Goal: Transaction & Acquisition: Purchase product/service

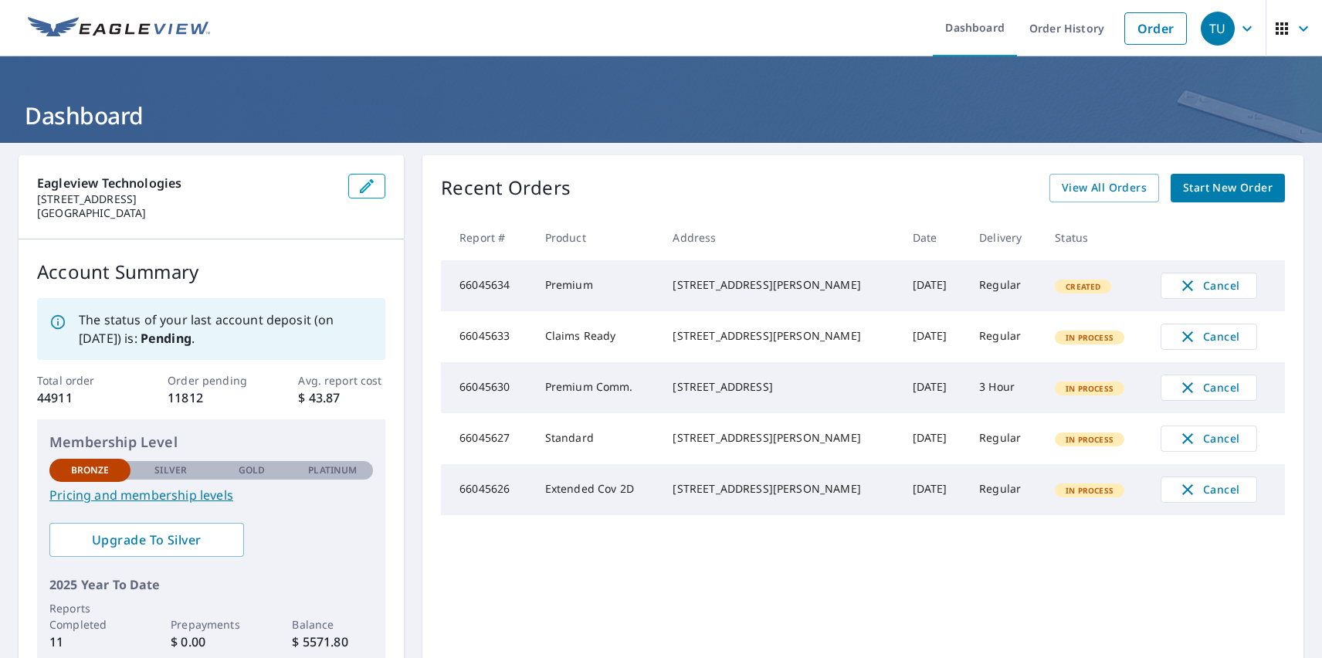
click at [1206, 28] on div "TU" at bounding box center [1218, 29] width 34 height 34
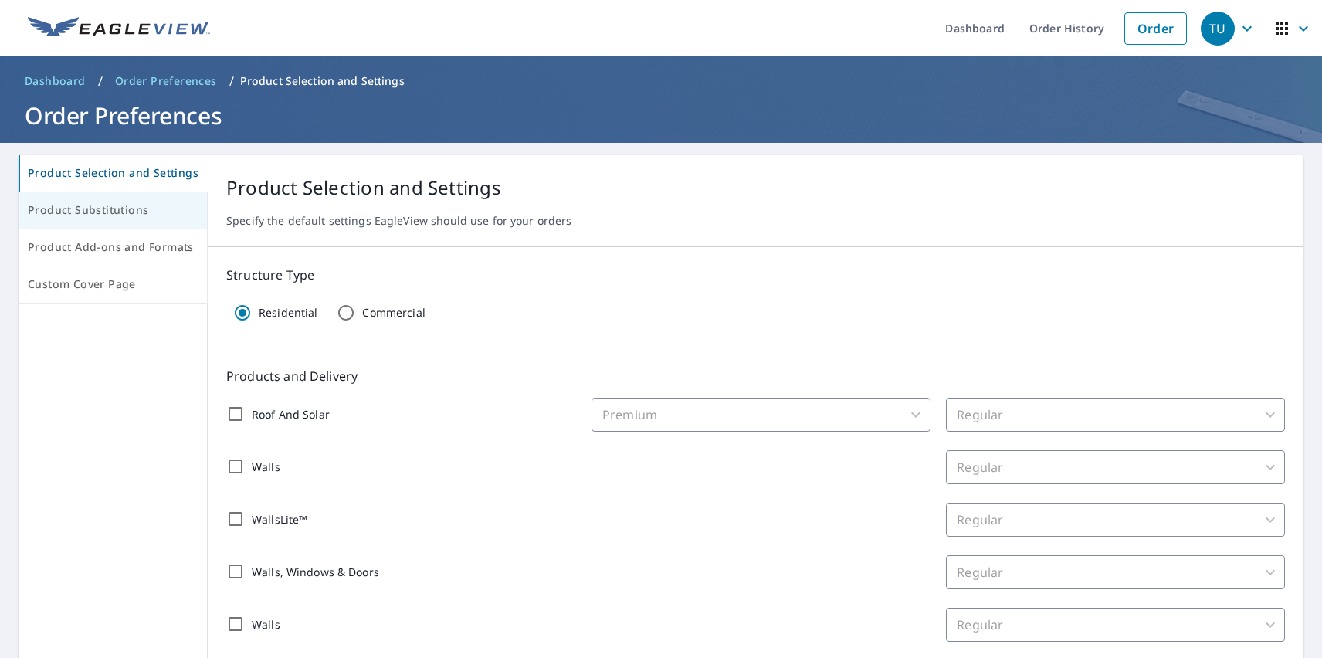
click at [111, 211] on span "Product Substitutions" at bounding box center [113, 210] width 170 height 19
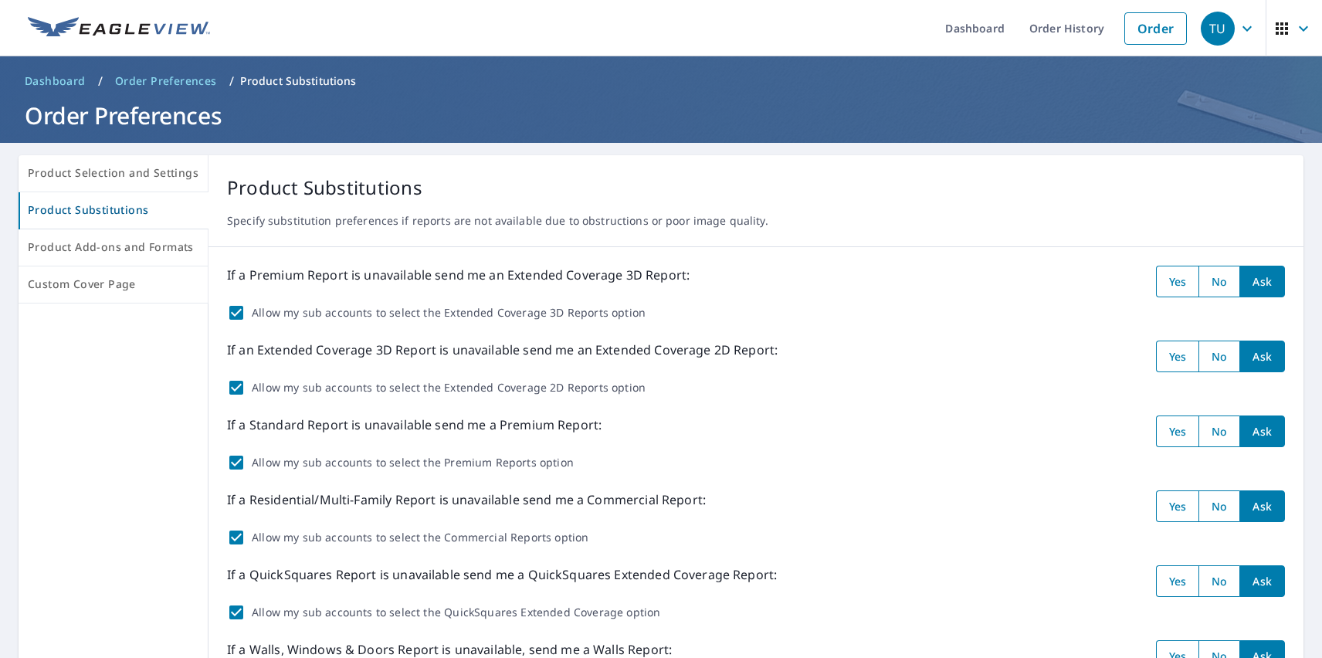
click at [1165, 281] on input "radio" at bounding box center [1177, 282] width 43 height 32
radio input "true"
click at [1165, 356] on input "radio" at bounding box center [1177, 357] width 43 height 32
radio input "true"
click at [1165, 431] on input "radio" at bounding box center [1177, 431] width 43 height 32
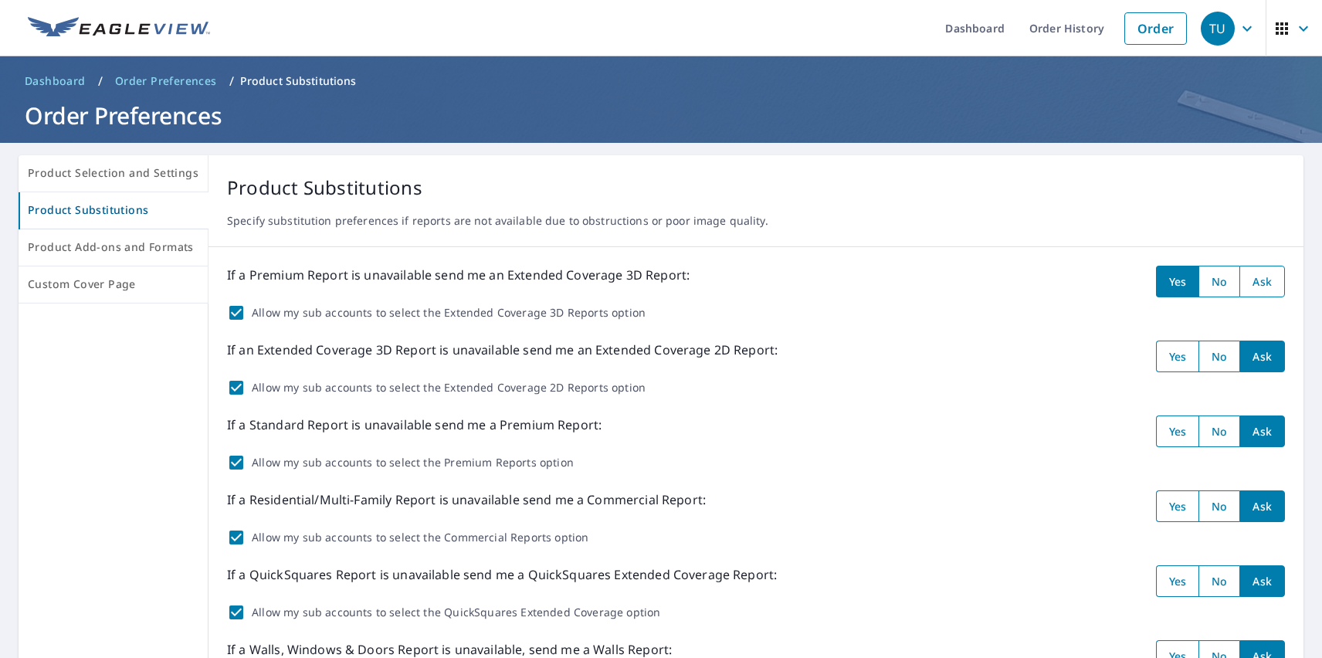
radio input "true"
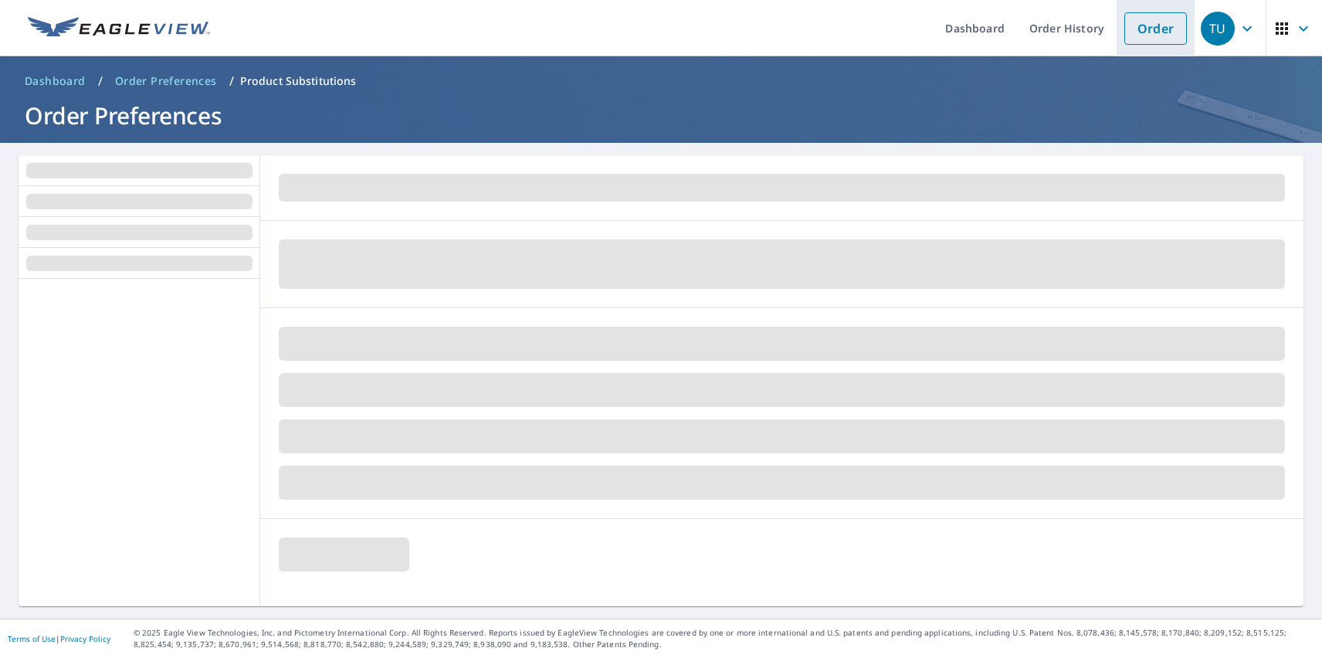
click at [1144, 28] on link "Order" at bounding box center [1155, 28] width 63 height 32
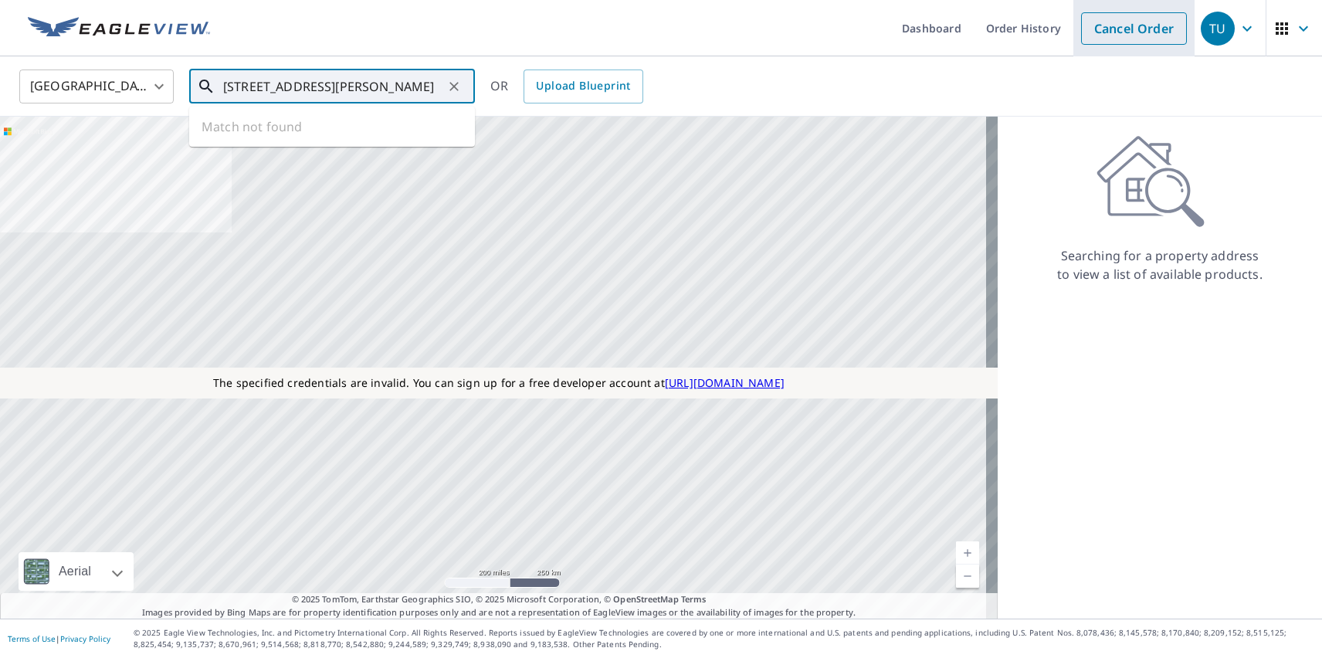
type input "[STREET_ADDRESS][PERSON_NAME]"
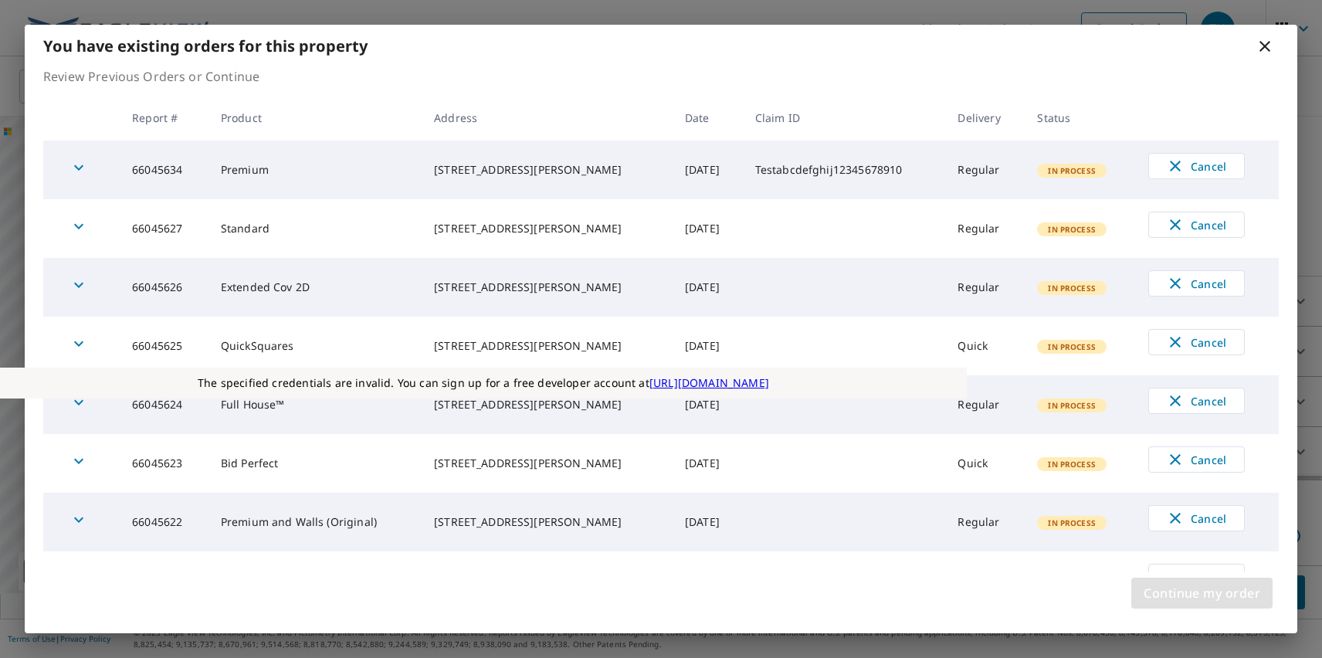
click at [1202, 593] on span "Continue my order" at bounding box center [1202, 593] width 117 height 22
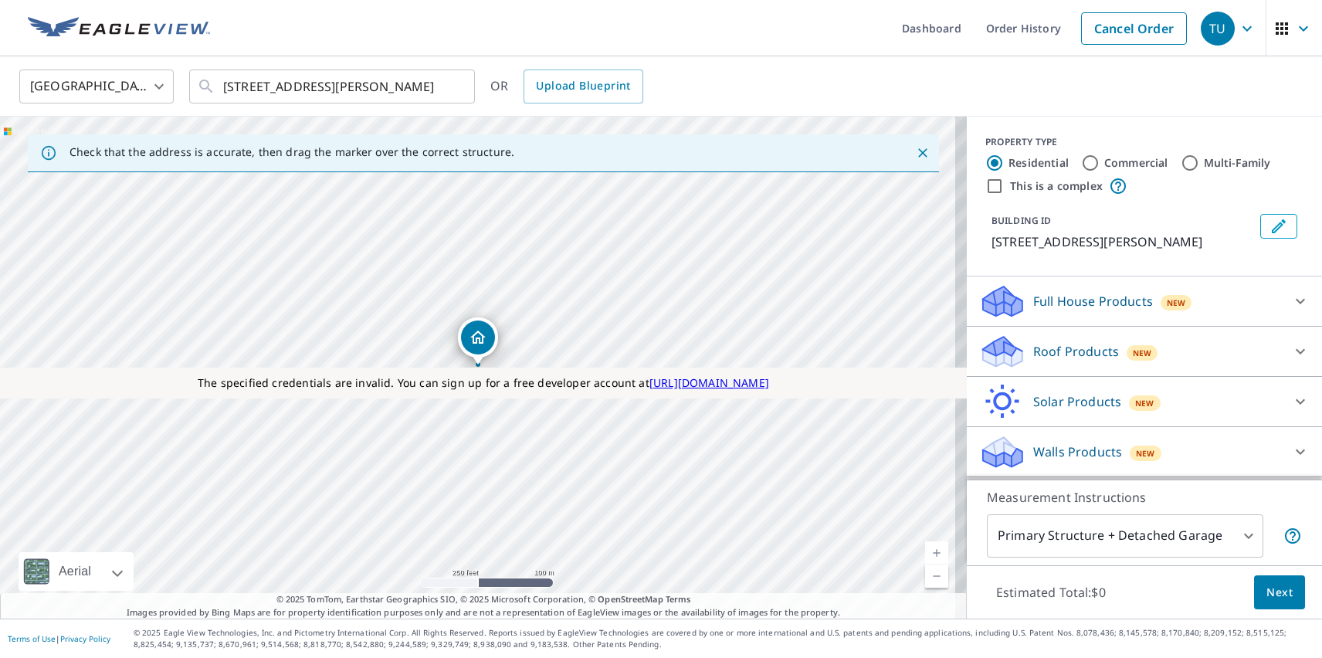
click at [1063, 351] on p "Roof Products" at bounding box center [1076, 351] width 86 height 19
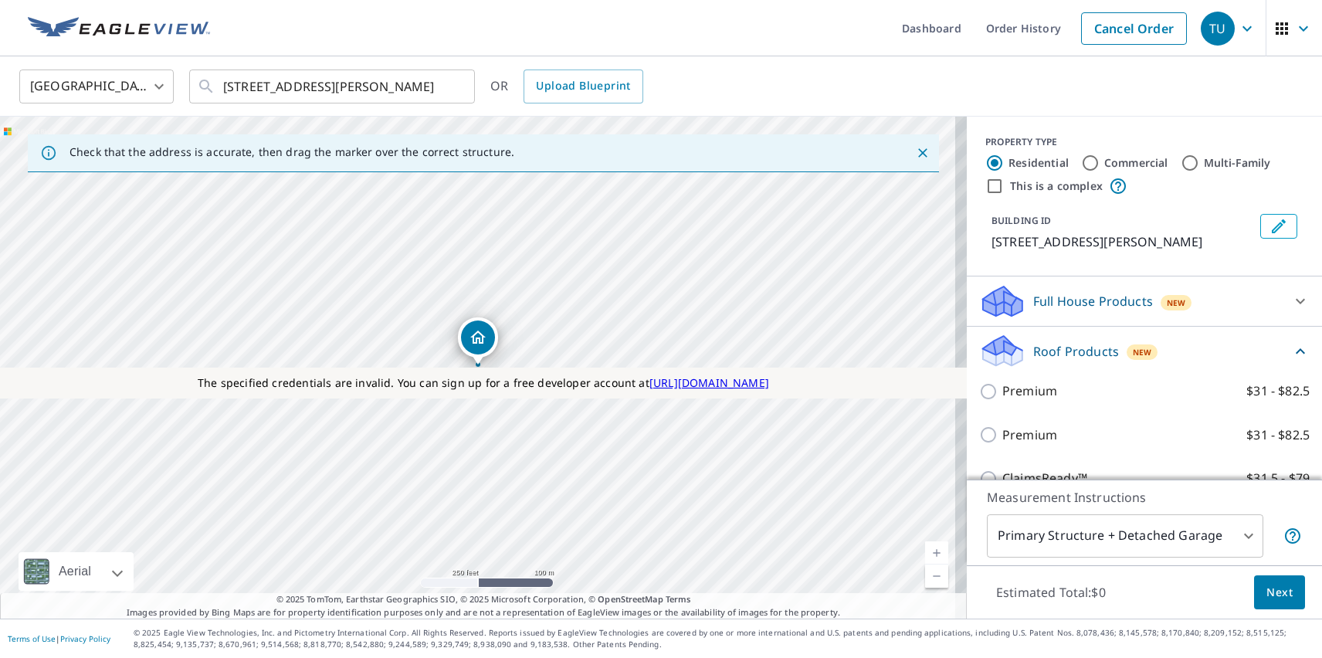
click at [1017, 435] on p "Premium" at bounding box center [1029, 435] width 55 height 19
click at [1002, 435] on input "Premium $31 - $82.5" at bounding box center [990, 435] width 23 height 19
checkbox input "true"
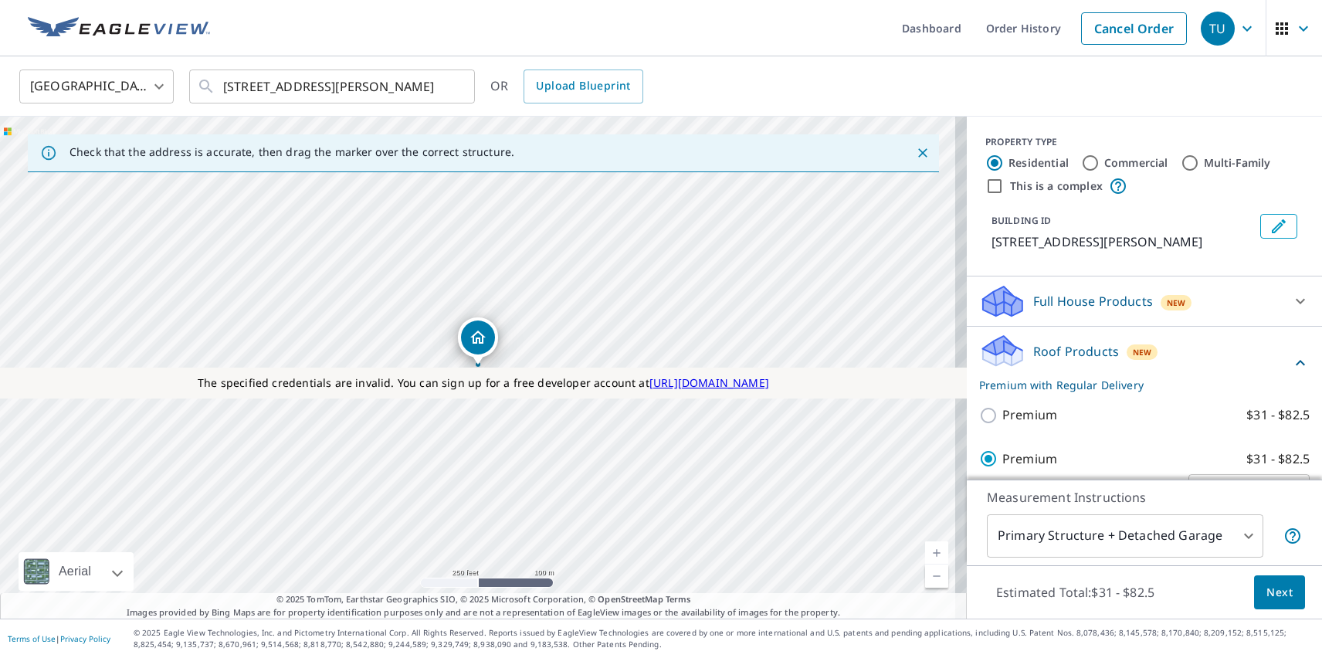
click at [1268, 592] on span "Next" at bounding box center [1280, 592] width 26 height 19
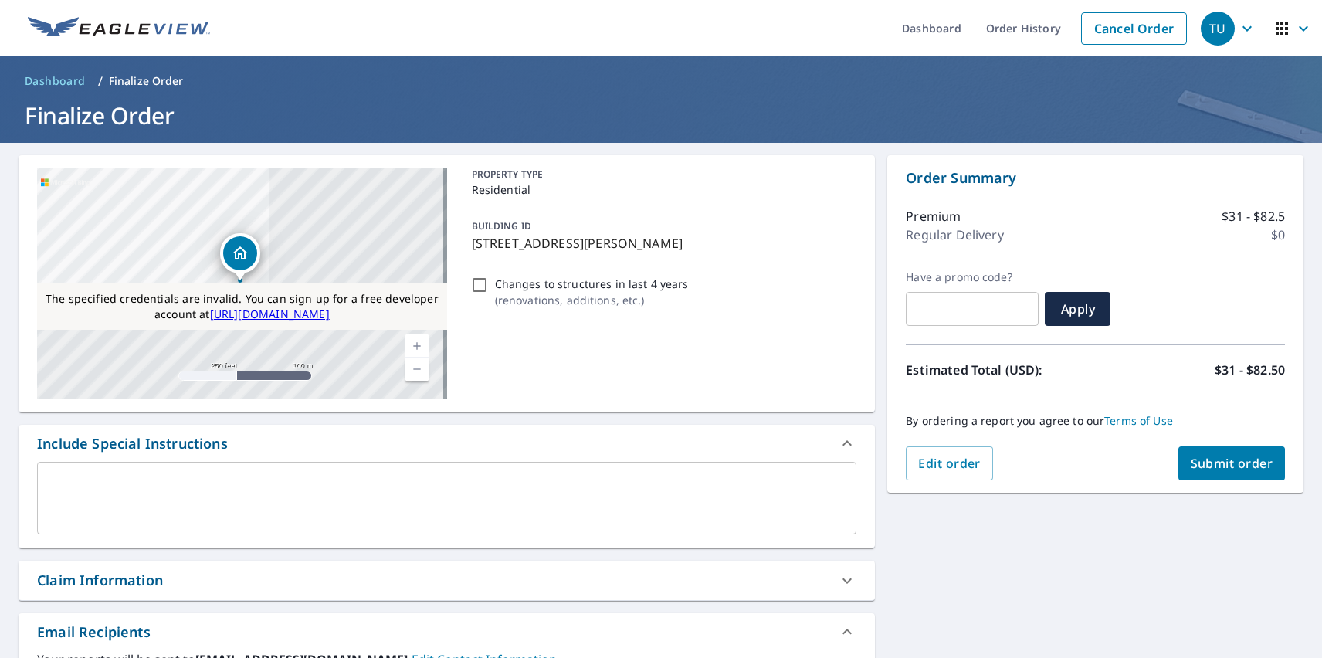
click at [1219, 463] on span "Submit order" at bounding box center [1232, 463] width 83 height 17
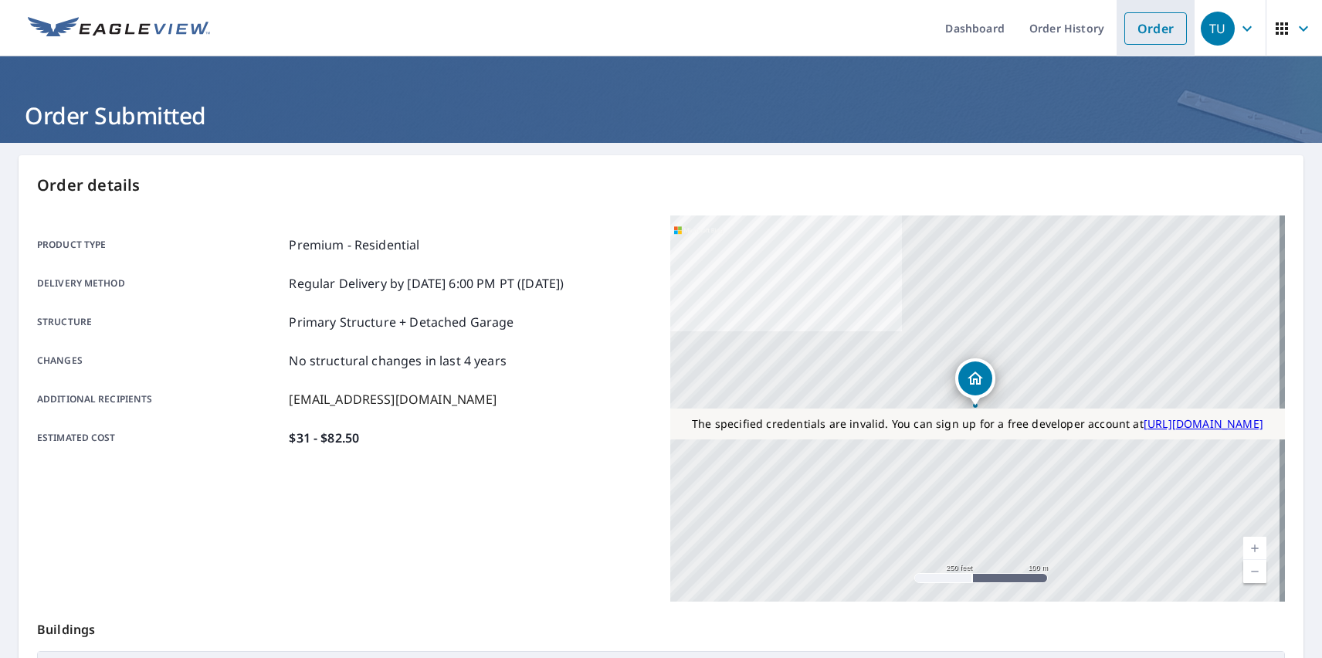
click at [1144, 28] on link "Order" at bounding box center [1155, 28] width 63 height 32
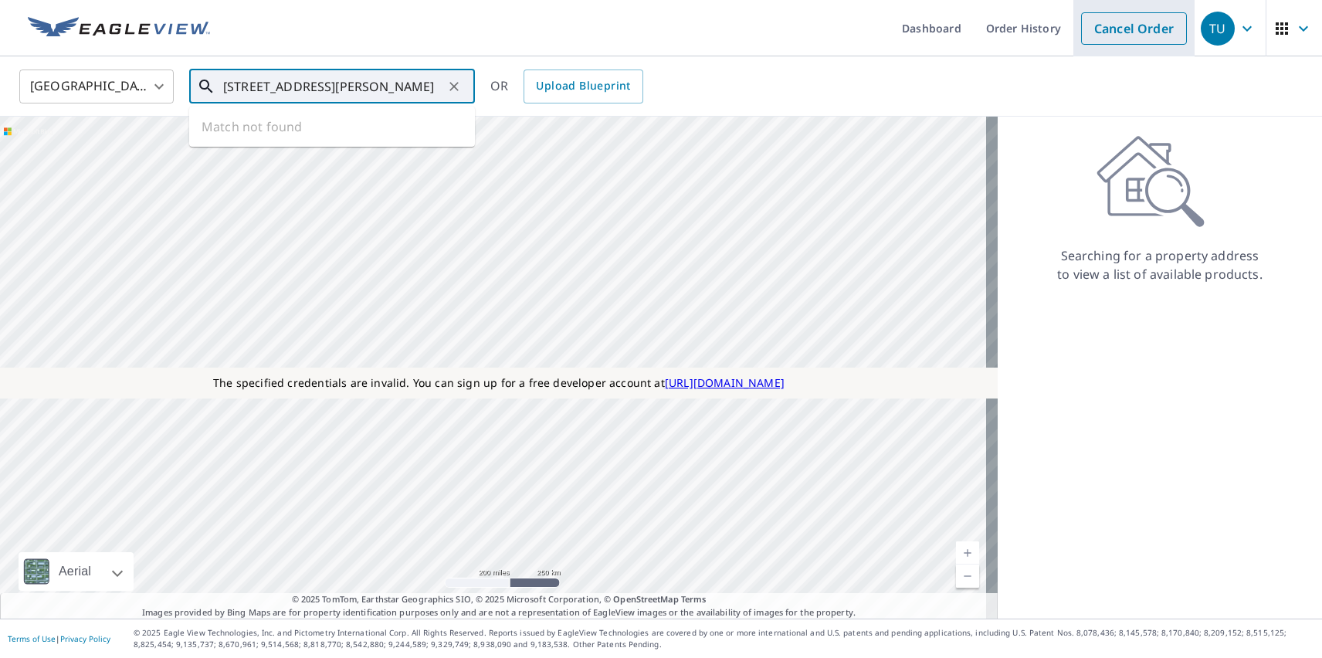
type input "[STREET_ADDRESS][PERSON_NAME]"
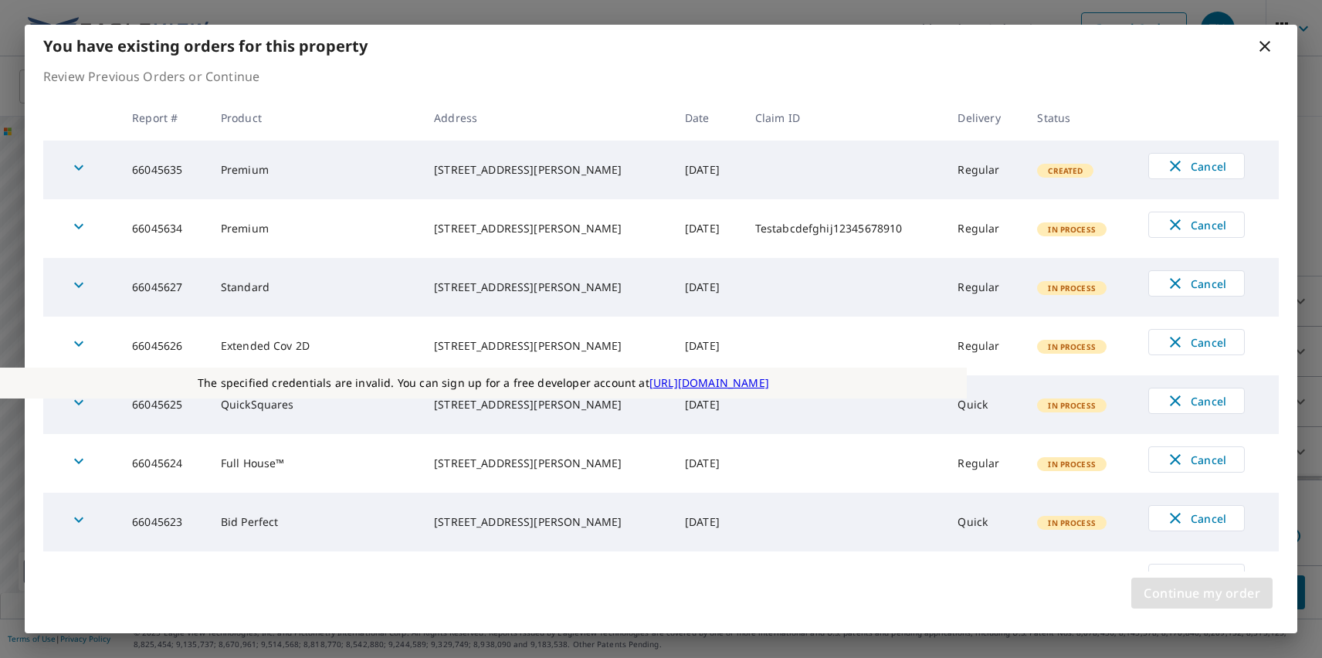
click at [1202, 593] on span "Continue my order" at bounding box center [1202, 593] width 117 height 22
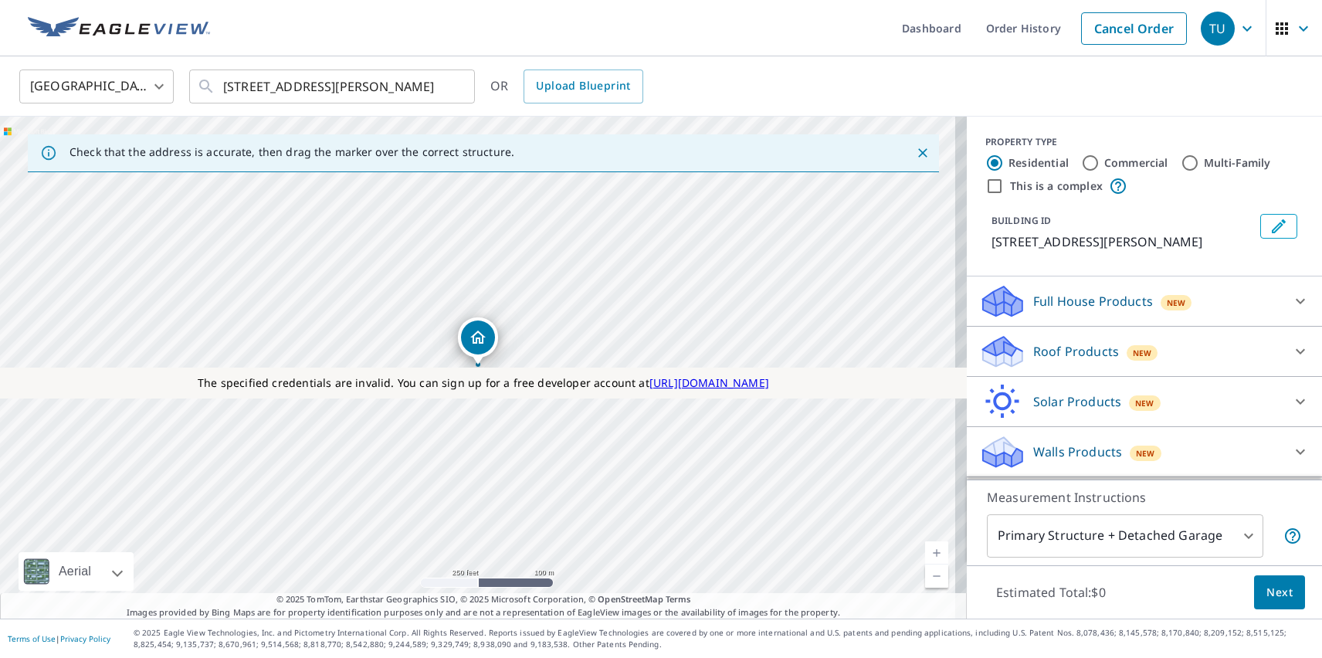
click at [1063, 351] on p "Roof Products" at bounding box center [1076, 351] width 86 height 19
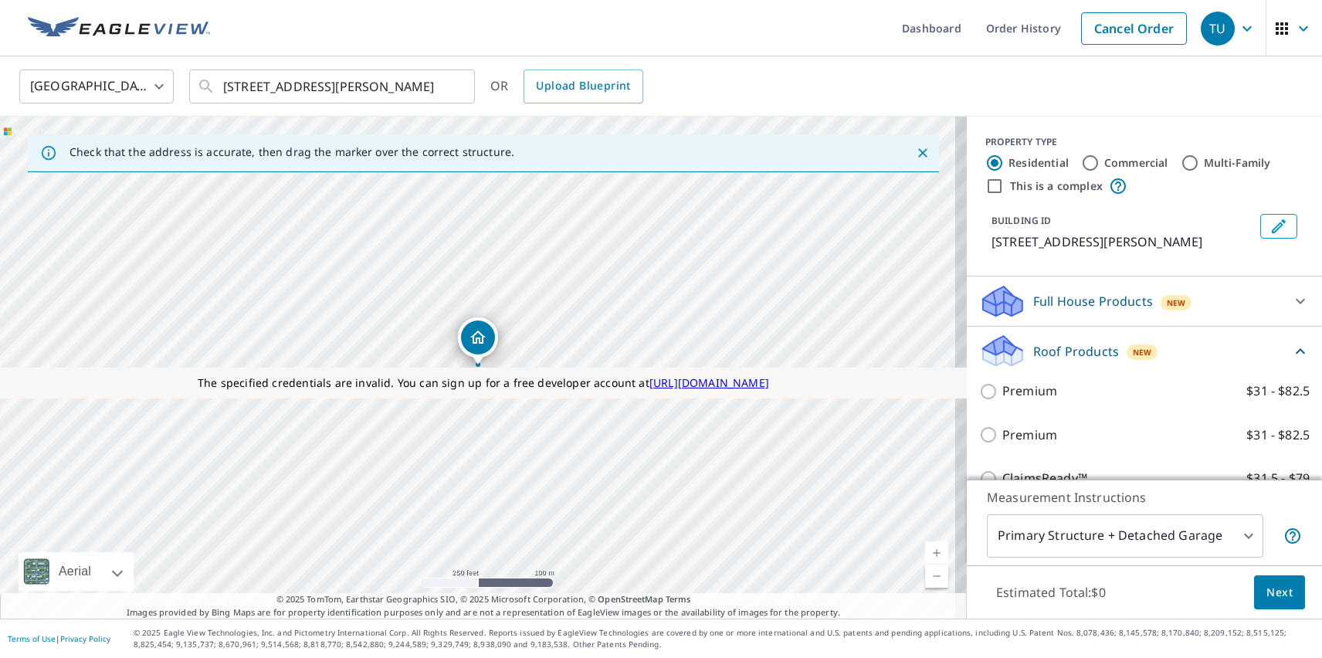
click at [1138, 601] on label "Extended Coverage 2D $31 - $82.5" at bounding box center [1155, 610] width 307 height 19
click at [1002, 601] on input "Extended Coverage 2D $31 - $82.5" at bounding box center [990, 610] width 23 height 19
checkbox input "true"
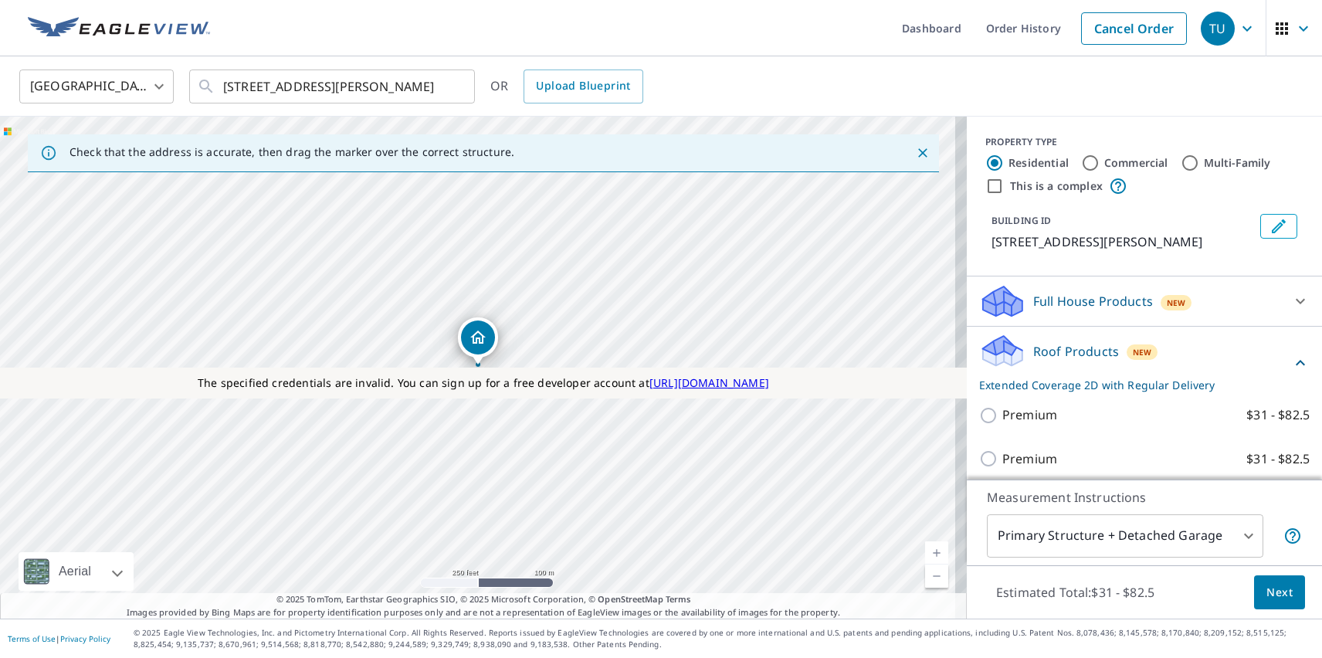
scroll to position [141, 0]
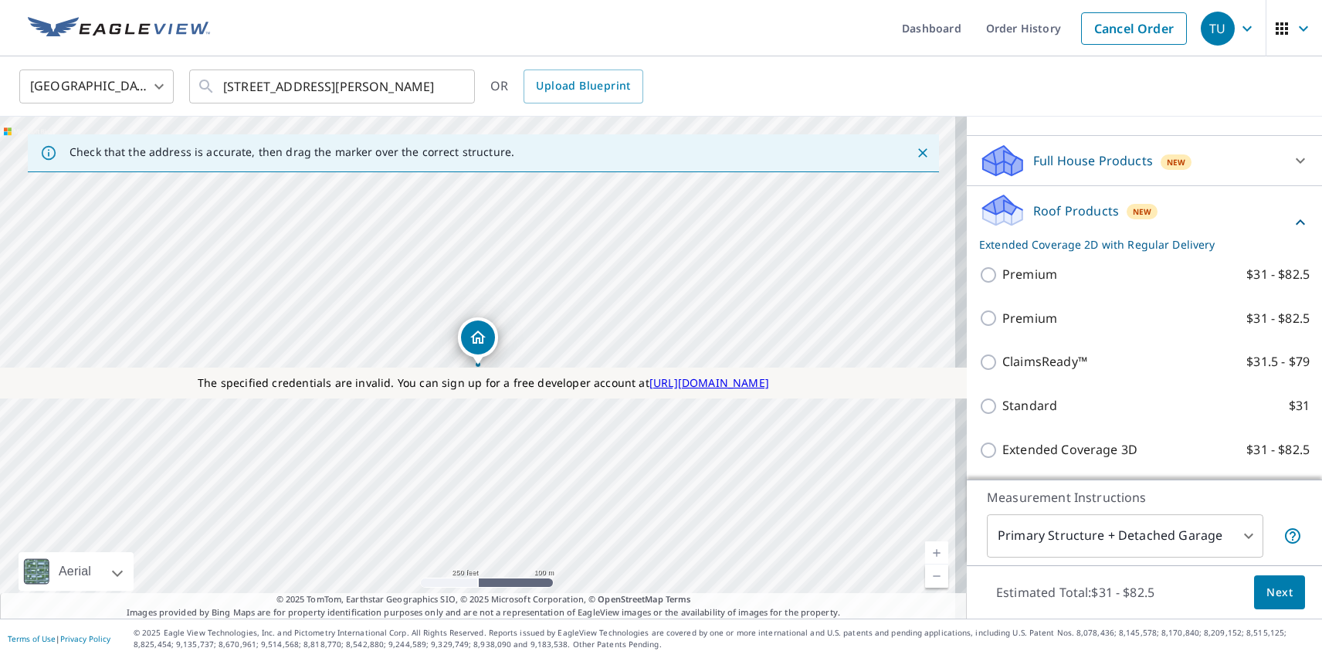
click at [1268, 592] on span "Next" at bounding box center [1280, 592] width 26 height 19
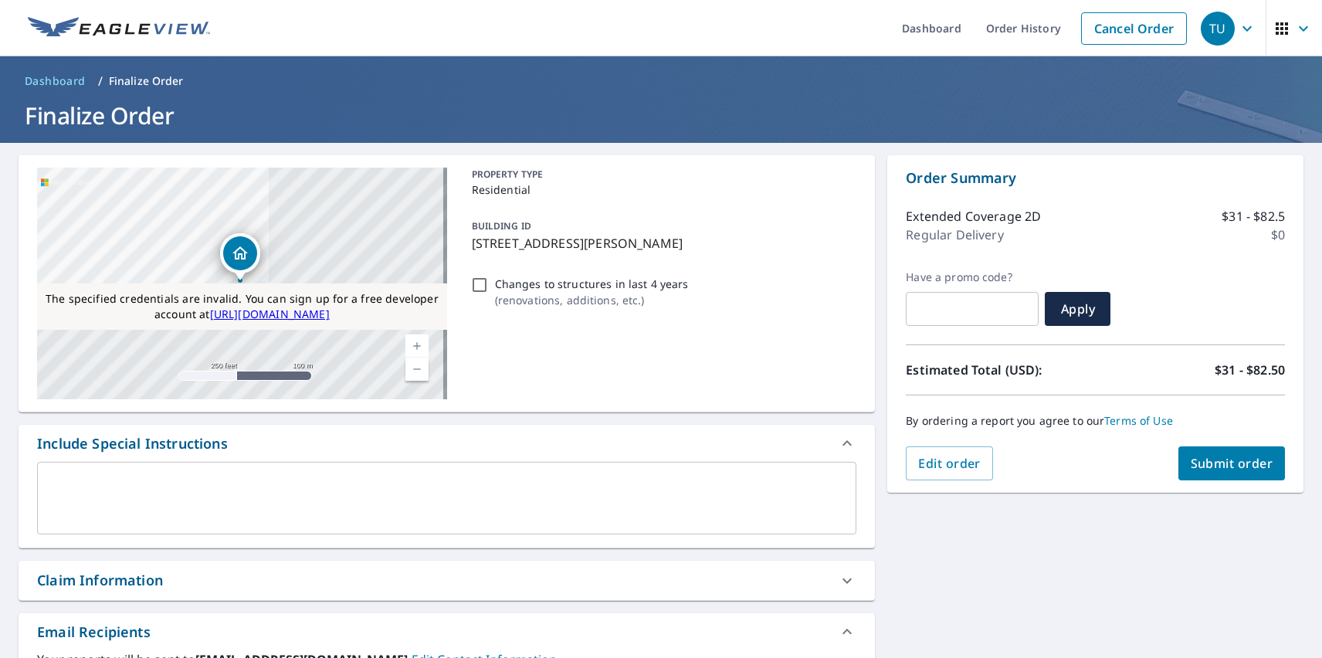
click at [1219, 463] on span "Submit order" at bounding box center [1232, 463] width 83 height 17
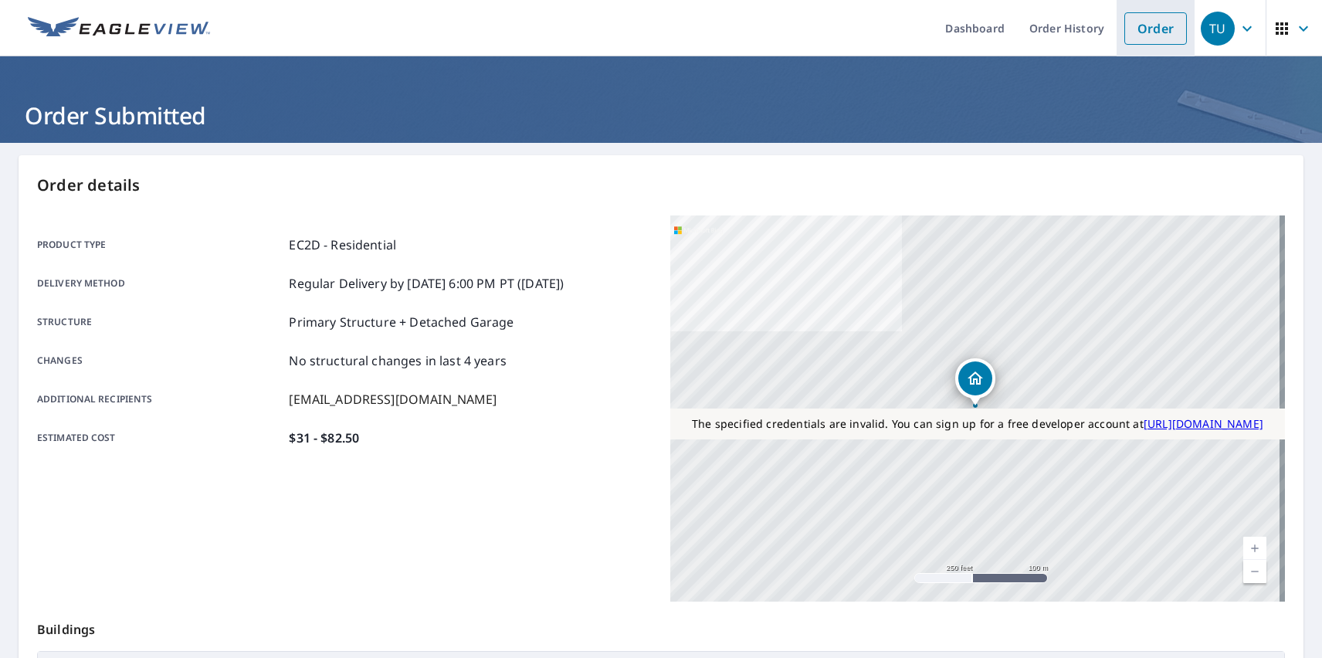
click at [1144, 28] on link "Order" at bounding box center [1155, 28] width 63 height 32
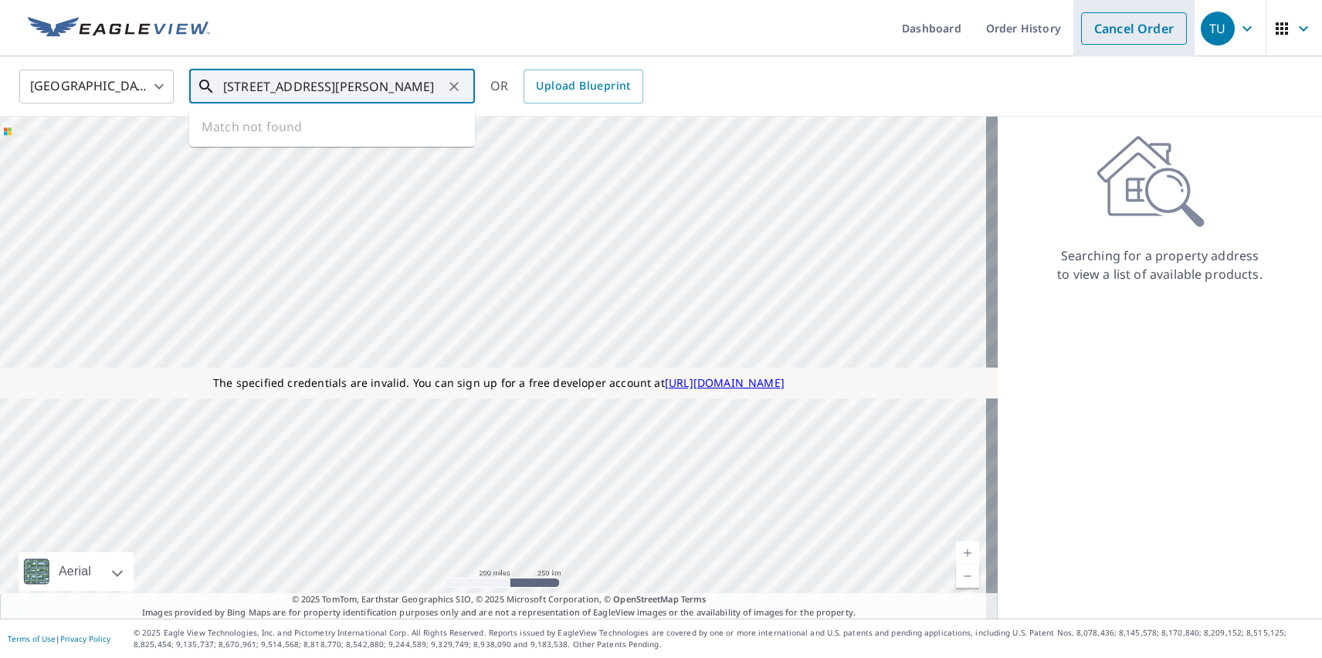
type input "[STREET_ADDRESS][PERSON_NAME]"
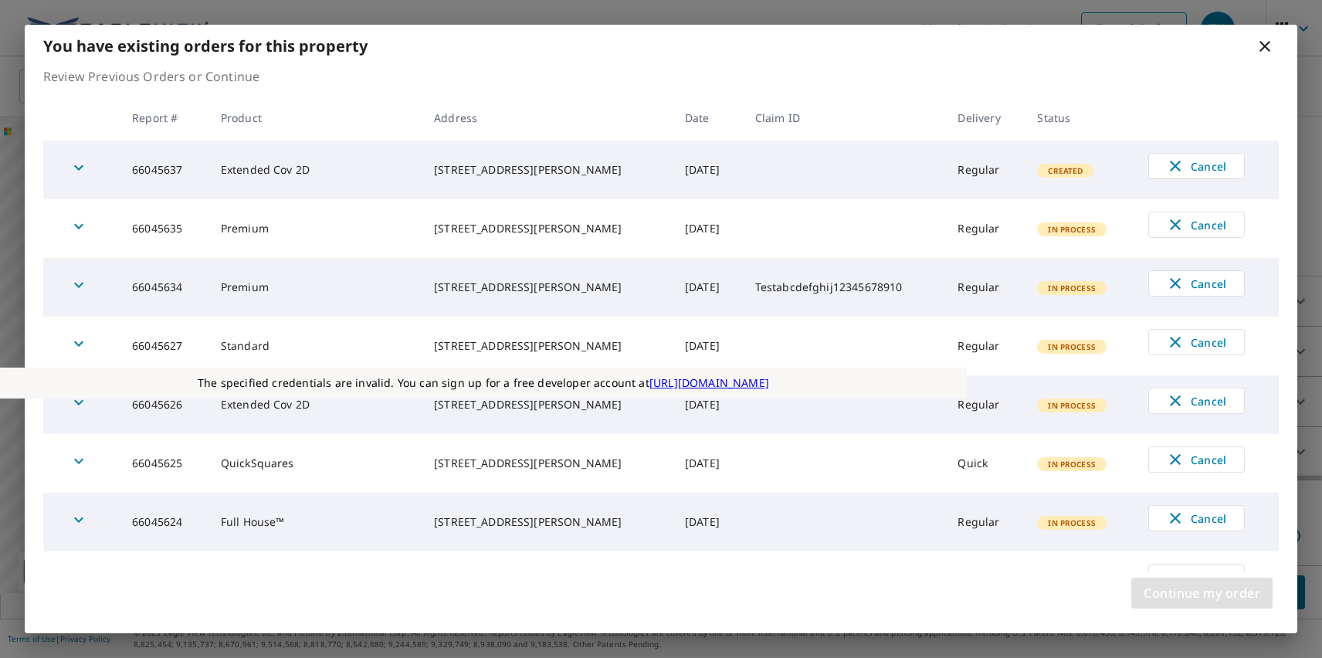
click at [1202, 593] on span "Continue my order" at bounding box center [1202, 593] width 117 height 22
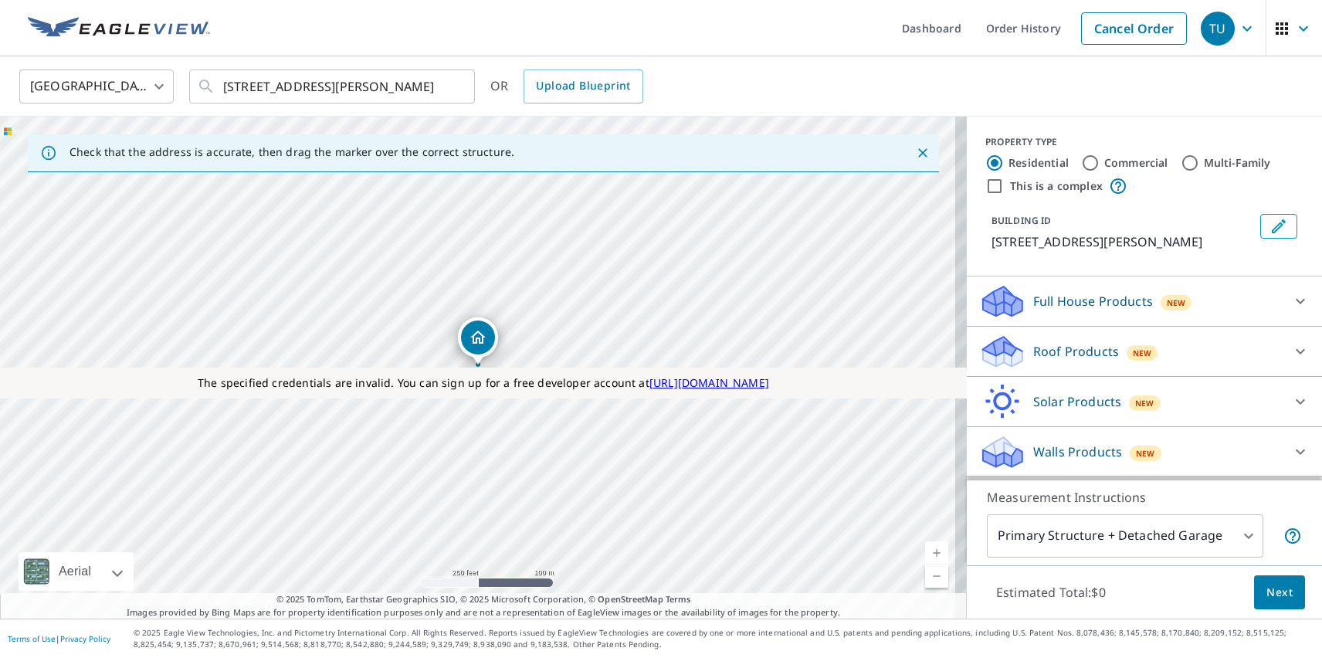
click at [1063, 351] on p "Roof Products" at bounding box center [1076, 351] width 86 height 19
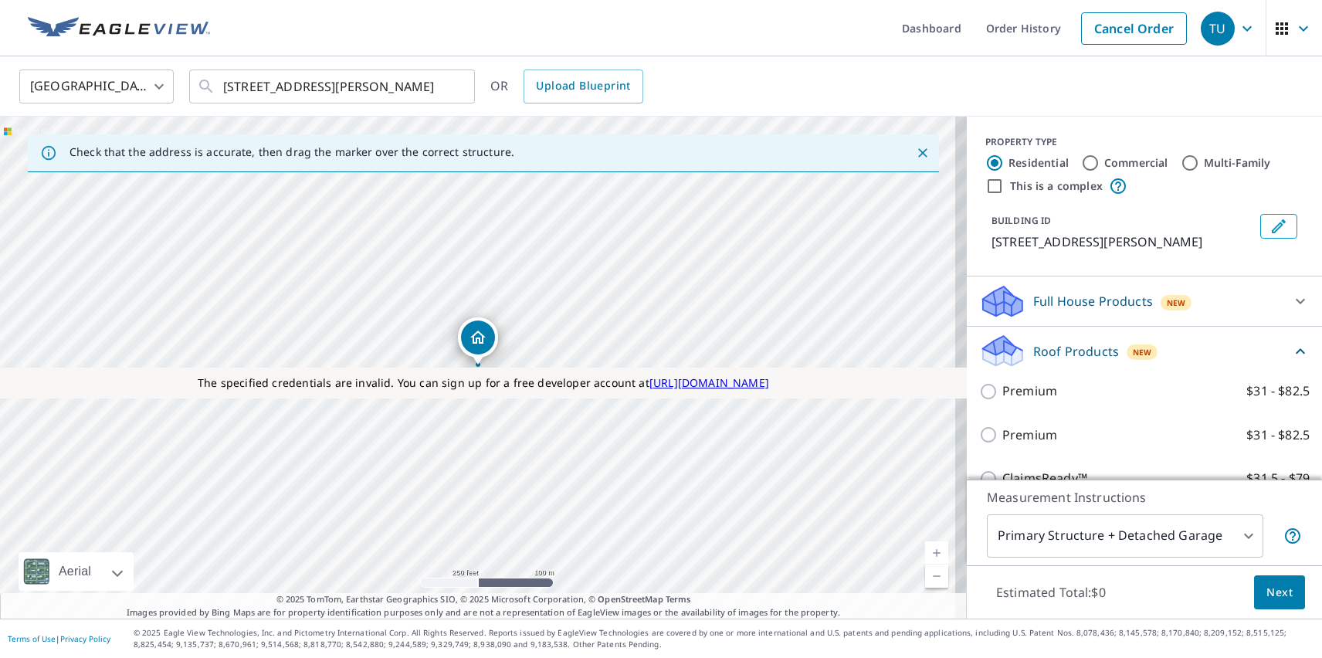
click at [1138, 513] on label "Standard $31" at bounding box center [1155, 522] width 307 height 19
click at [1002, 514] on input "Standard $31" at bounding box center [990, 523] width 23 height 19
checkbox input "true"
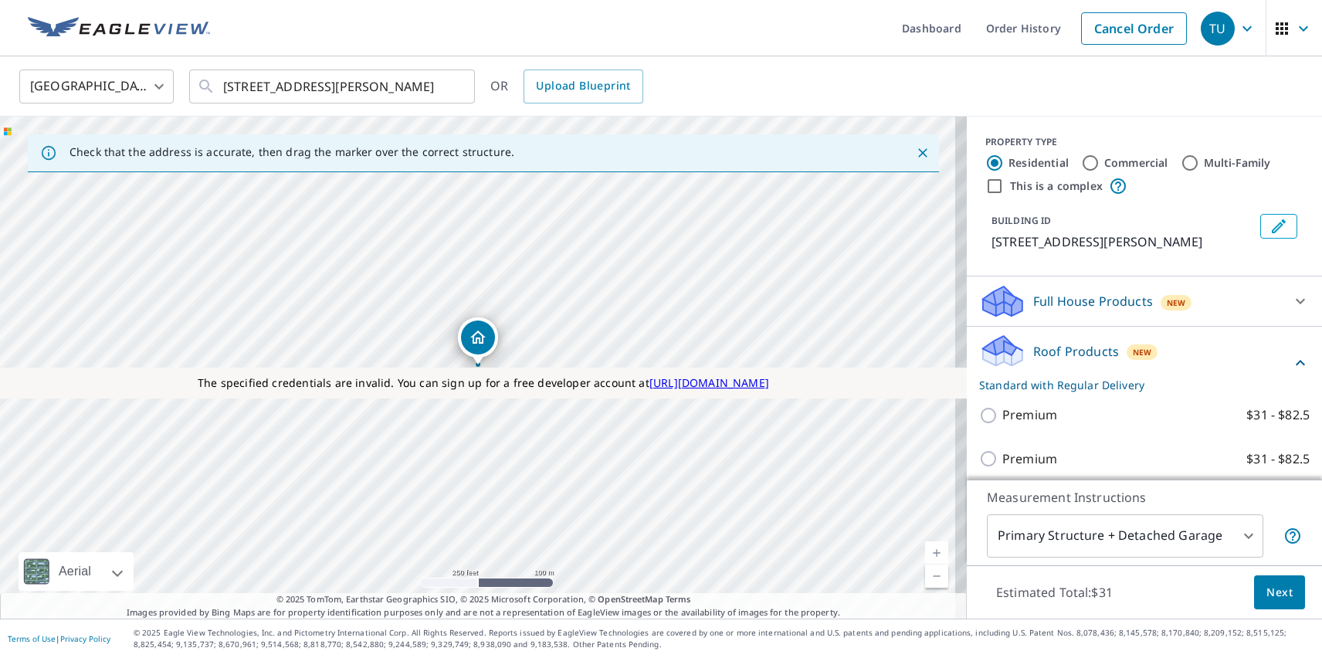
scroll to position [53, 0]
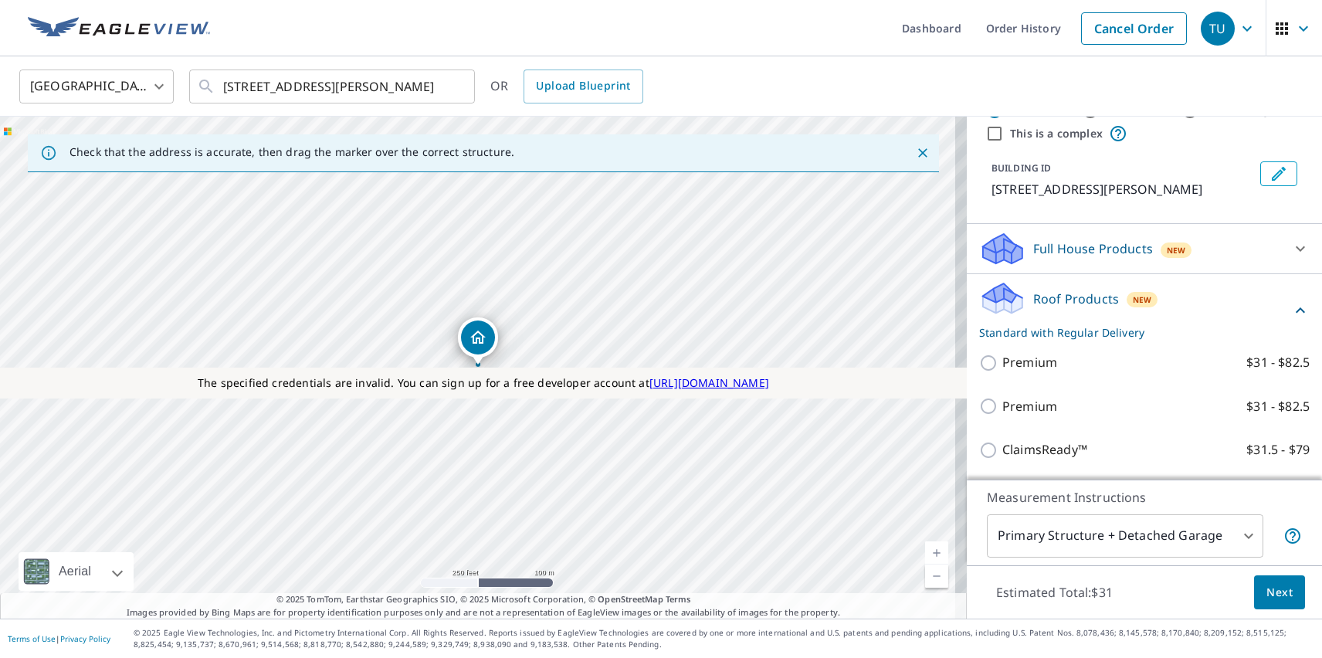
click at [1268, 592] on span "Next" at bounding box center [1280, 592] width 26 height 19
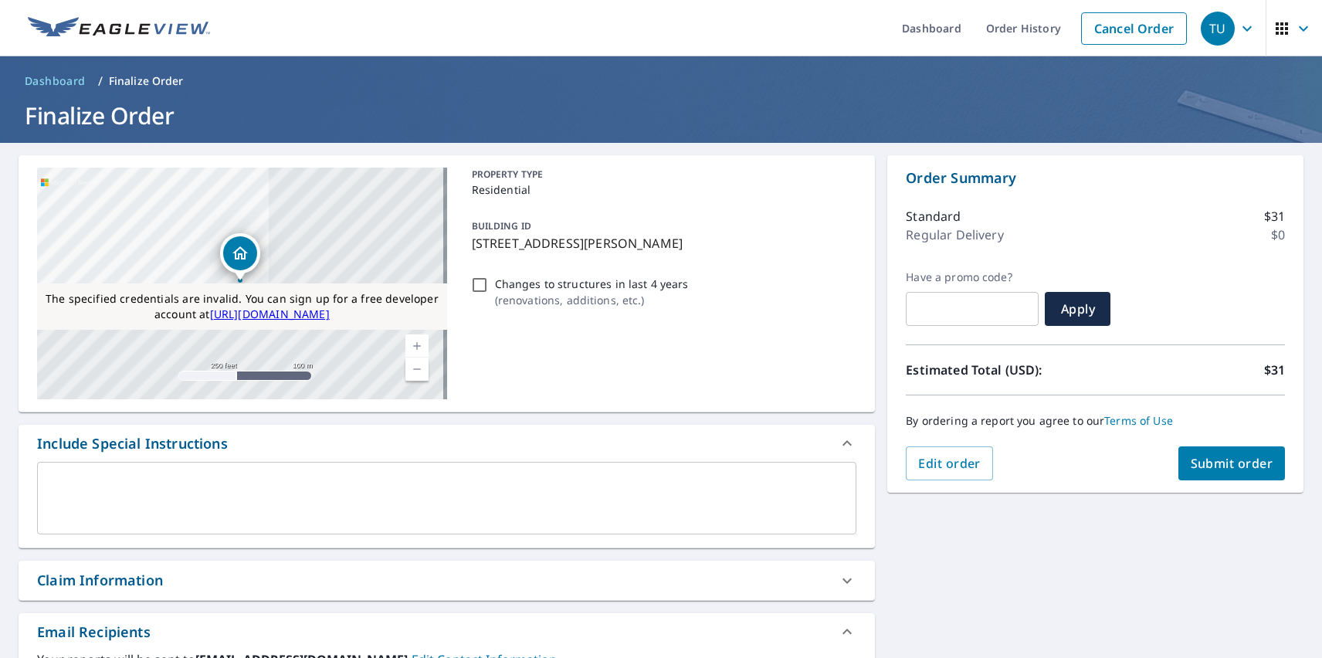
click at [1219, 463] on span "Submit order" at bounding box center [1232, 463] width 83 height 17
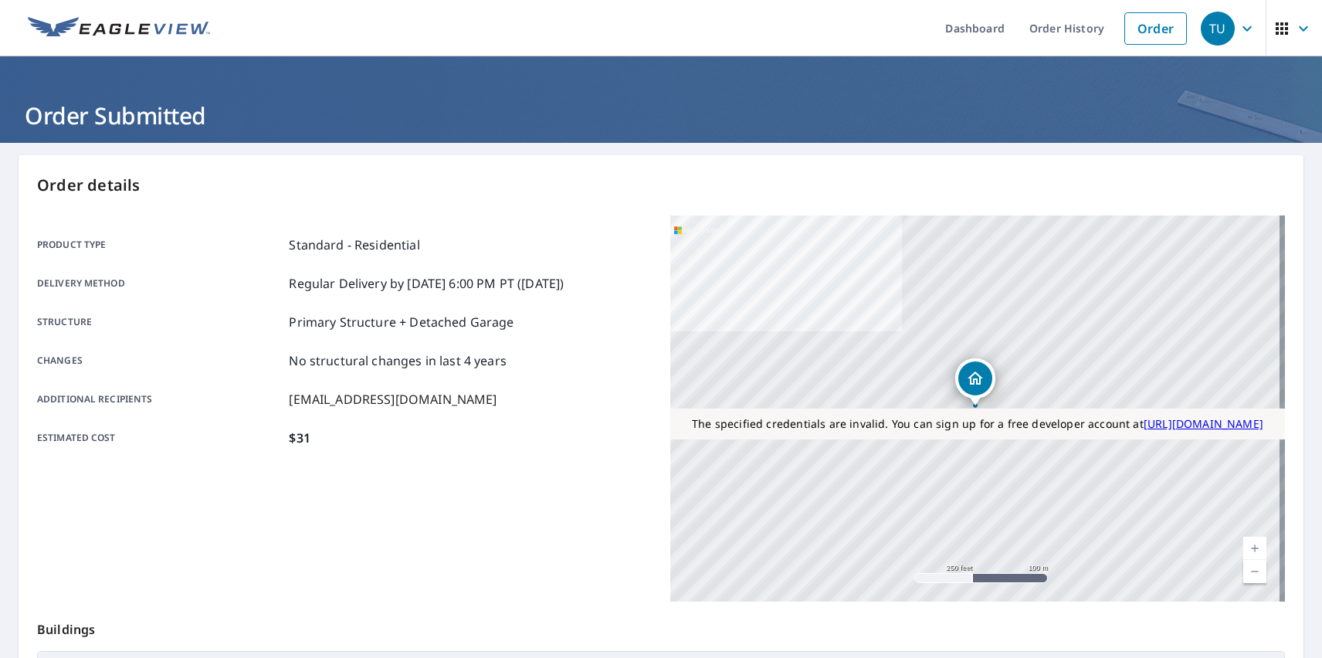
click at [1206, 28] on div "TU" at bounding box center [1218, 29] width 34 height 34
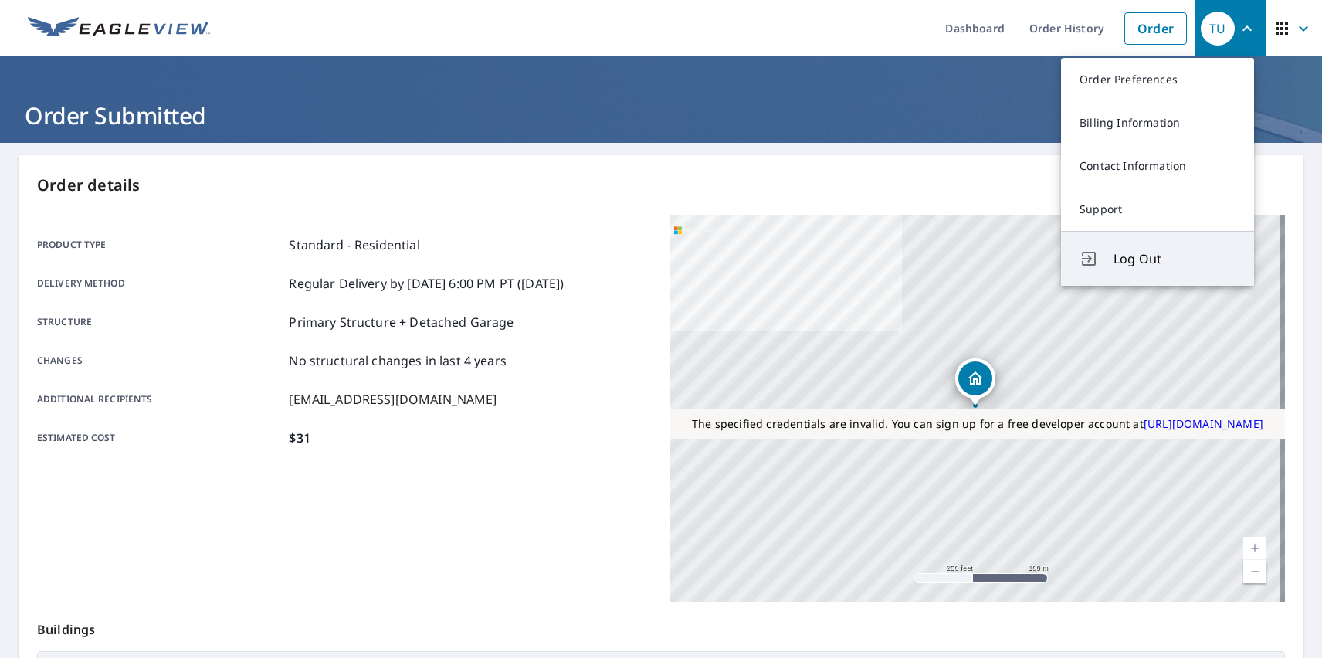
click at [1175, 259] on span "Log Out" at bounding box center [1175, 258] width 122 height 19
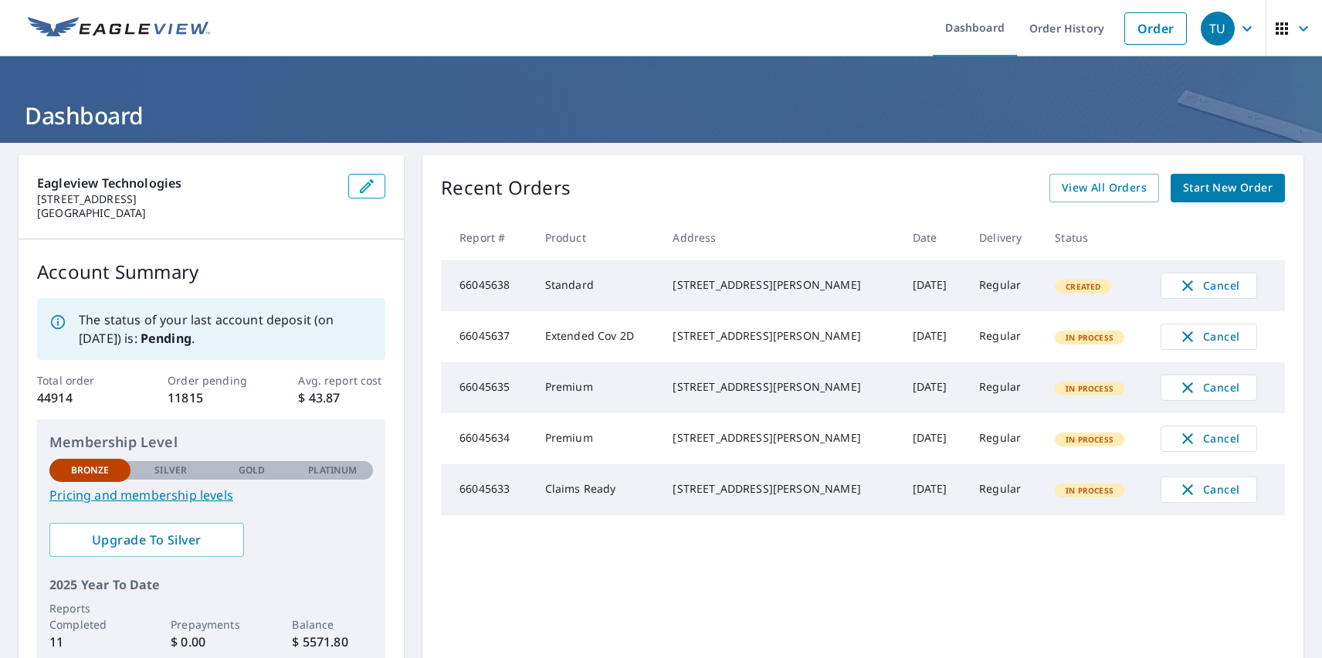
click at [1206, 28] on div "TU" at bounding box center [1218, 29] width 34 height 34
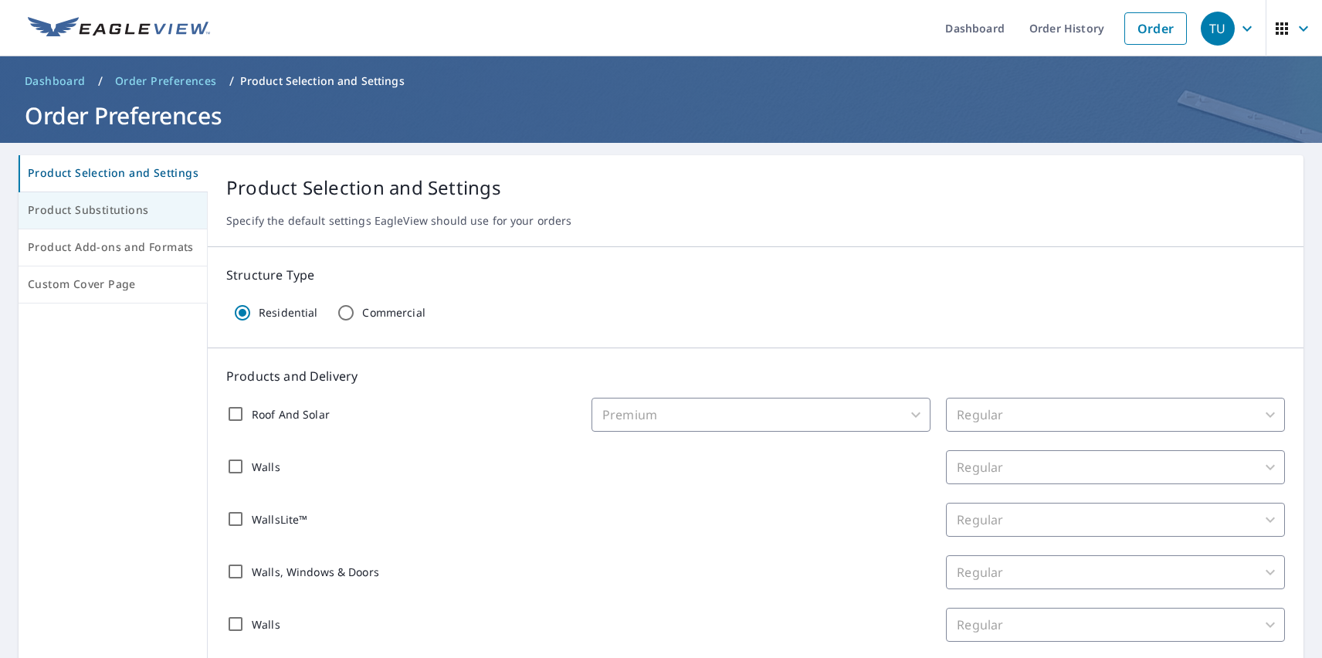
click at [111, 211] on span "Product Substitutions" at bounding box center [113, 210] width 170 height 19
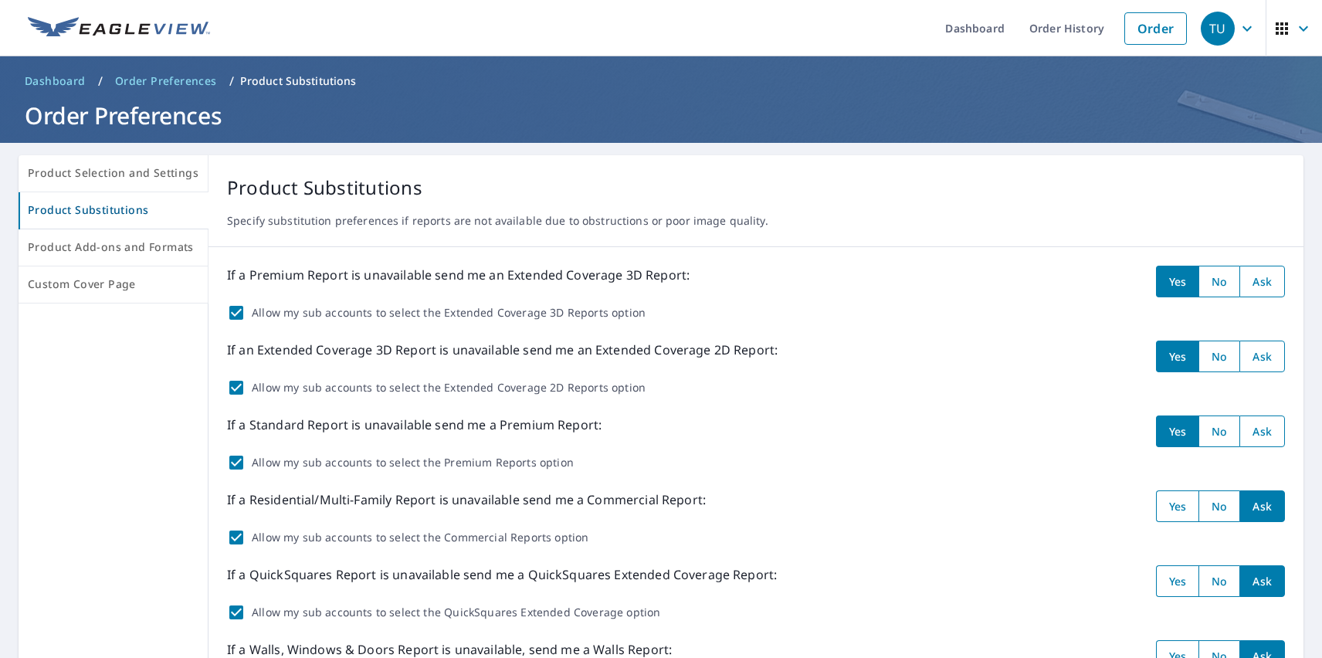
click at [1208, 281] on input "radio" at bounding box center [1219, 282] width 41 height 32
radio input "true"
click at [1208, 356] on input "radio" at bounding box center [1219, 357] width 41 height 32
radio input "true"
click at [1208, 431] on input "radio" at bounding box center [1219, 431] width 41 height 32
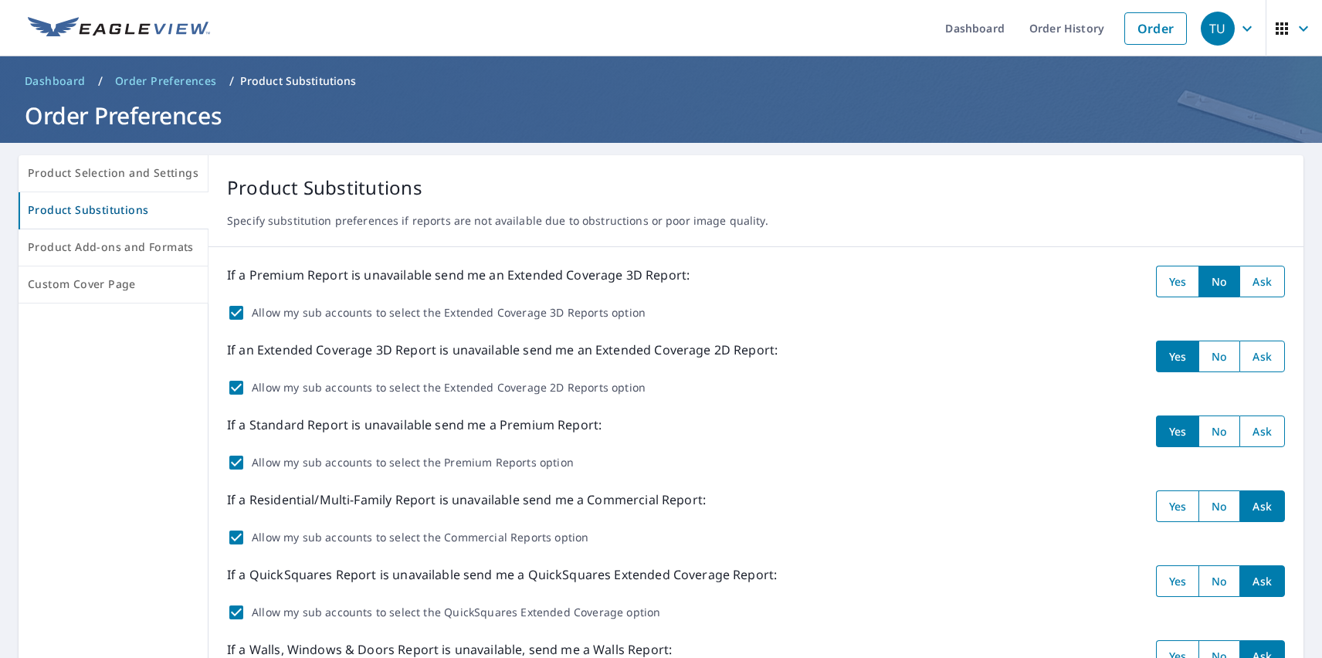
radio input "true"
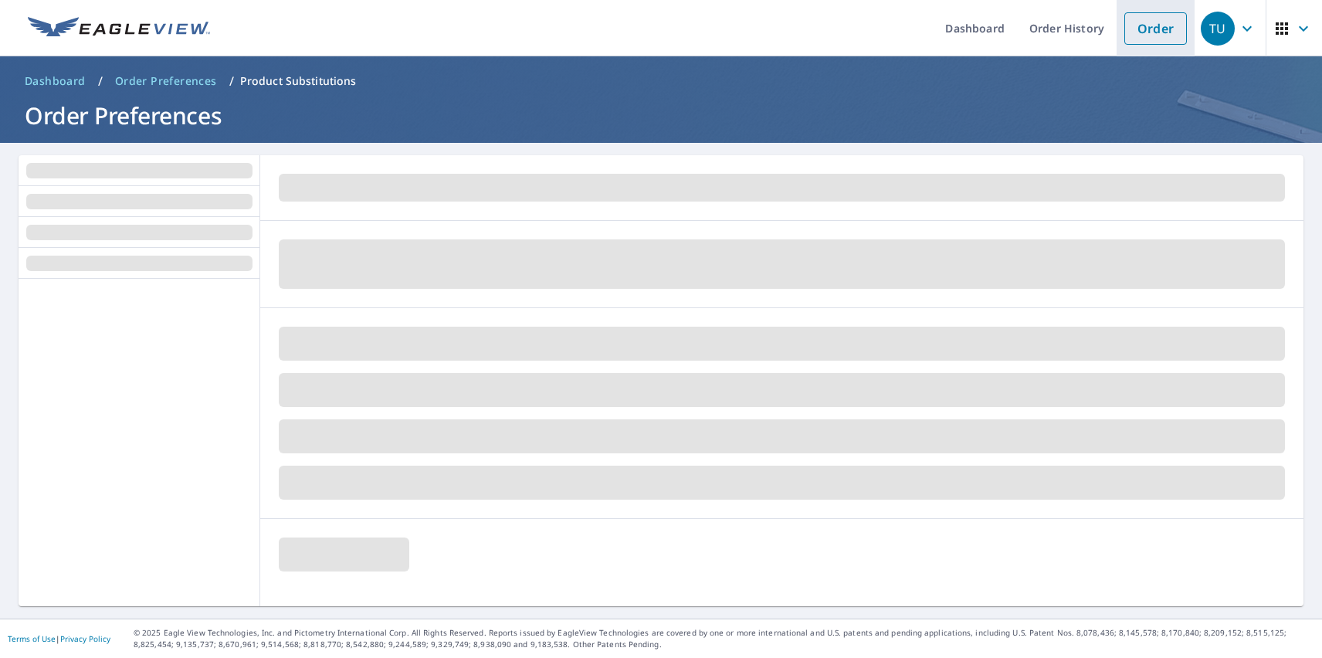
click at [1144, 28] on link "Order" at bounding box center [1155, 28] width 63 height 32
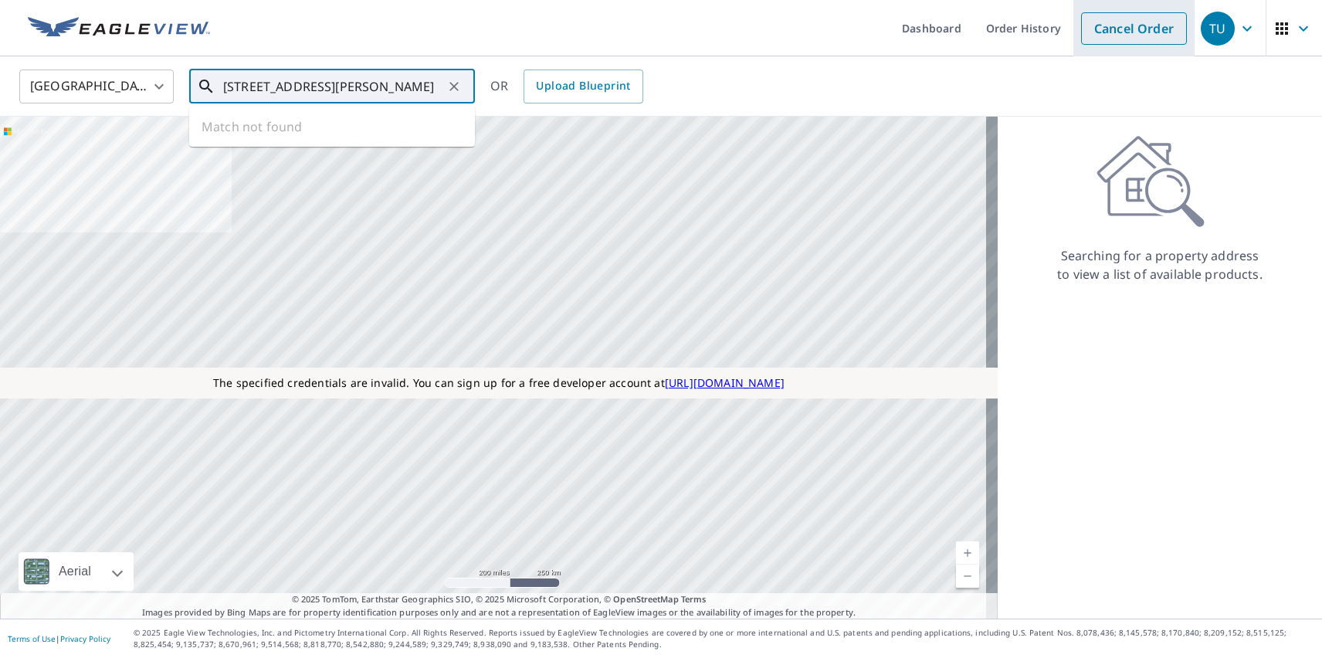
type input "[STREET_ADDRESS][PERSON_NAME]"
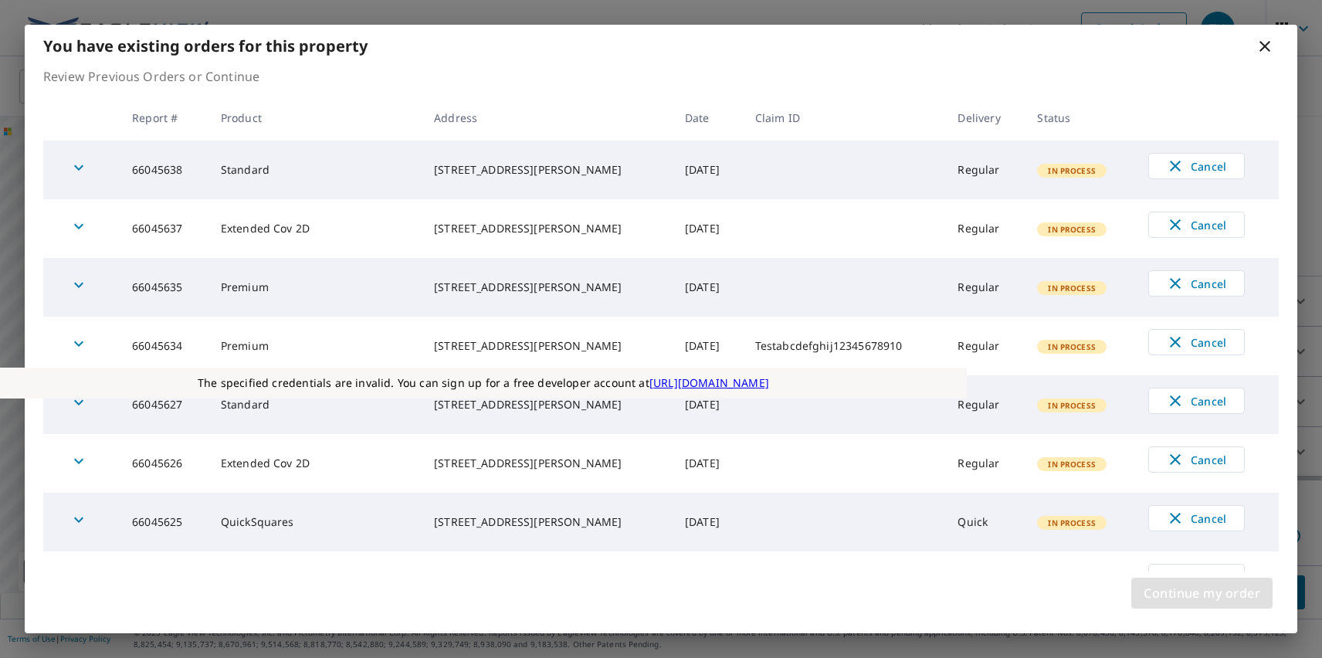
click at [1202, 593] on span "Continue my order" at bounding box center [1202, 593] width 117 height 22
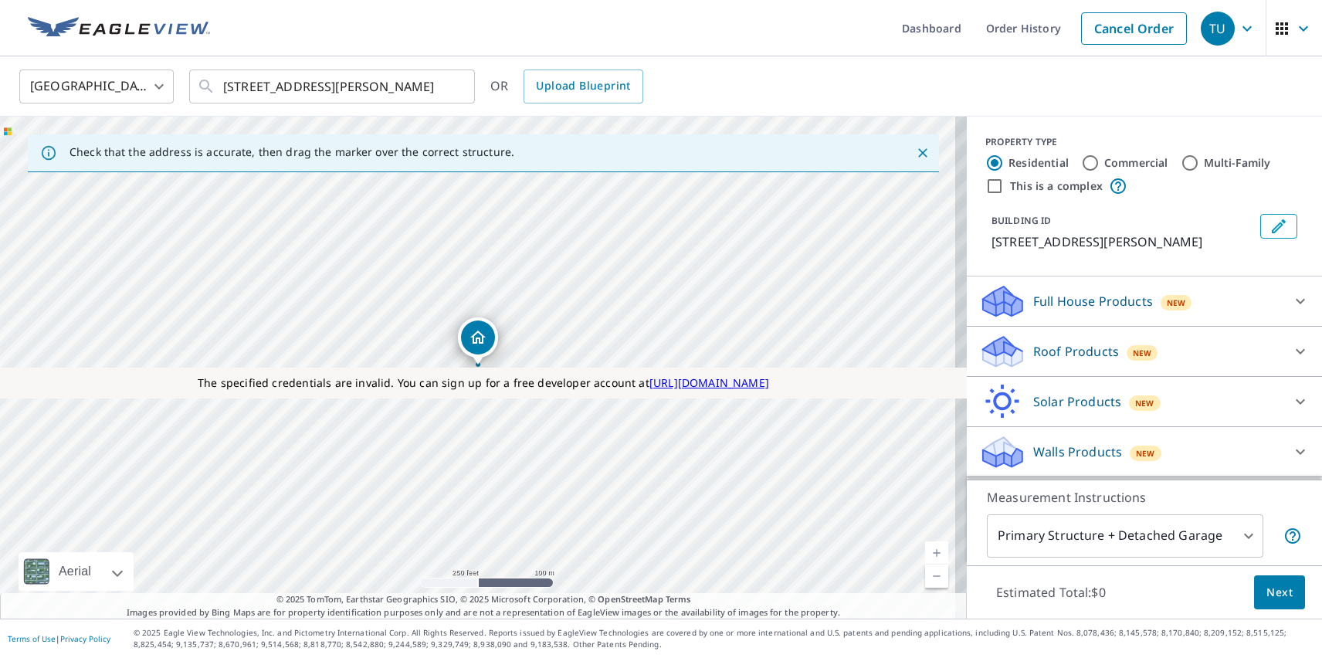
click at [1063, 351] on p "Roof Products" at bounding box center [1076, 351] width 86 height 19
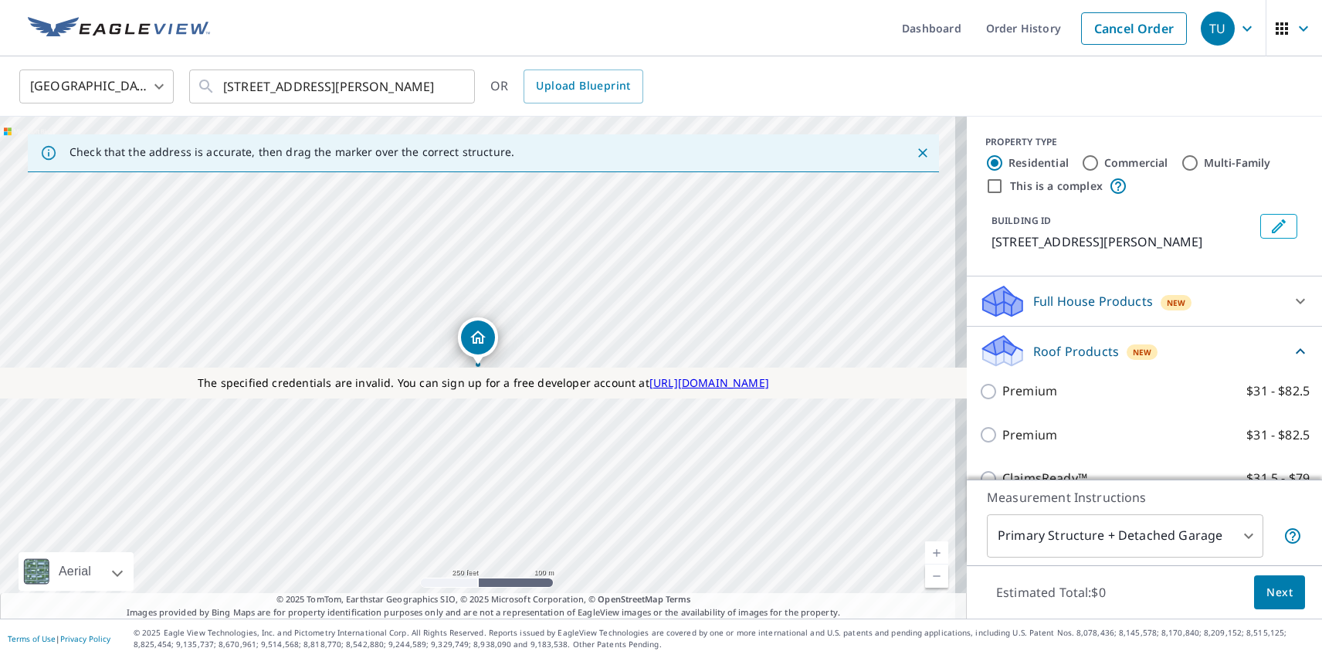
click at [1017, 435] on p "Premium" at bounding box center [1029, 435] width 55 height 19
click at [1002, 435] on input "Premium $31 - $82.5" at bounding box center [990, 435] width 23 height 19
checkbox input "true"
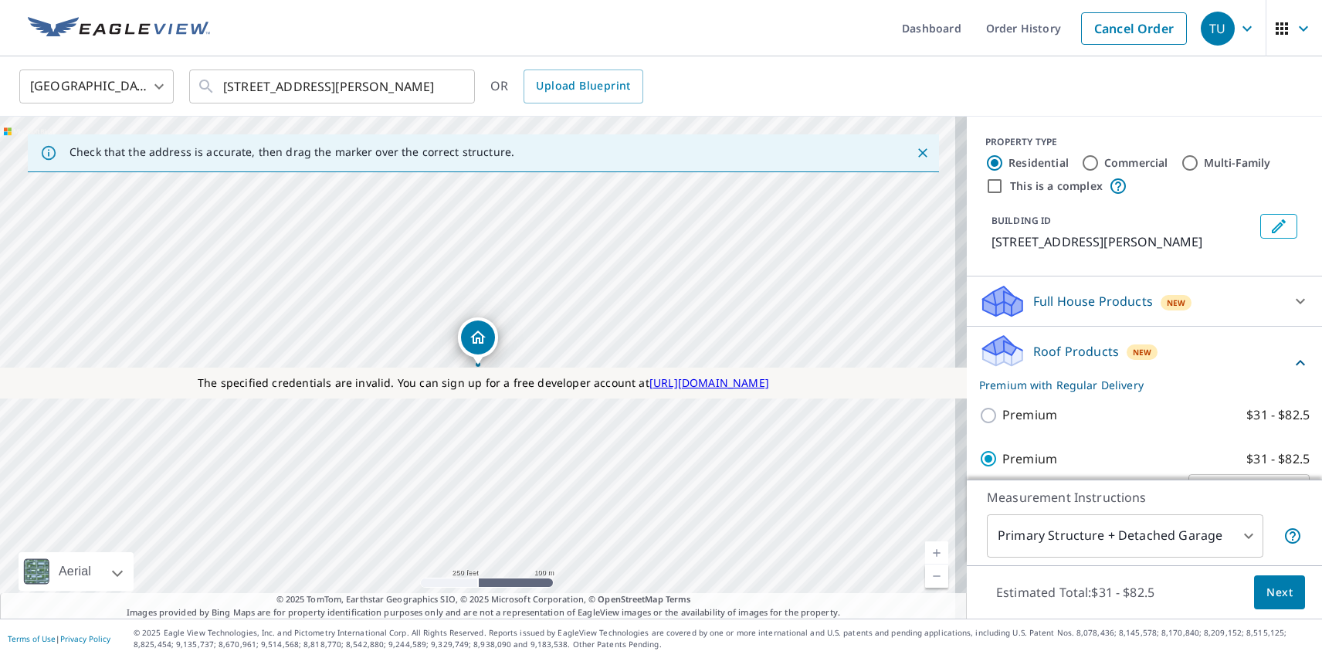
click at [1268, 592] on span "Next" at bounding box center [1280, 592] width 26 height 19
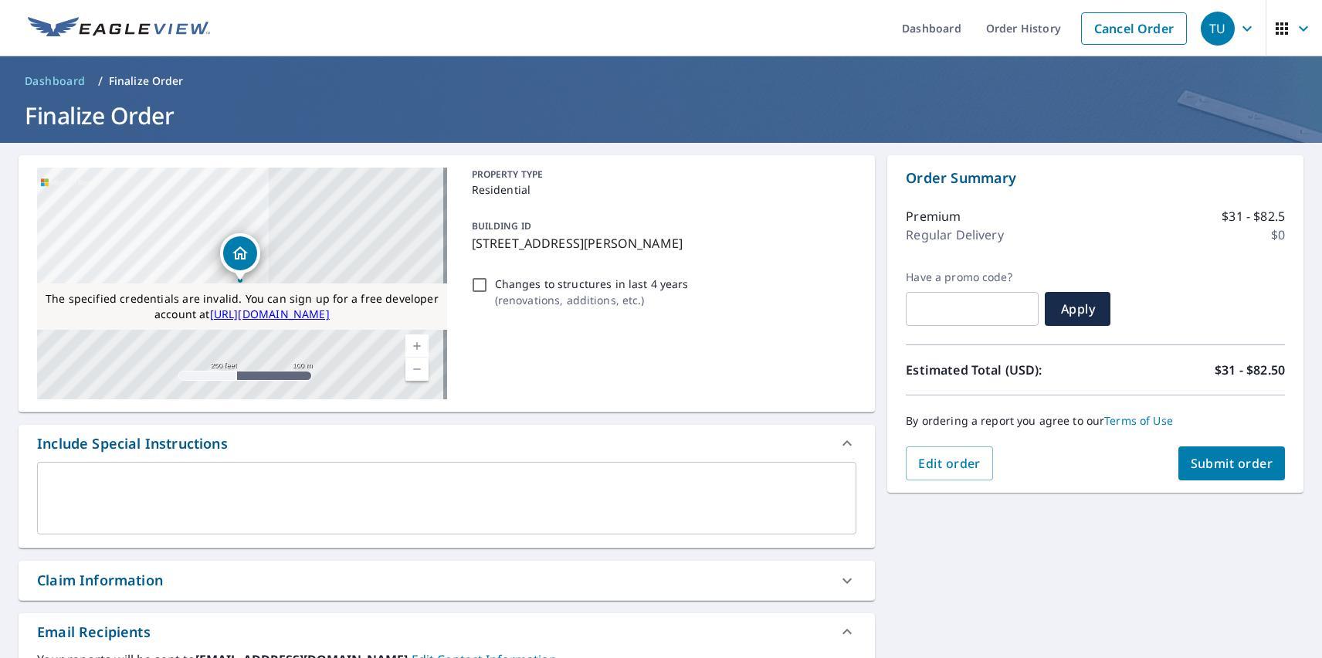
click at [1219, 463] on span "Submit order" at bounding box center [1232, 463] width 83 height 17
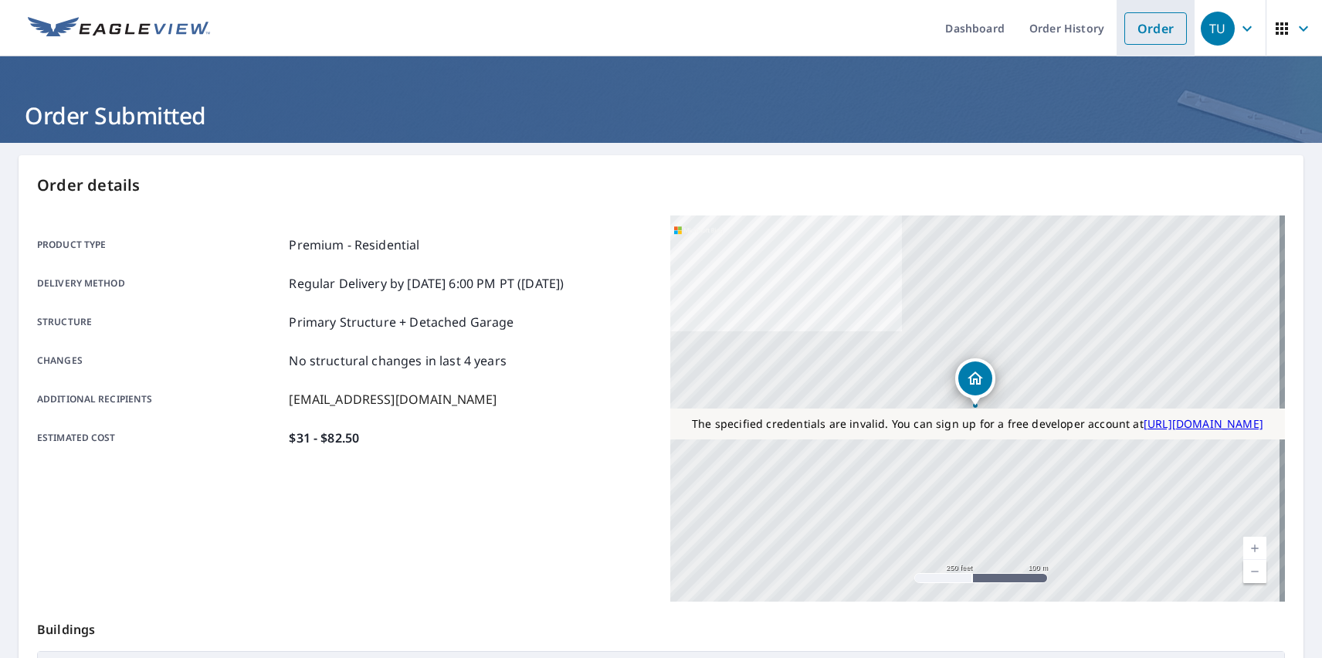
click at [1144, 28] on link "Order" at bounding box center [1155, 28] width 63 height 32
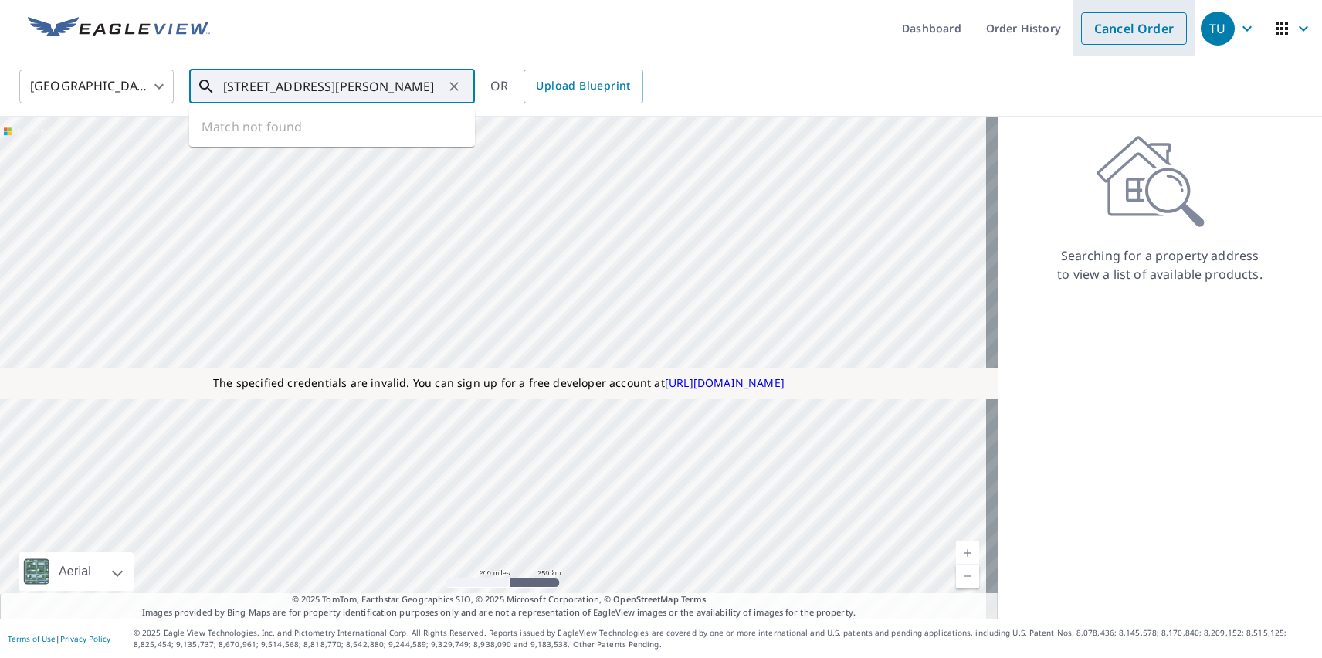
type input "[STREET_ADDRESS][PERSON_NAME]"
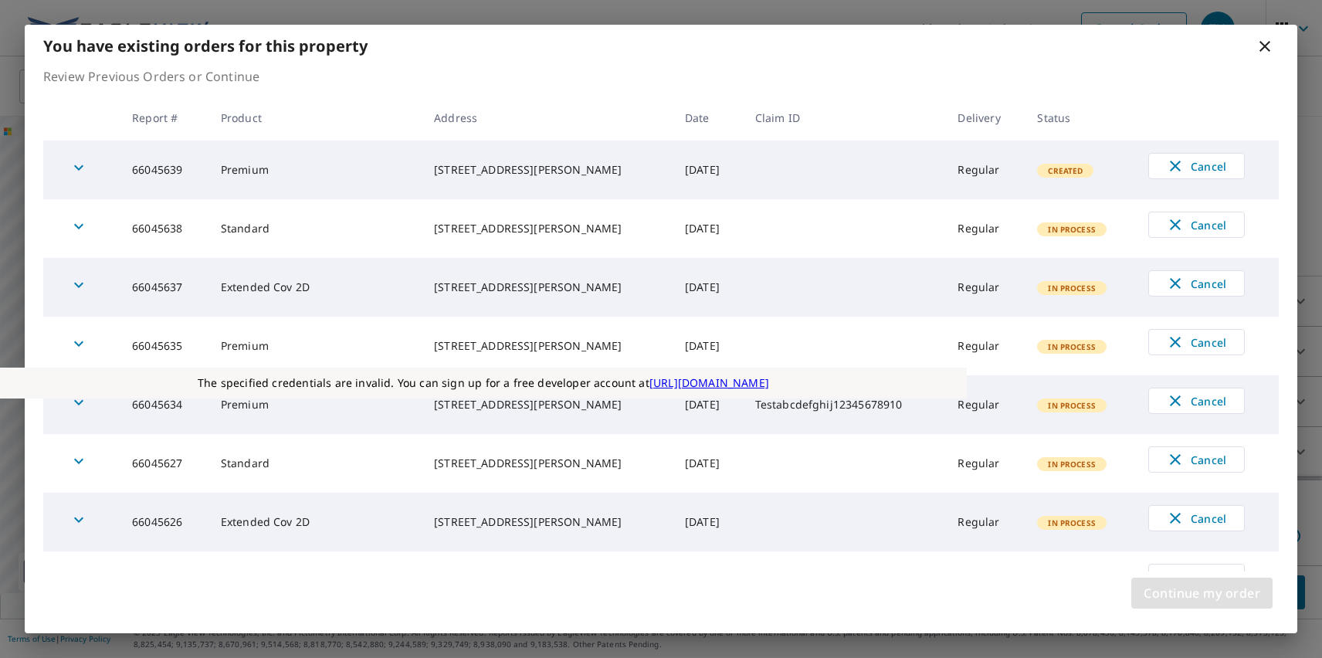
click at [1202, 593] on span "Continue my order" at bounding box center [1202, 593] width 117 height 22
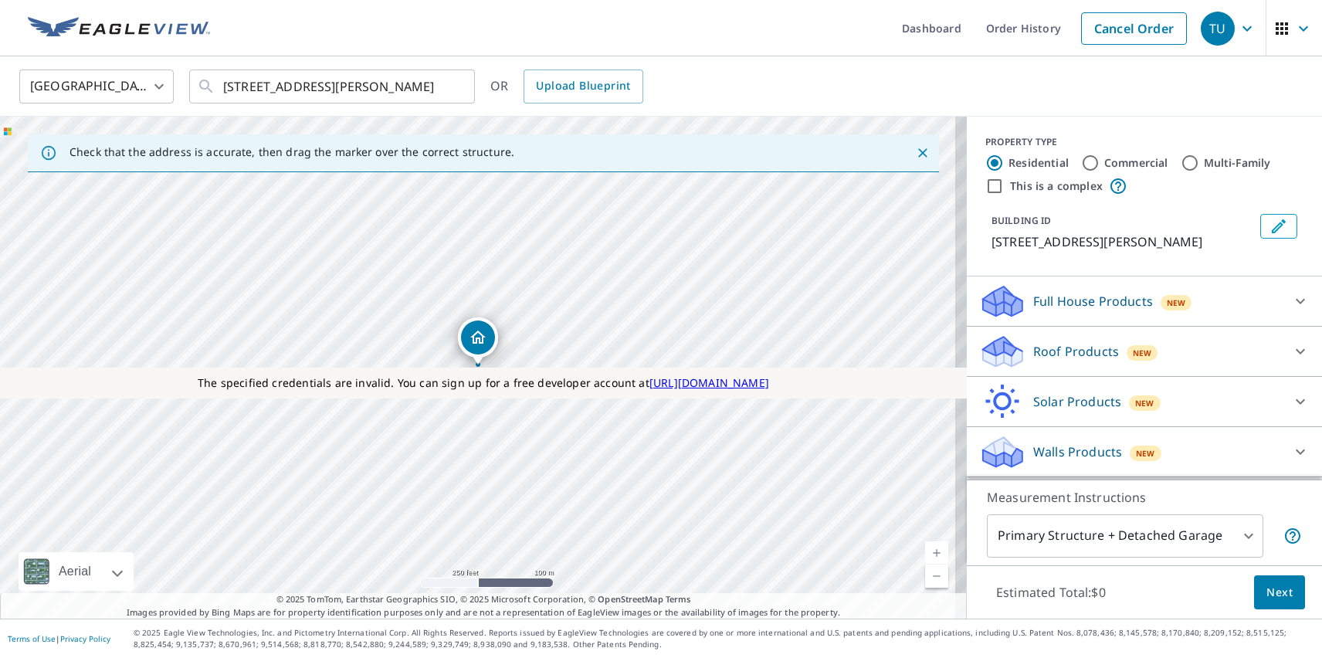
click at [1063, 351] on p "Roof Products" at bounding box center [1076, 351] width 86 height 19
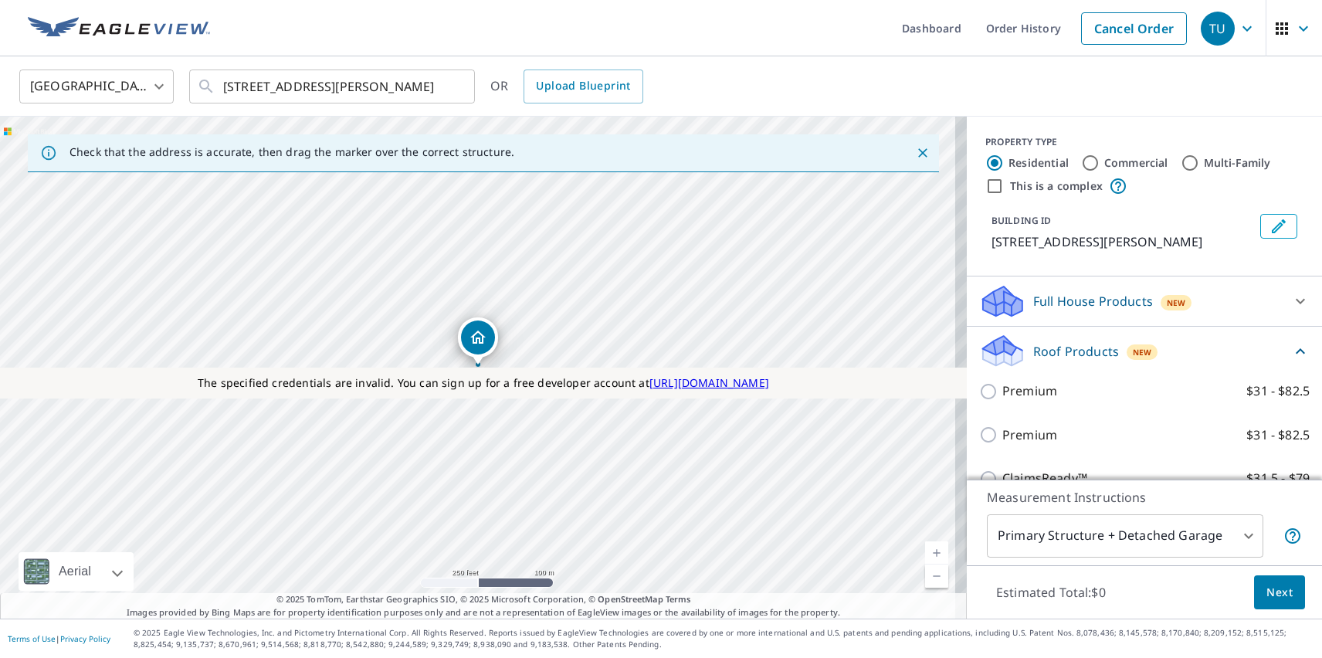
click at [1138, 601] on label "Extended Coverage 2D $31 - $82.5" at bounding box center [1155, 610] width 307 height 19
click at [1002, 601] on input "Extended Coverage 2D $31 - $82.5" at bounding box center [990, 610] width 23 height 19
checkbox input "true"
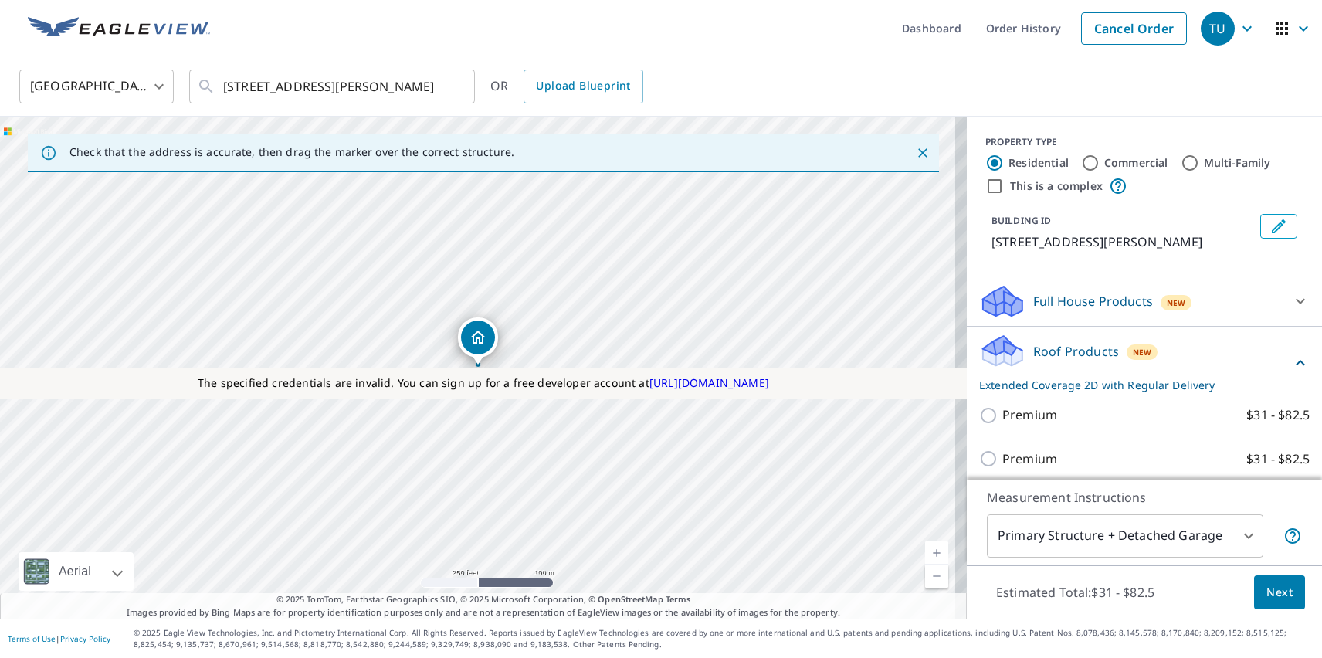
scroll to position [141, 0]
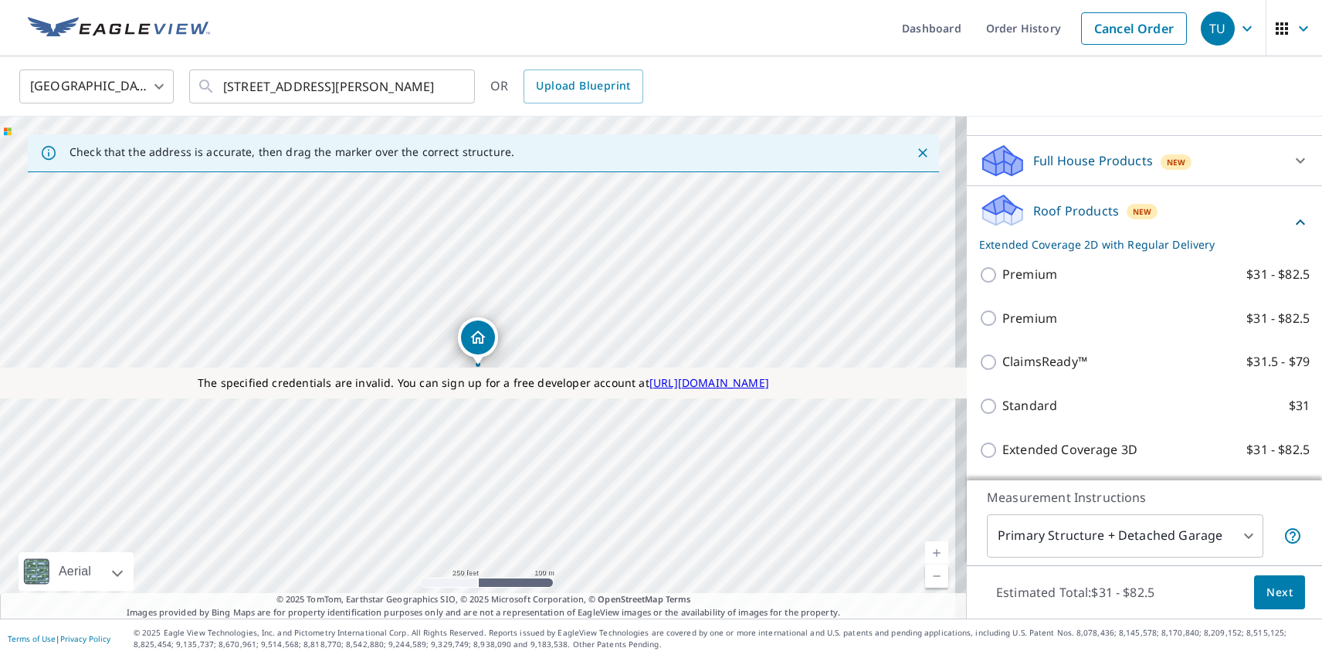
click at [1268, 592] on span "Next" at bounding box center [1280, 592] width 26 height 19
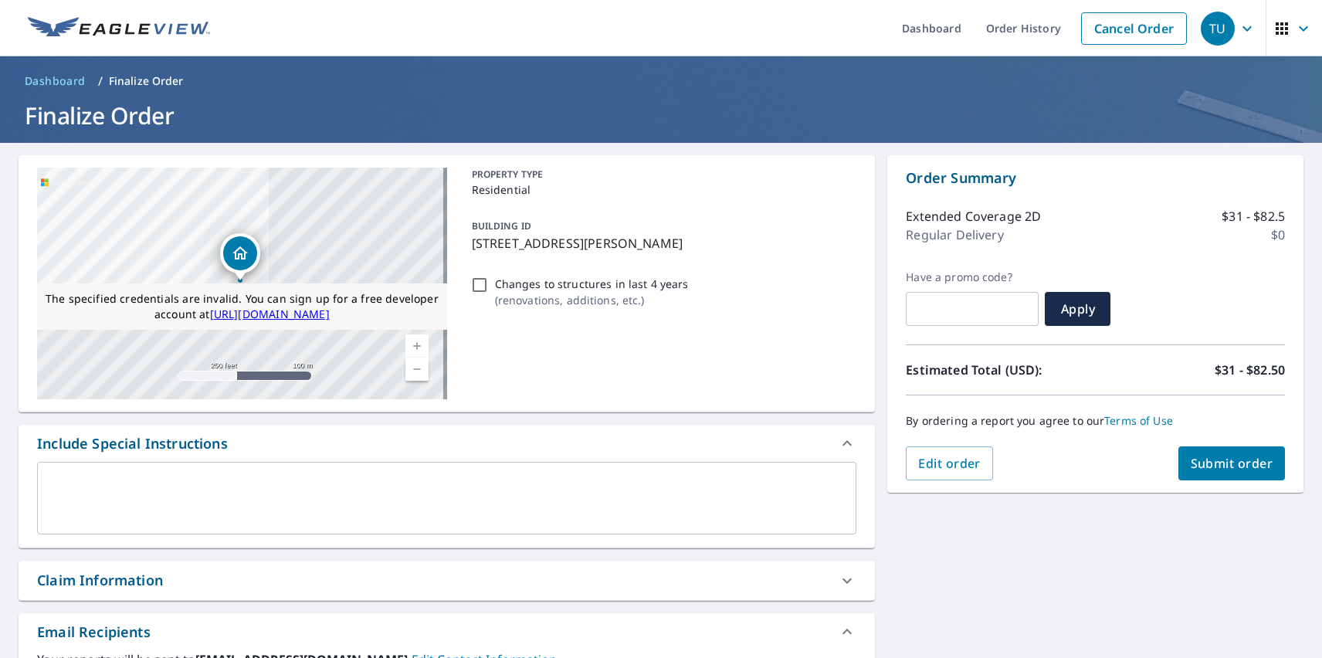
click at [1219, 463] on span "Submit order" at bounding box center [1232, 463] width 83 height 17
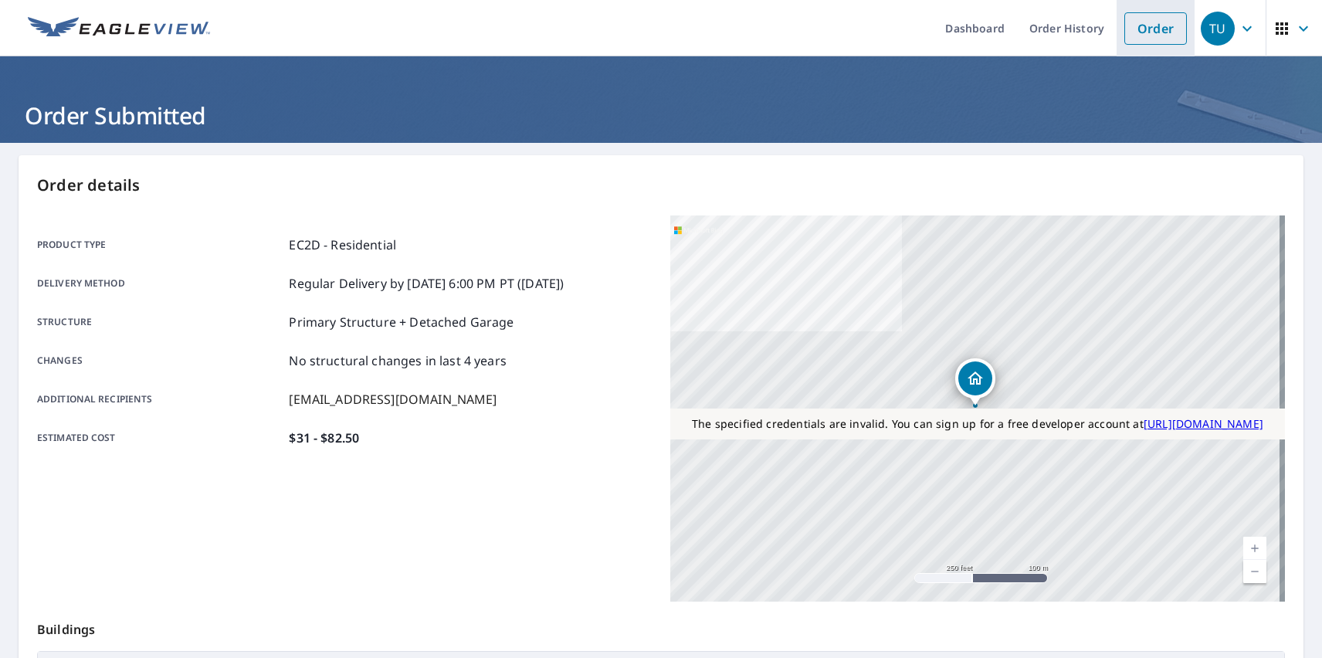
click at [1144, 28] on link "Order" at bounding box center [1155, 28] width 63 height 32
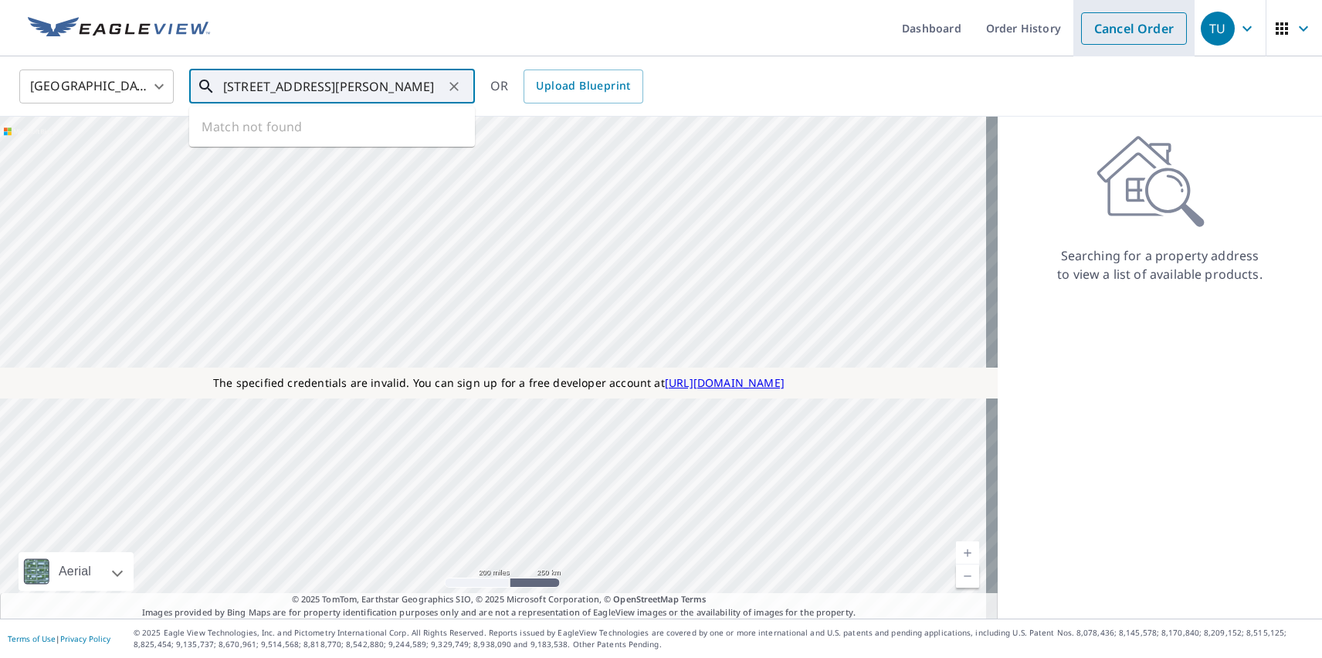
type input "[STREET_ADDRESS][PERSON_NAME]"
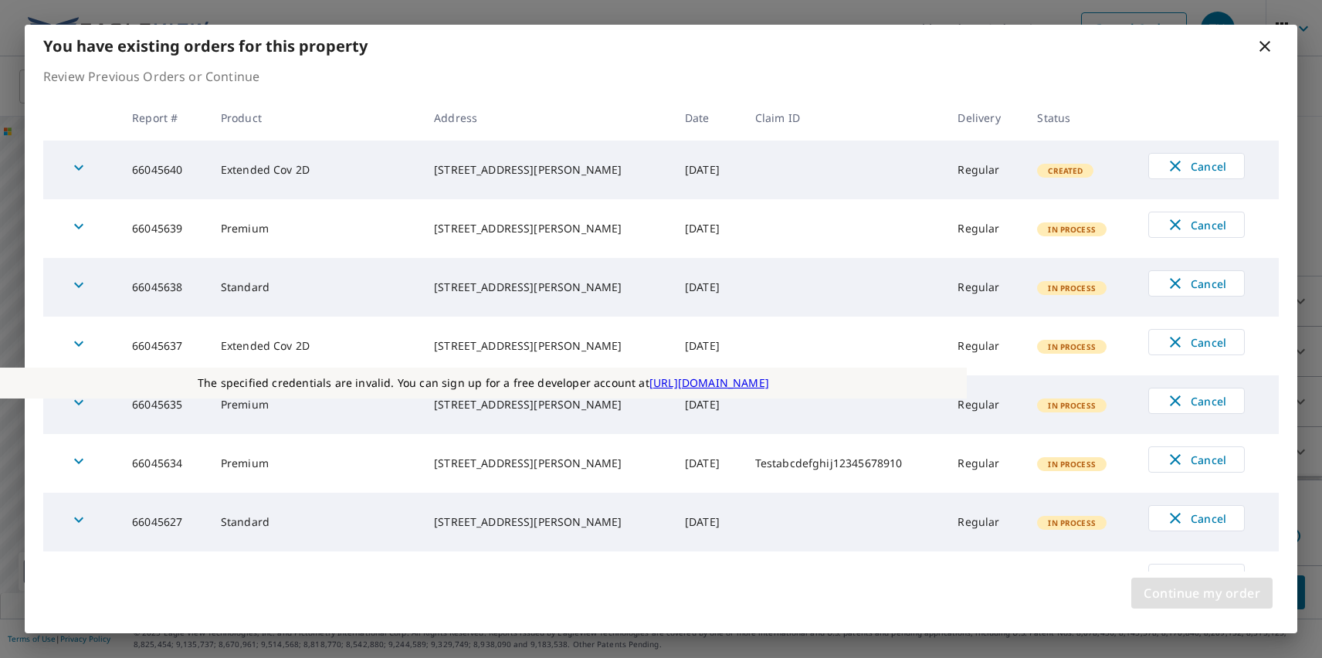
click at [1202, 593] on span "Continue my order" at bounding box center [1202, 593] width 117 height 22
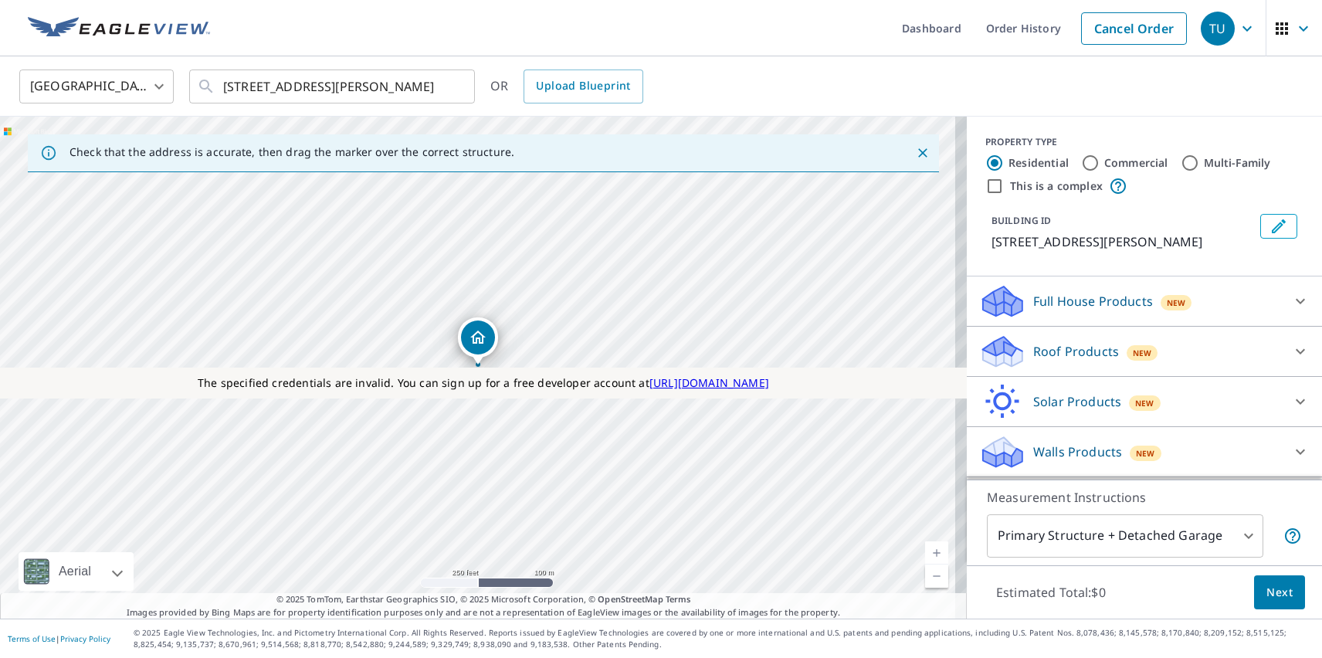
click at [1063, 351] on p "Roof Products" at bounding box center [1076, 351] width 86 height 19
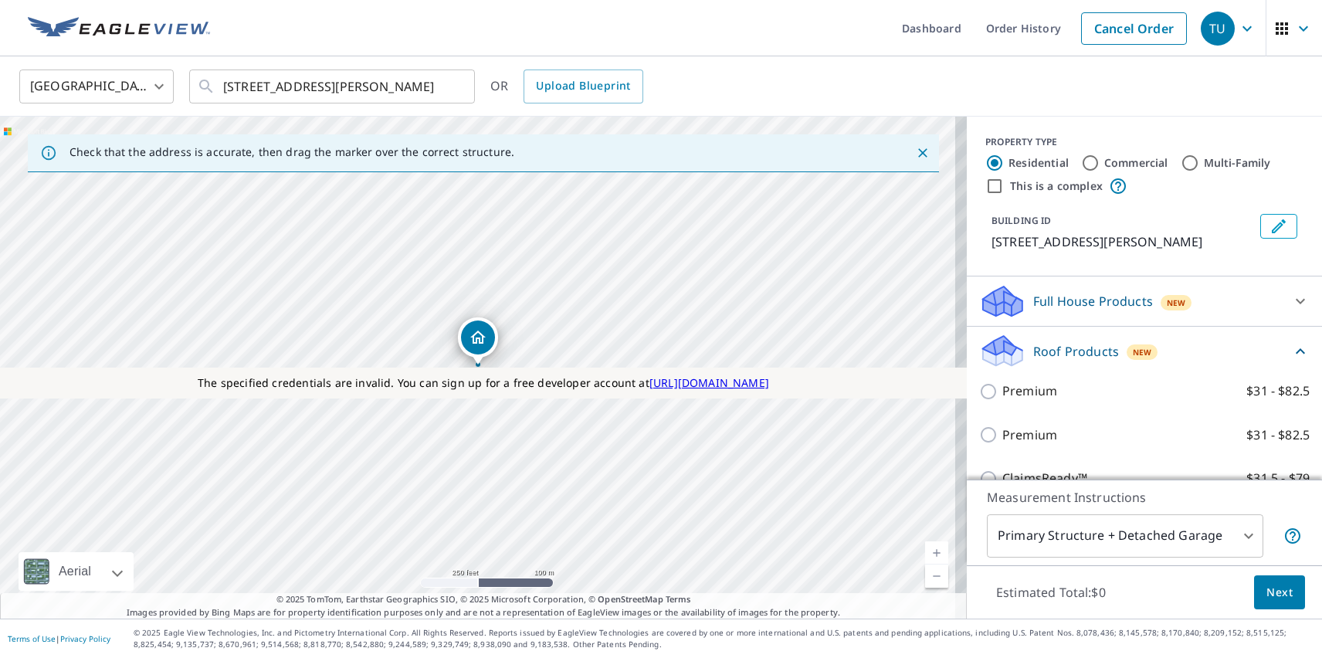
click at [1138, 513] on label "Standard $31" at bounding box center [1155, 522] width 307 height 19
click at [1002, 514] on input "Standard $31" at bounding box center [990, 523] width 23 height 19
checkbox input "true"
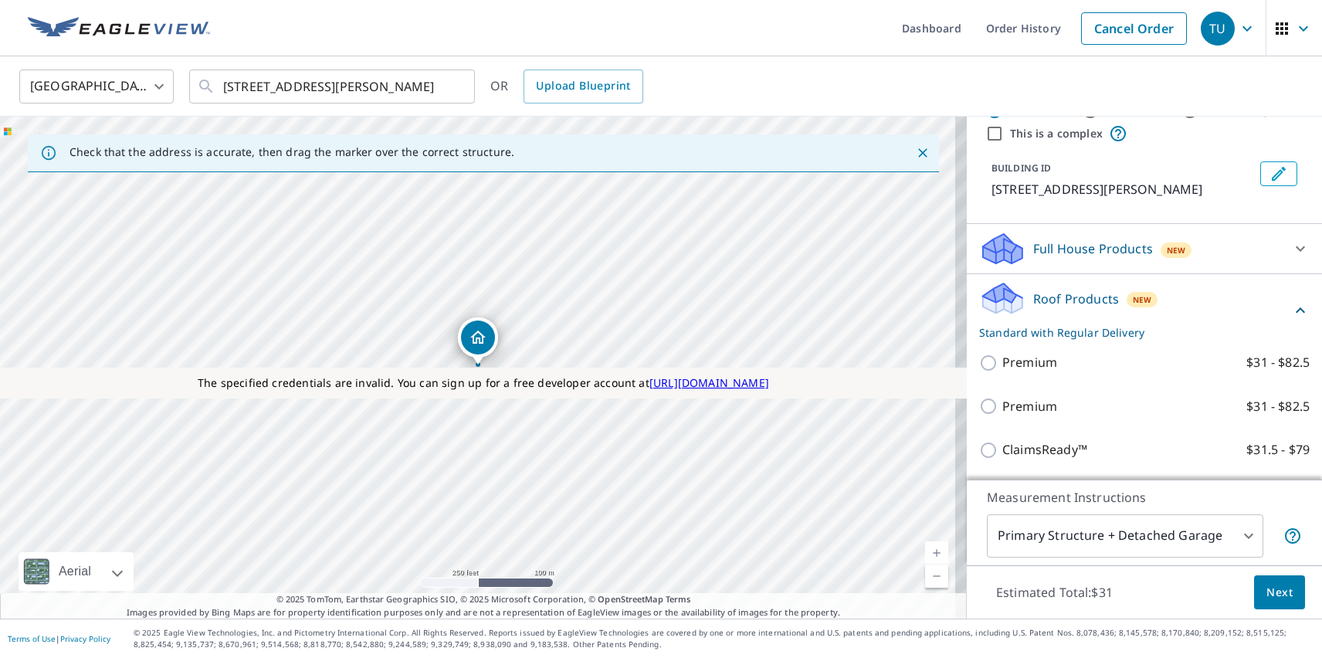
click at [1268, 592] on span "Next" at bounding box center [1280, 592] width 26 height 19
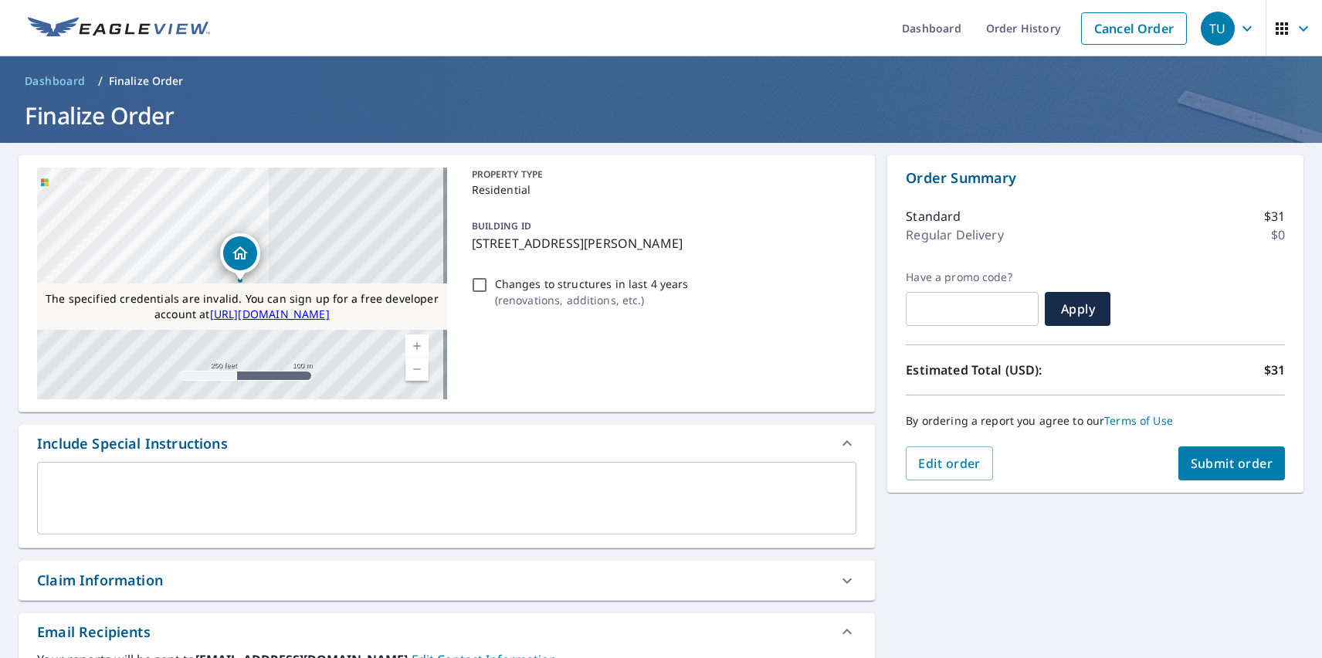
click at [1219, 463] on span "Submit order" at bounding box center [1232, 463] width 83 height 17
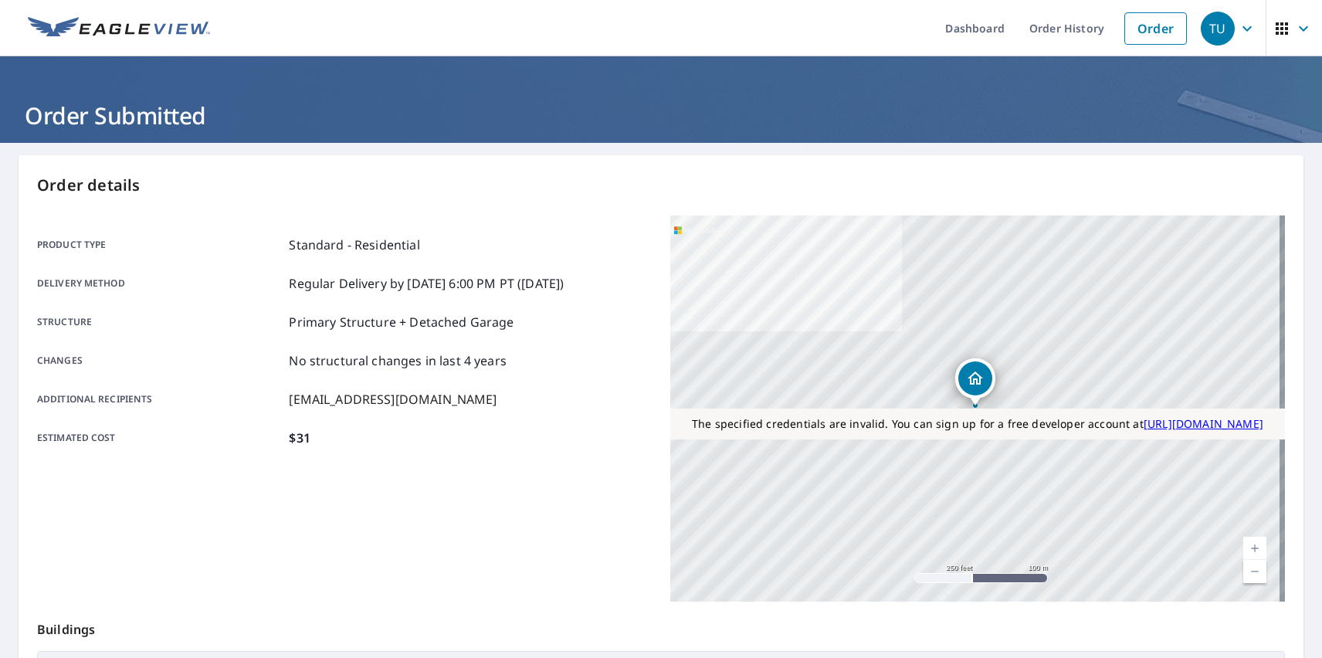
click at [1206, 28] on div "TU" at bounding box center [1218, 29] width 34 height 34
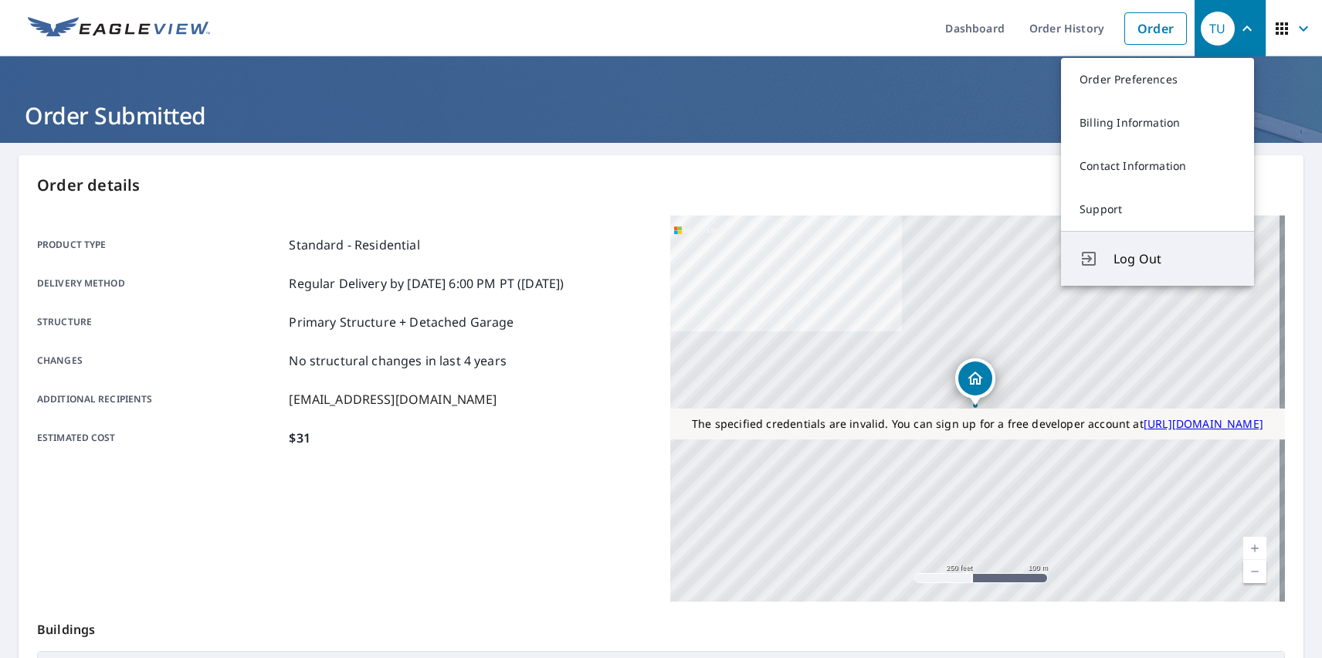
click at [1175, 259] on span "Log Out" at bounding box center [1175, 258] width 122 height 19
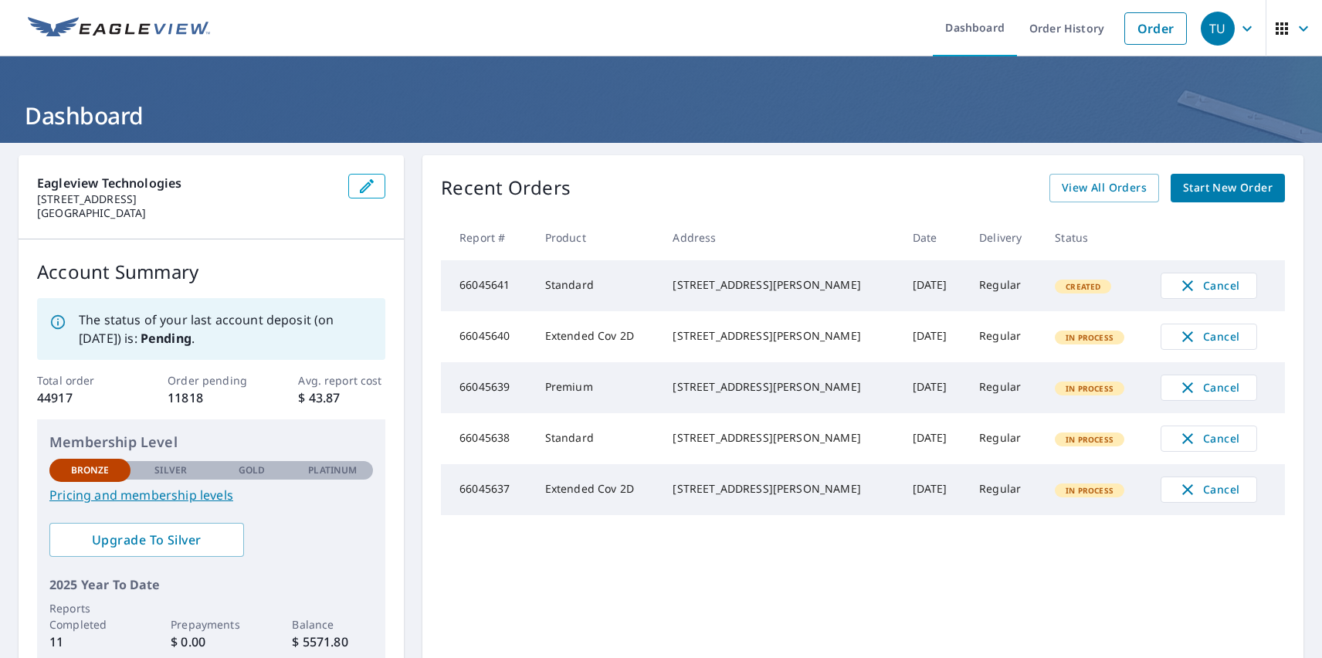
click at [1206, 28] on div "TU" at bounding box center [1218, 29] width 34 height 34
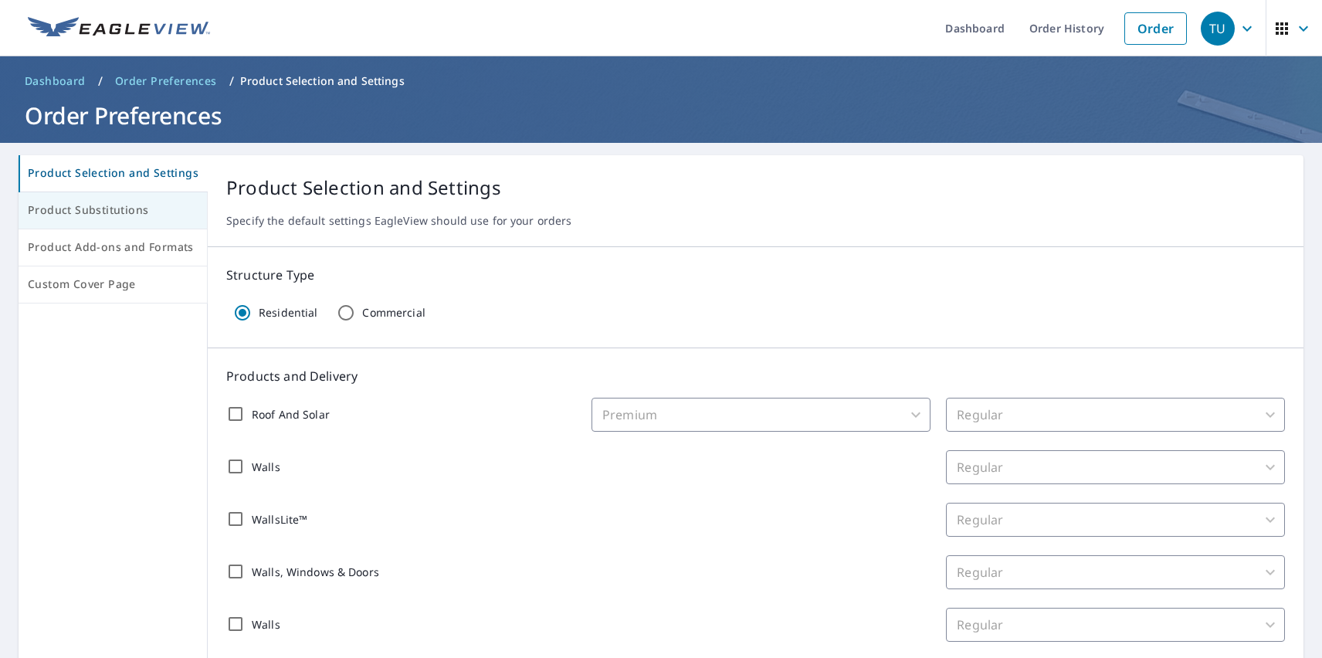
click at [111, 211] on span "Product Substitutions" at bounding box center [113, 210] width 170 height 19
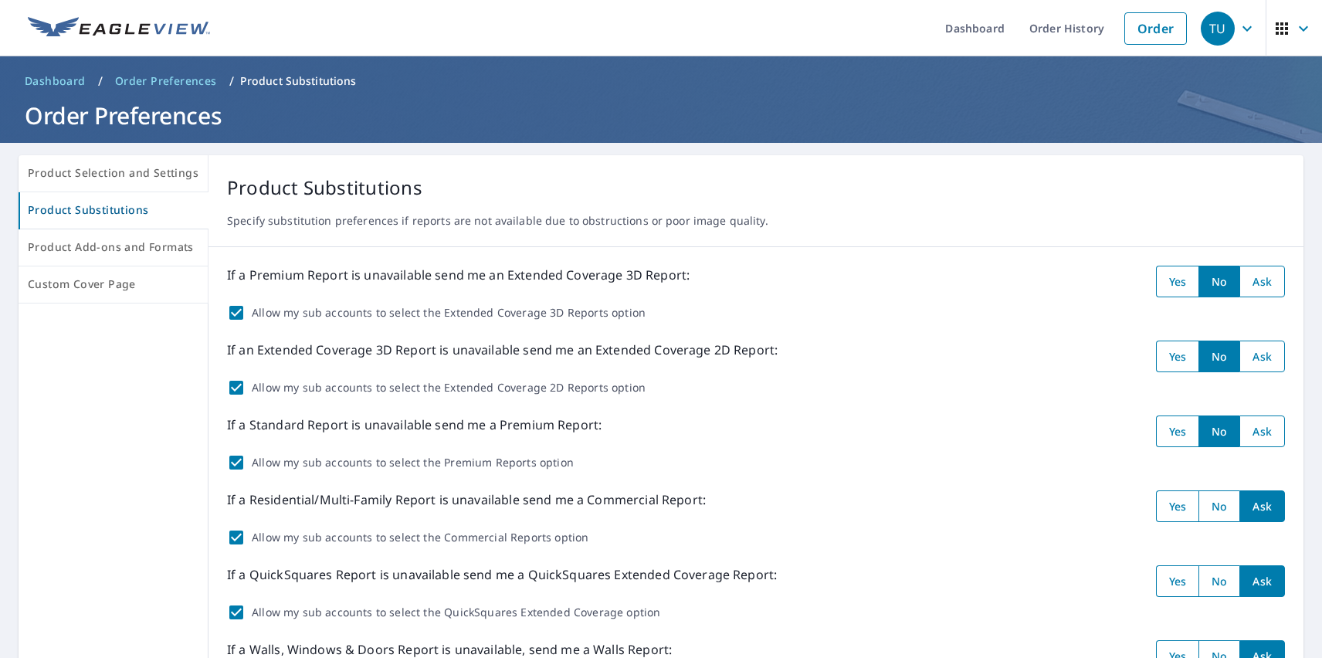
click at [1250, 281] on input "radio" at bounding box center [1263, 282] width 46 height 32
radio input "true"
click at [1250, 356] on input "radio" at bounding box center [1263, 357] width 46 height 32
radio input "true"
click at [1250, 431] on input "radio" at bounding box center [1263, 431] width 46 height 32
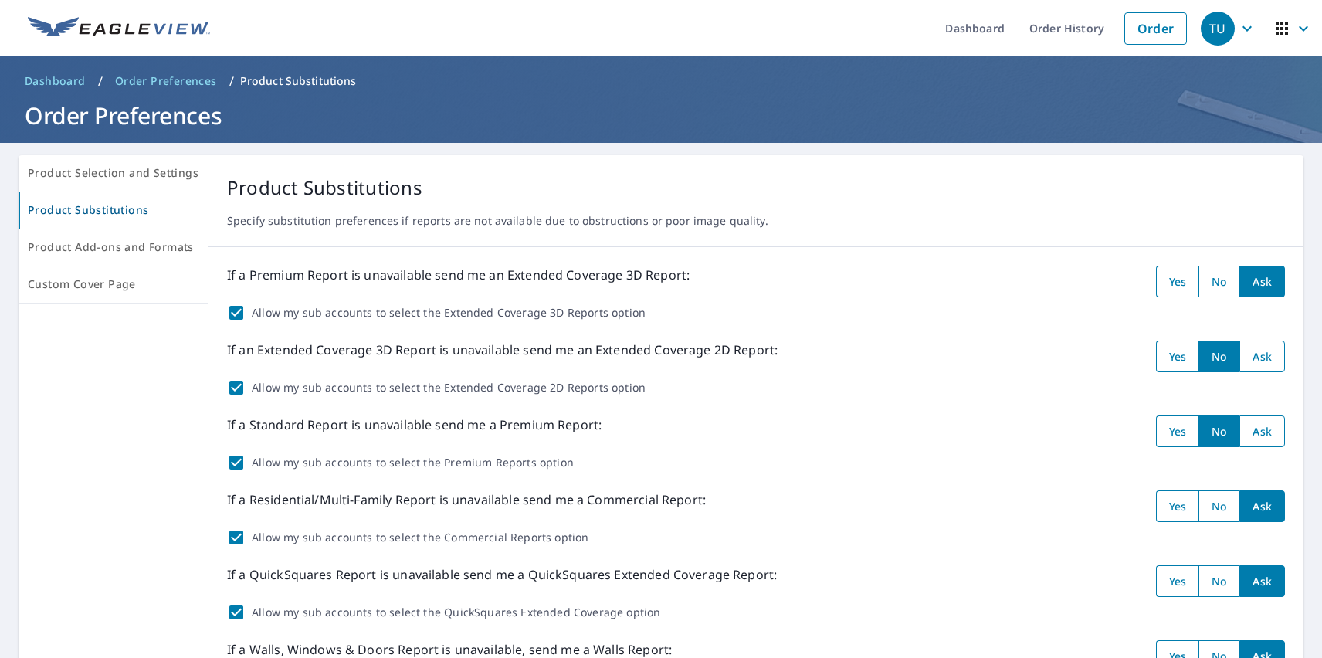
radio input "true"
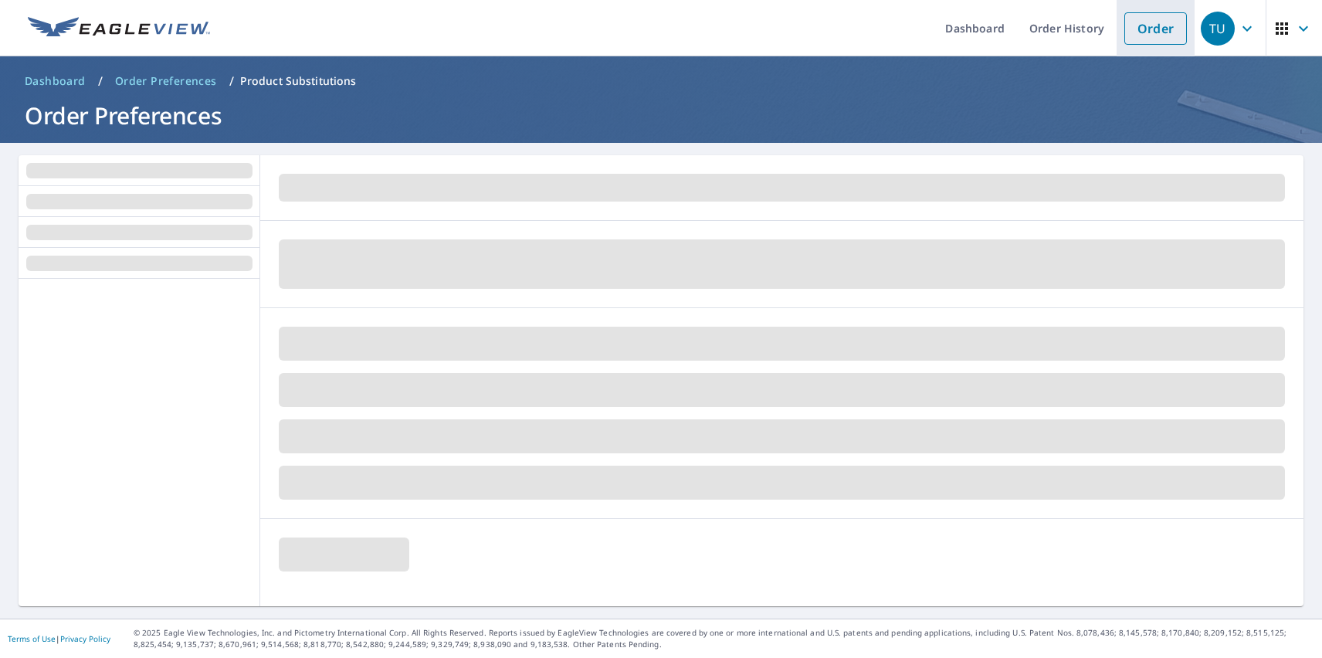
click at [1144, 28] on link "Order" at bounding box center [1155, 28] width 63 height 32
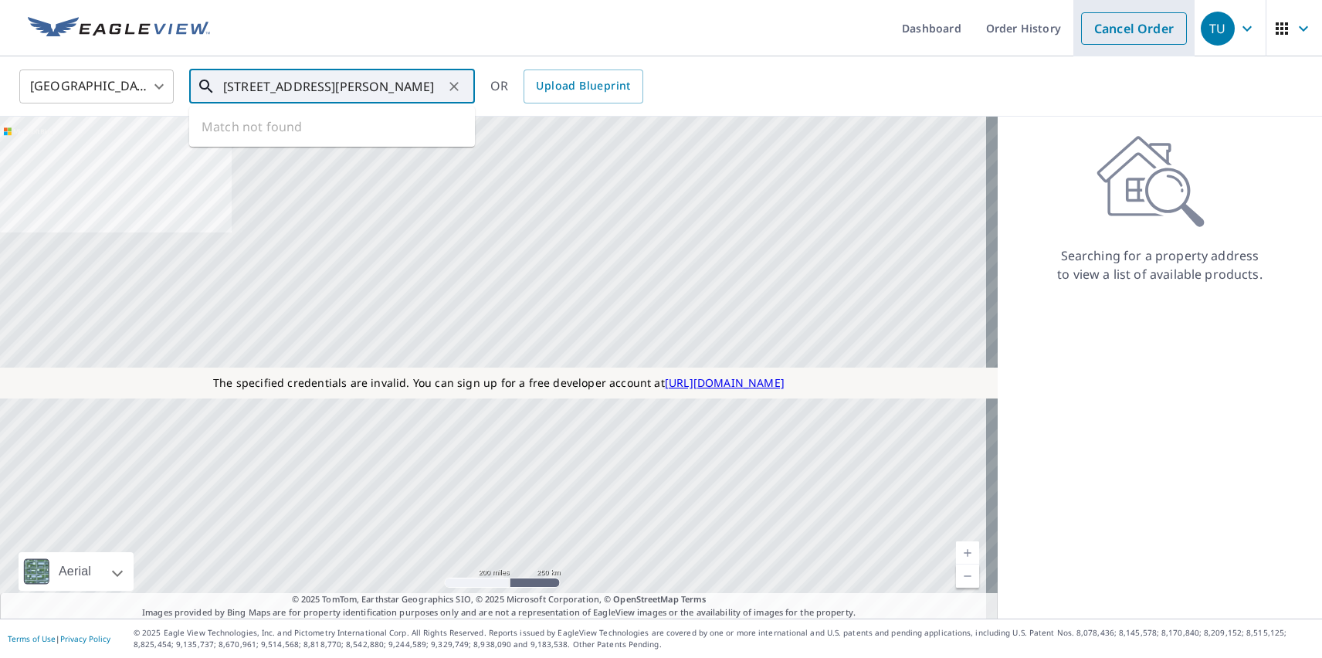
type input "[STREET_ADDRESS][PERSON_NAME]"
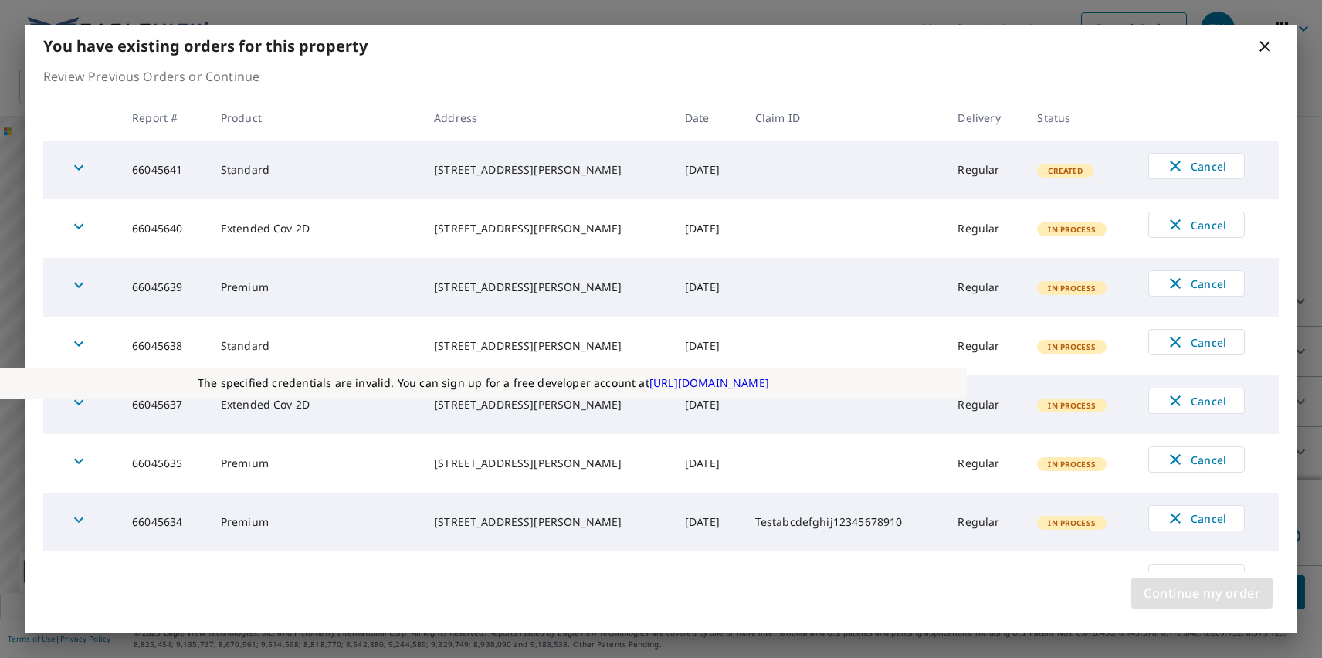
click at [1202, 593] on span "Continue my order" at bounding box center [1202, 593] width 117 height 22
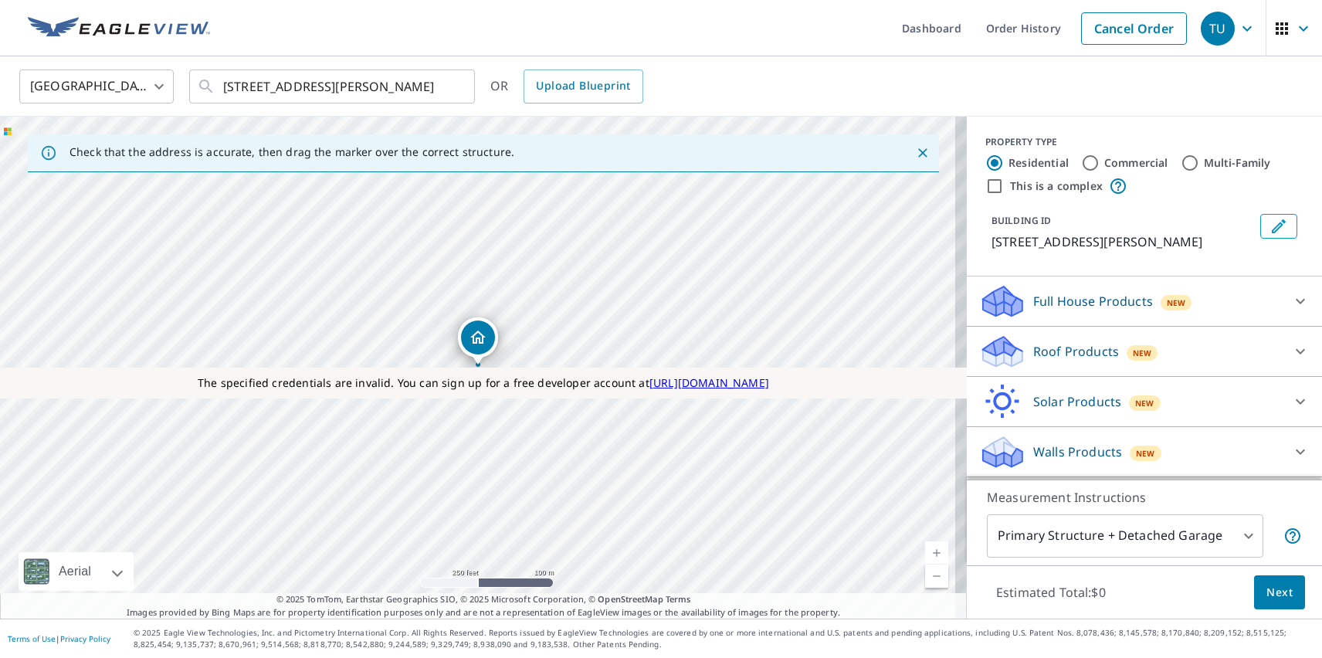
click at [1063, 351] on p "Roof Products" at bounding box center [1076, 351] width 86 height 19
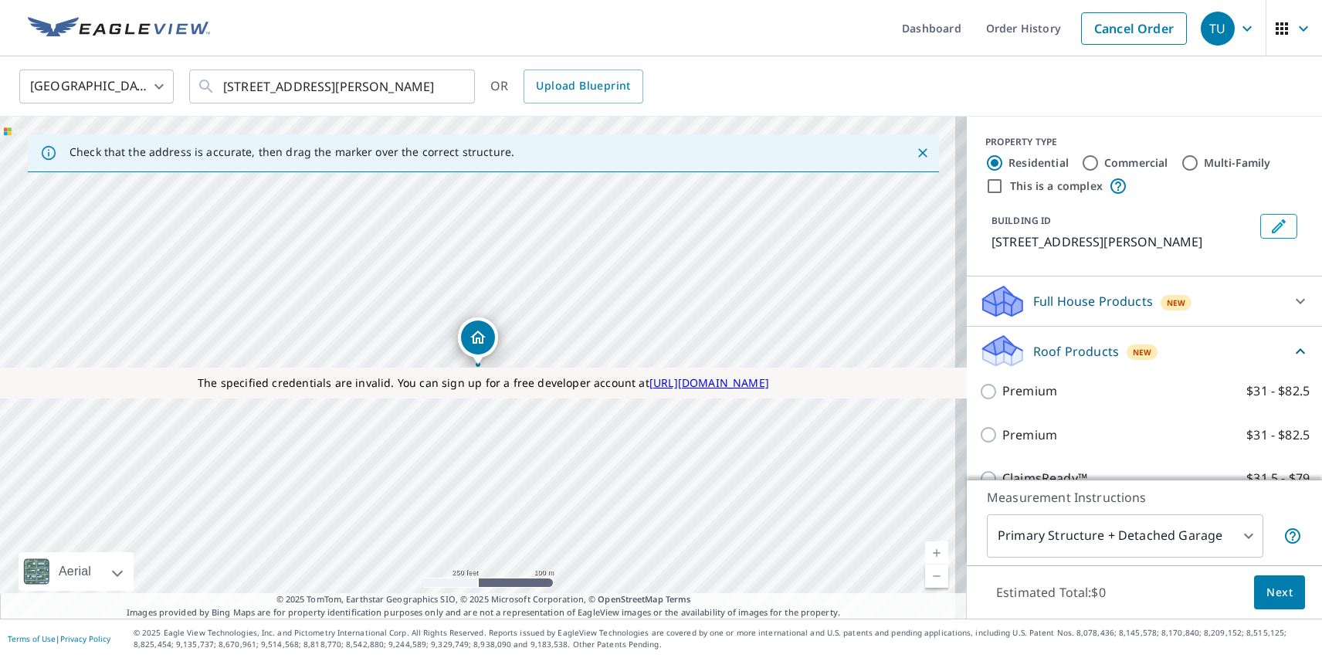
click at [1017, 435] on p "Premium" at bounding box center [1029, 435] width 55 height 19
click at [1002, 435] on input "Premium $31 - $82.5" at bounding box center [990, 435] width 23 height 19
checkbox input "true"
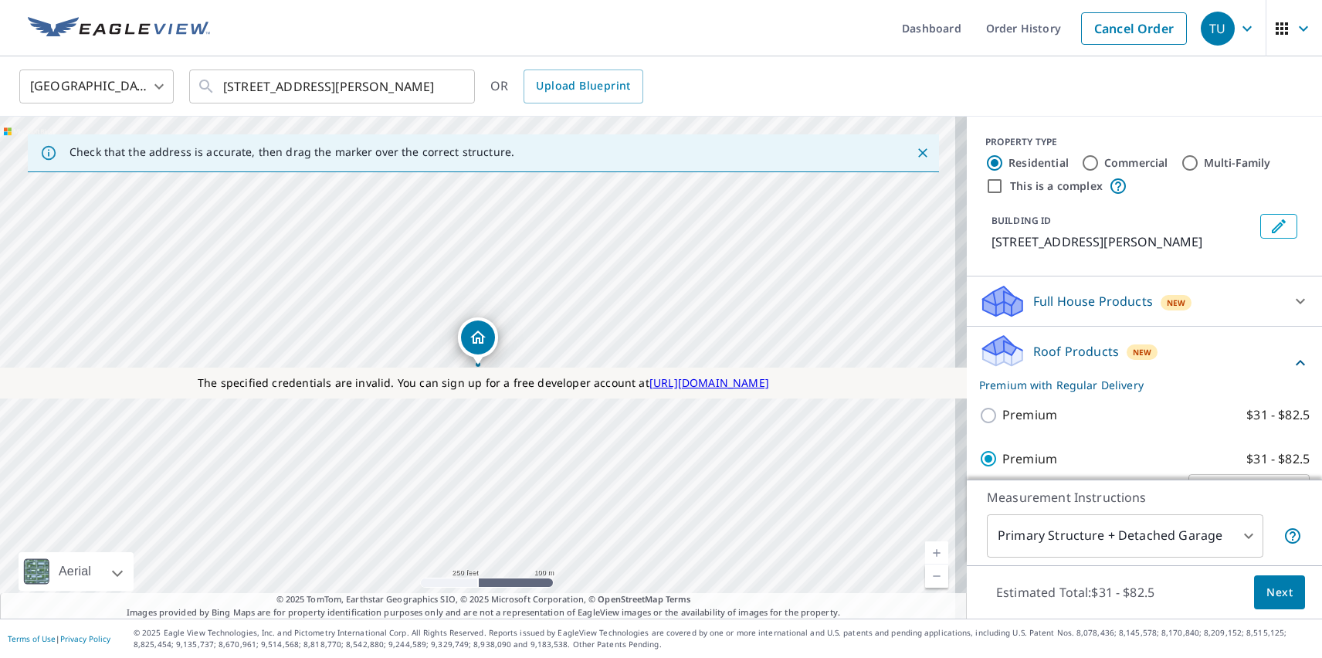
click at [1268, 592] on span "Next" at bounding box center [1280, 592] width 26 height 19
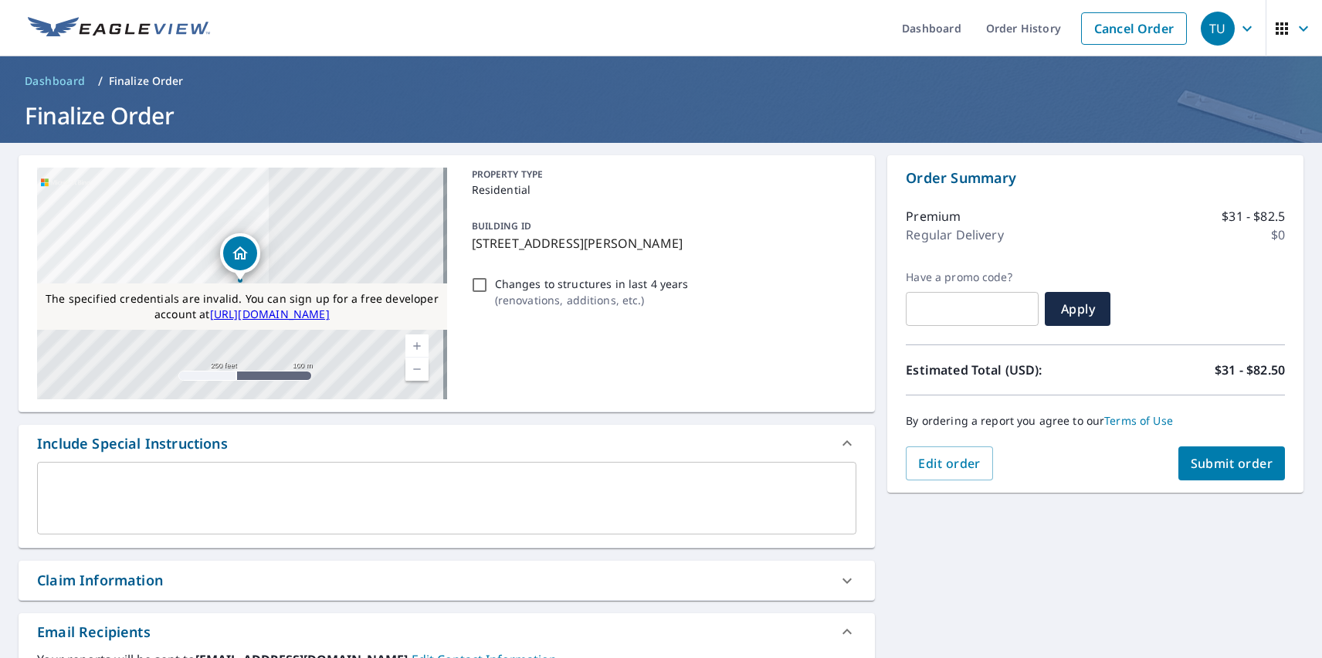
click at [1219, 463] on span "Submit order" at bounding box center [1232, 463] width 83 height 17
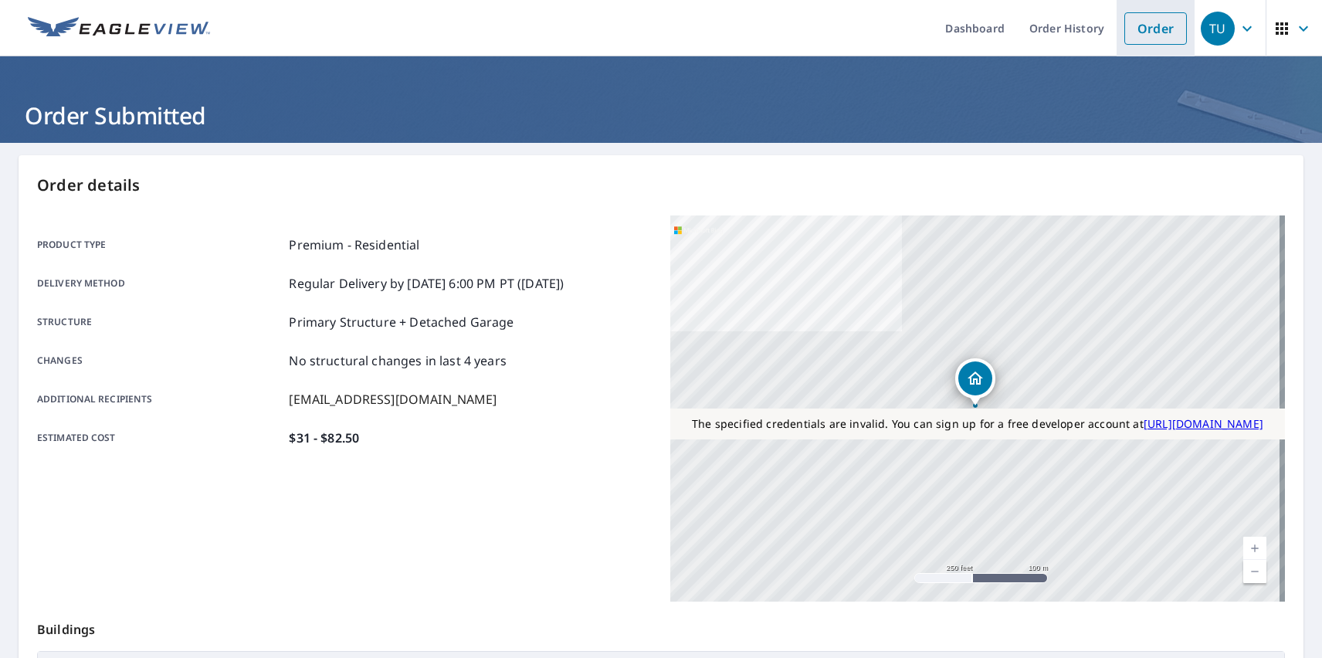
click at [1144, 28] on link "Order" at bounding box center [1155, 28] width 63 height 32
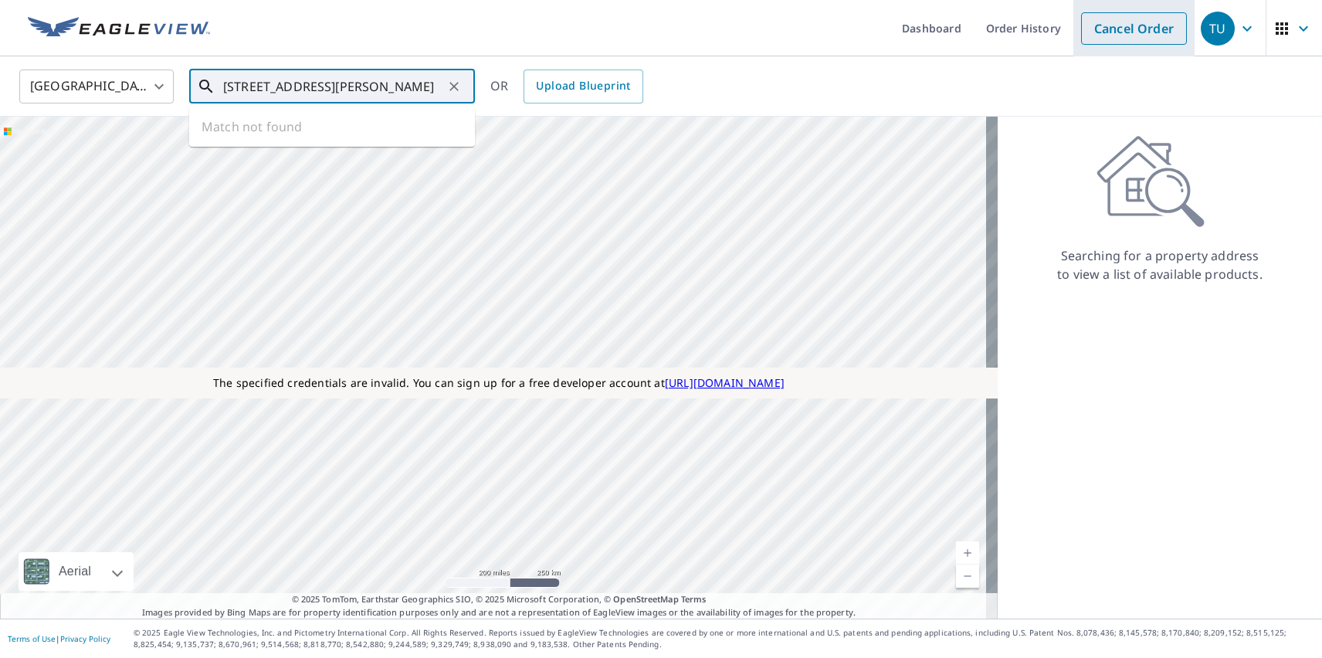
type input "[STREET_ADDRESS][PERSON_NAME]"
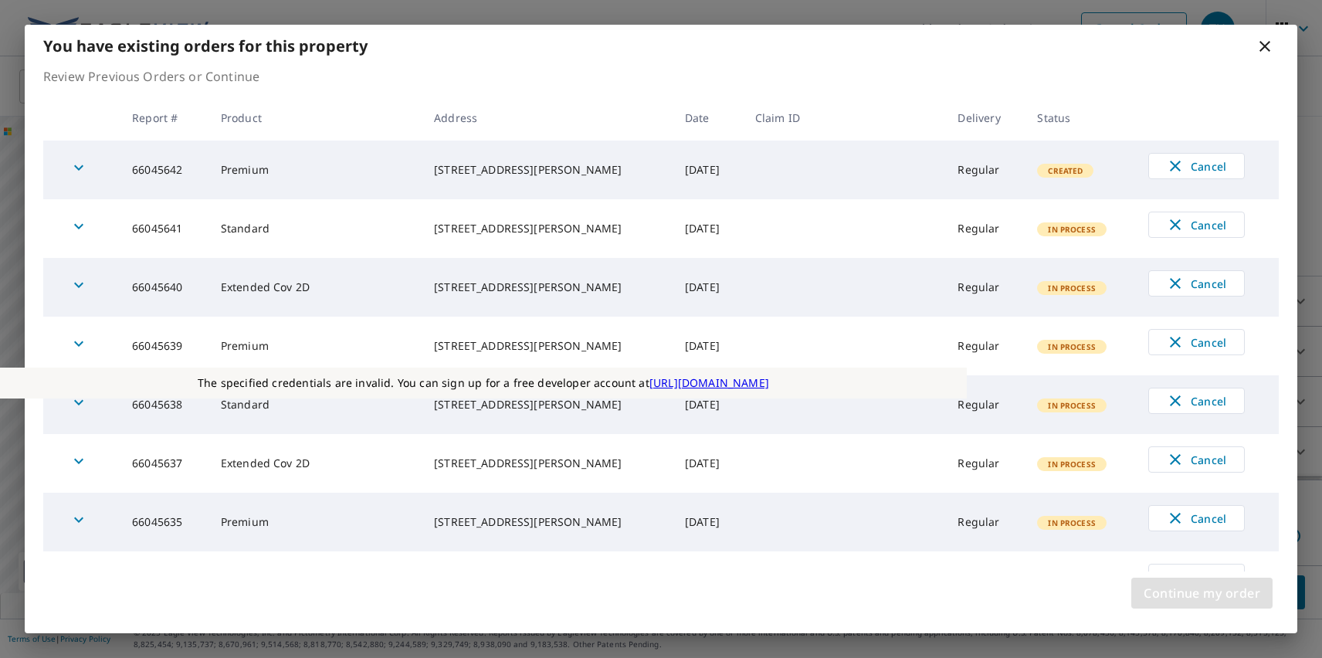
click at [1202, 593] on span "Continue my order" at bounding box center [1202, 593] width 117 height 22
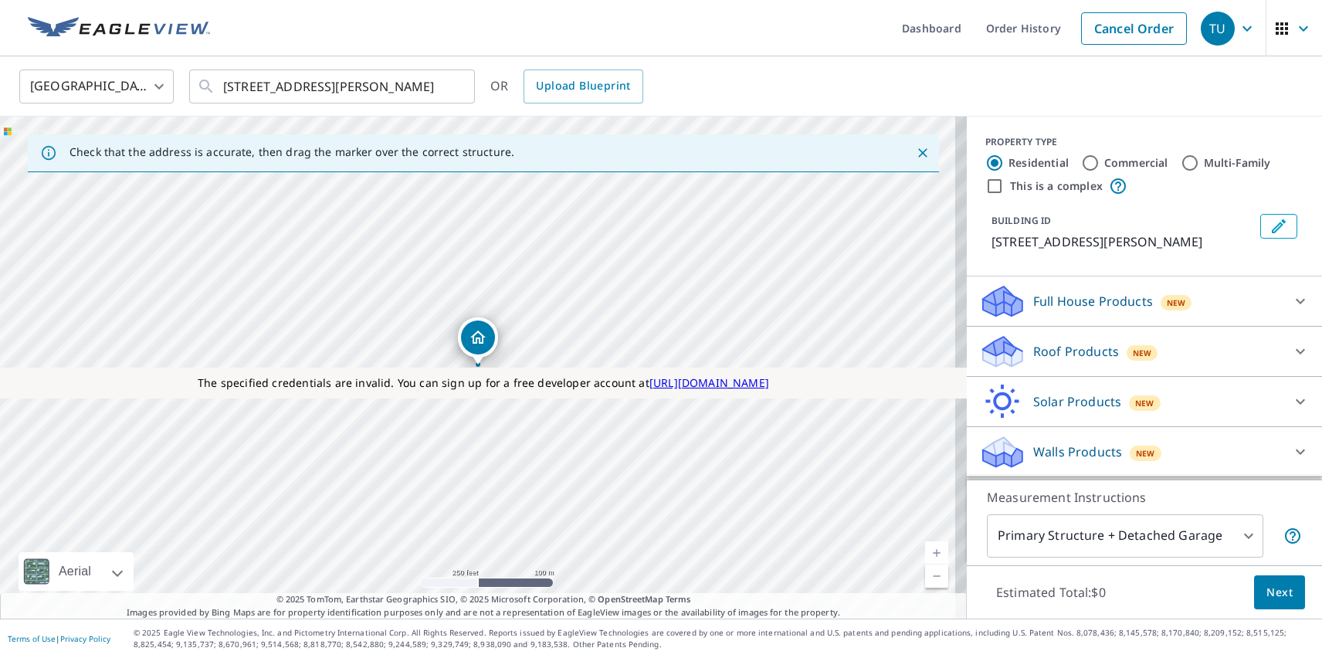
click at [1063, 351] on p "Roof Products" at bounding box center [1076, 351] width 86 height 19
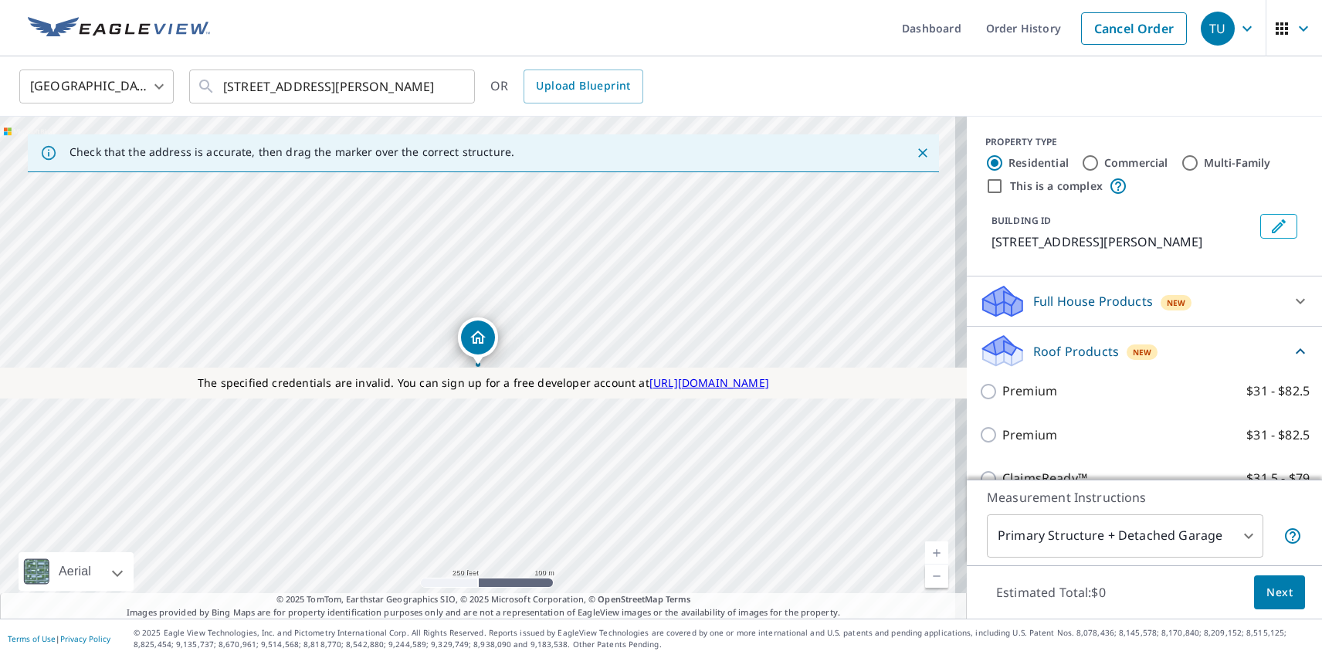
click at [1138, 601] on label "Extended Coverage 2D $31 - $82.5" at bounding box center [1155, 610] width 307 height 19
click at [1002, 601] on input "Extended Coverage 2D $31 - $82.5" at bounding box center [990, 610] width 23 height 19
checkbox input "true"
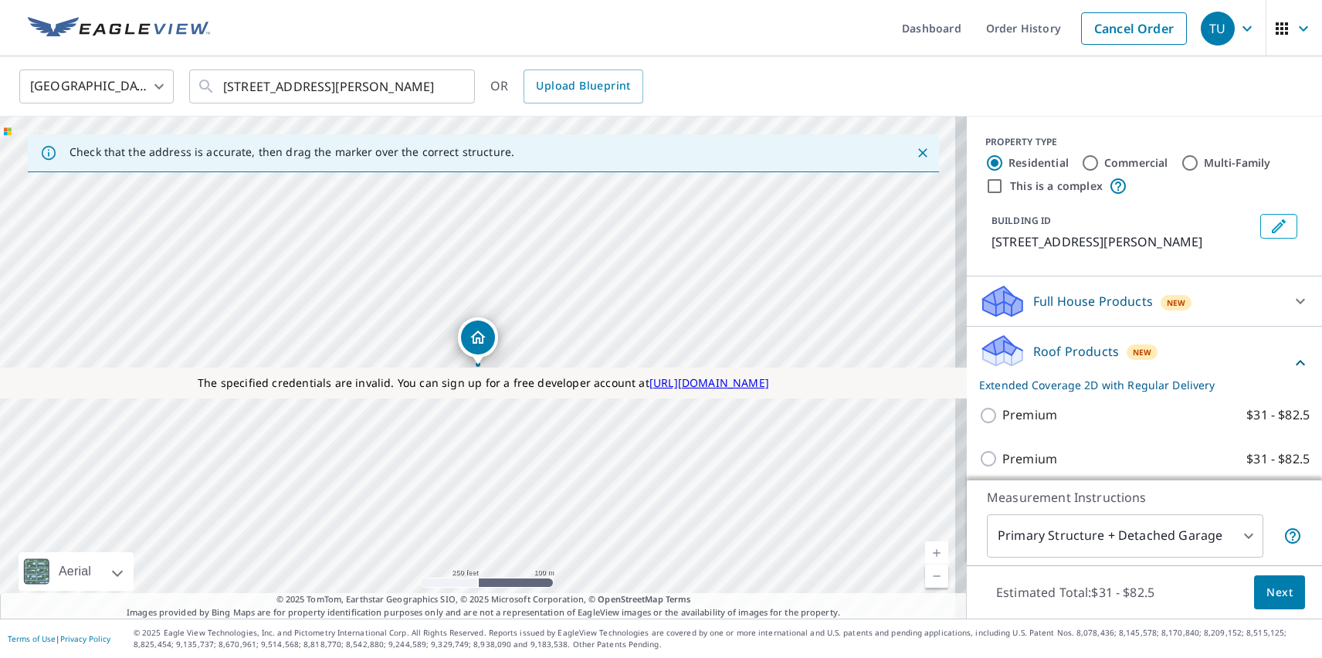
scroll to position [141, 0]
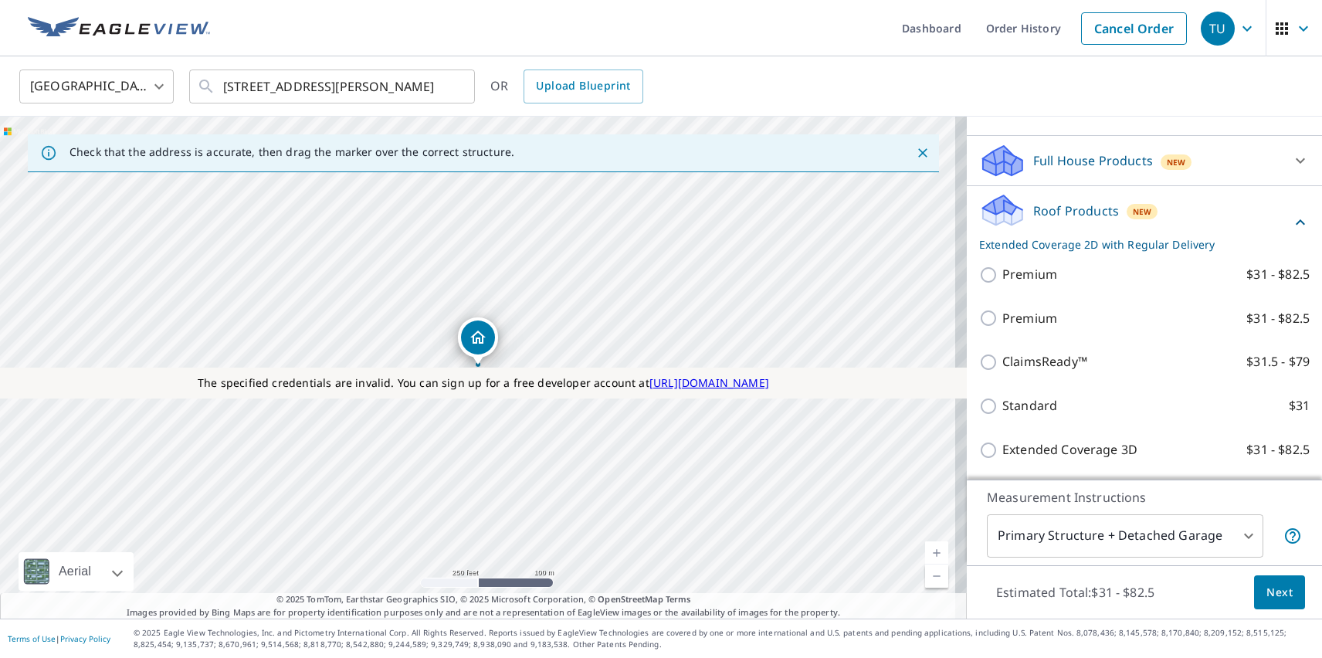
click at [1268, 592] on span "Next" at bounding box center [1280, 592] width 26 height 19
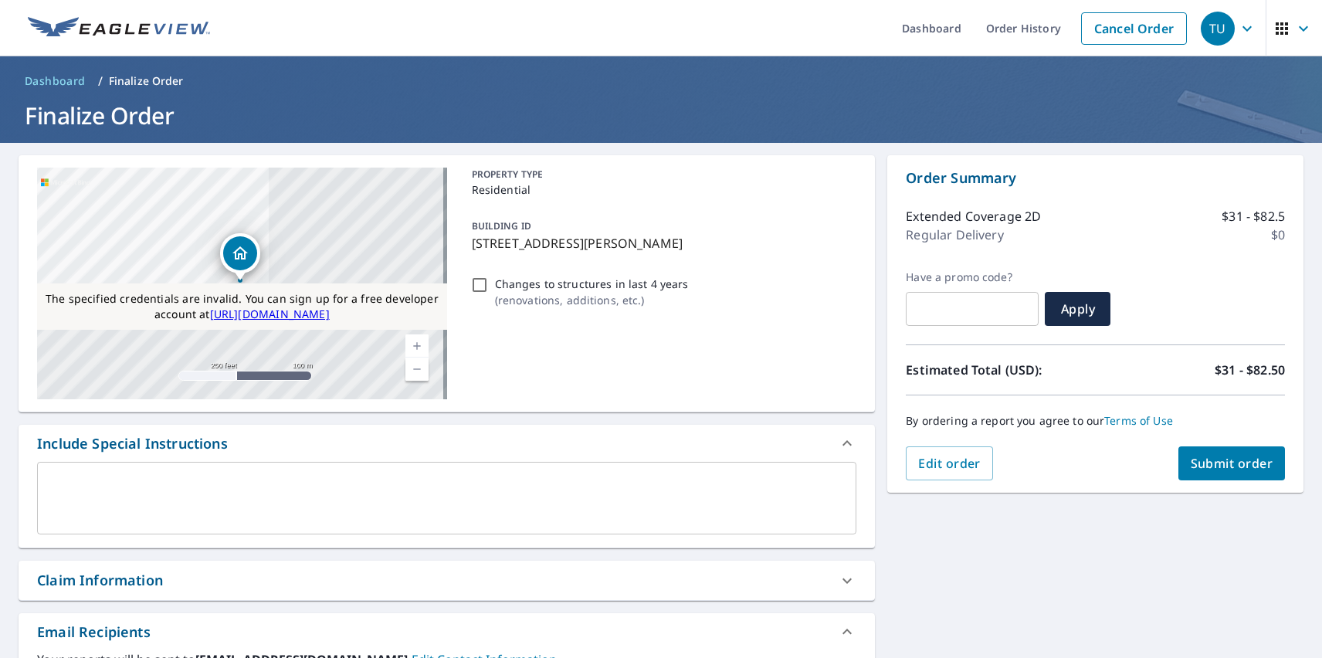
click at [1219, 463] on span "Submit order" at bounding box center [1232, 463] width 83 height 17
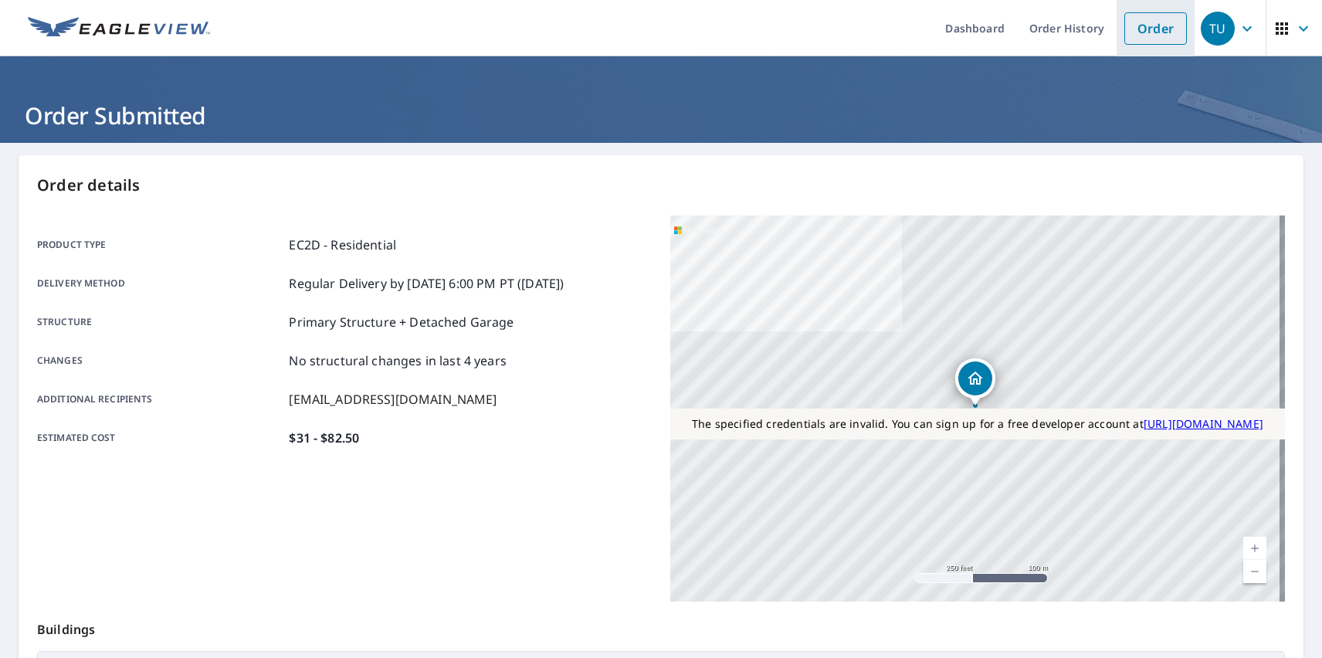
click at [1144, 28] on link "Order" at bounding box center [1155, 28] width 63 height 32
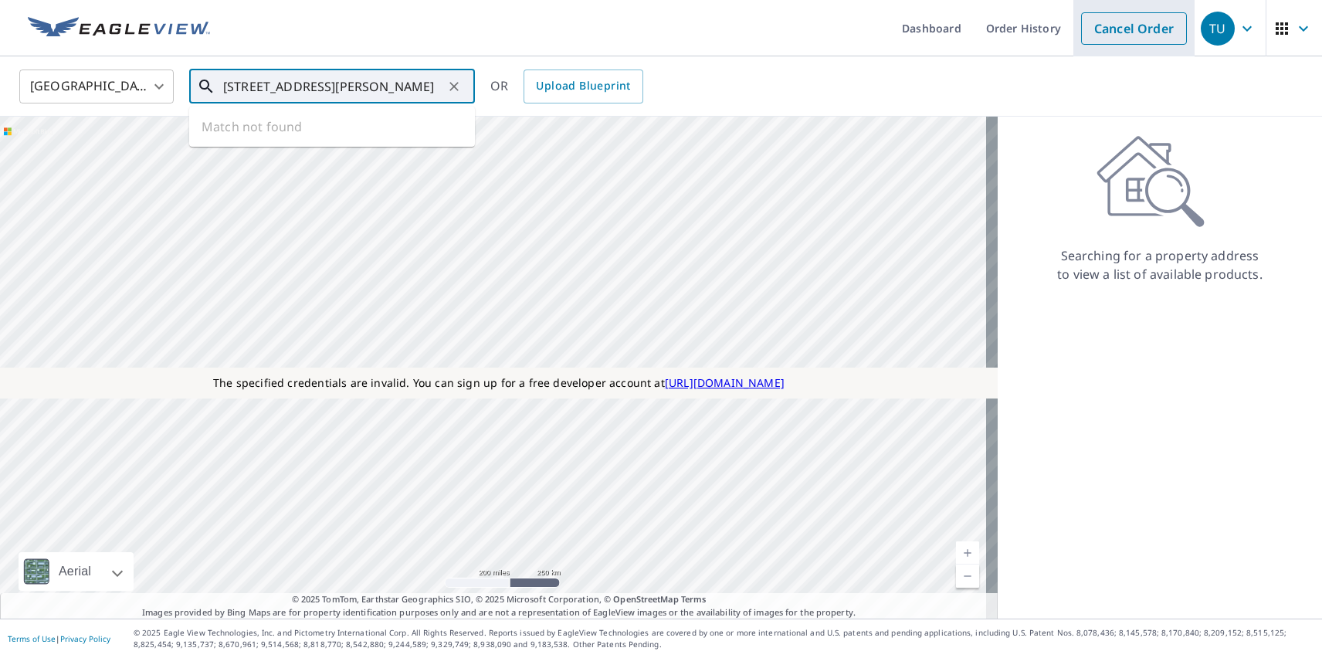
type input "[STREET_ADDRESS][PERSON_NAME]"
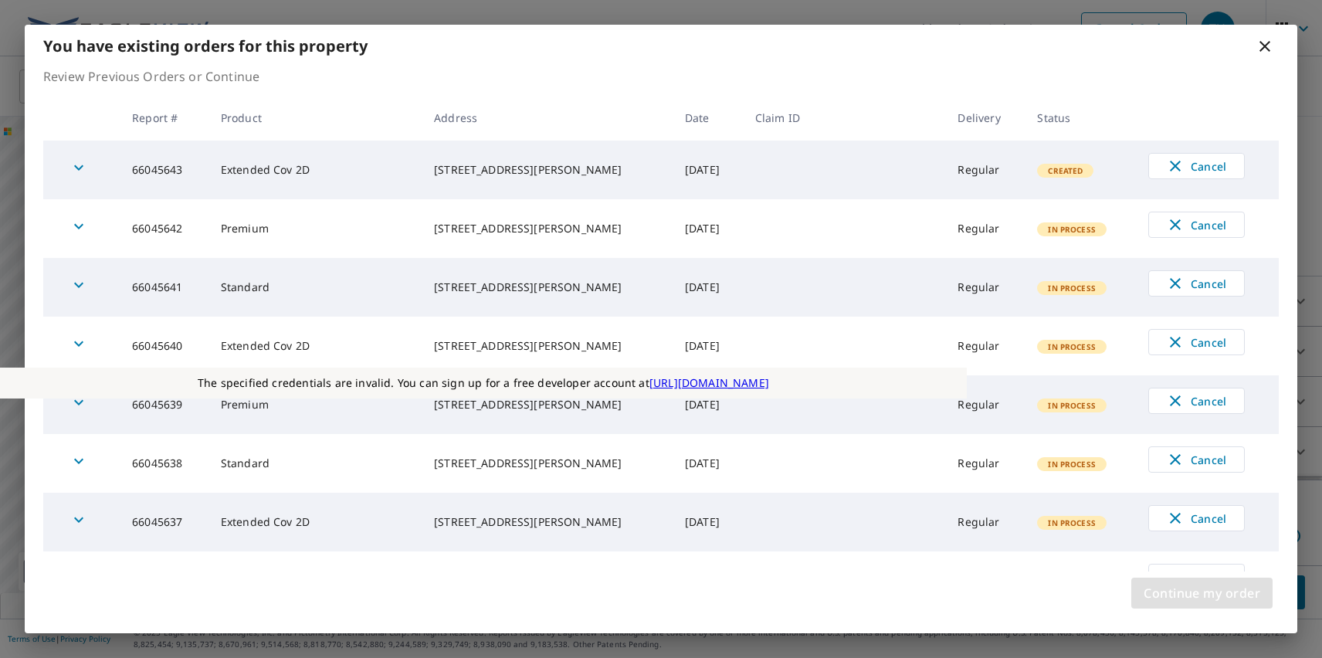
click at [1202, 593] on span "Continue my order" at bounding box center [1202, 593] width 117 height 22
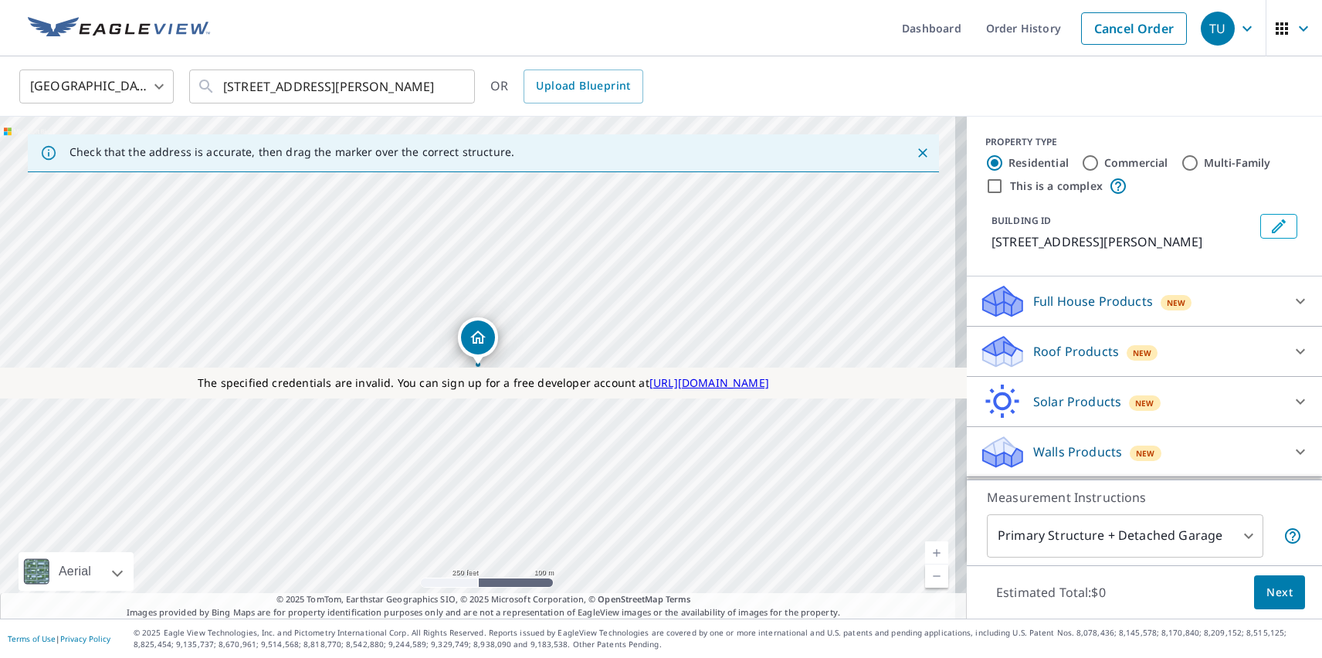
click at [1063, 351] on p "Roof Products" at bounding box center [1076, 351] width 86 height 19
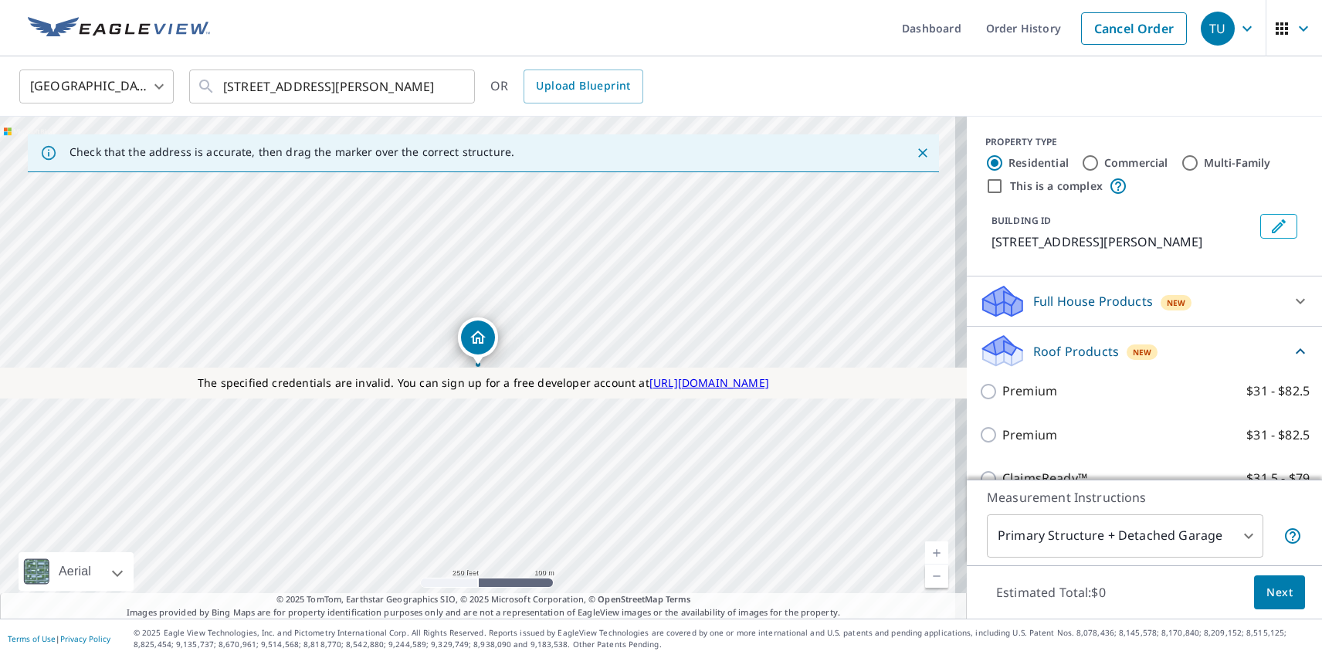
click at [1138, 513] on label "Standard $31" at bounding box center [1155, 522] width 307 height 19
click at [1002, 514] on input "Standard $31" at bounding box center [990, 523] width 23 height 19
checkbox input "true"
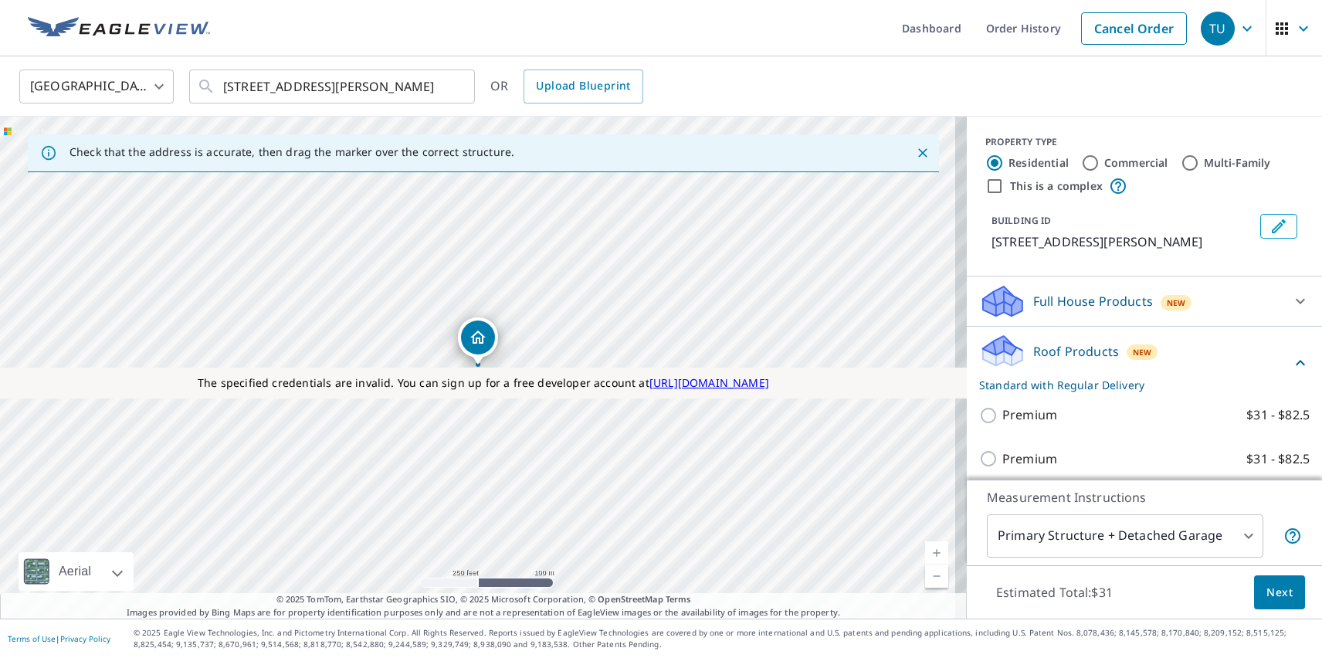
scroll to position [53, 0]
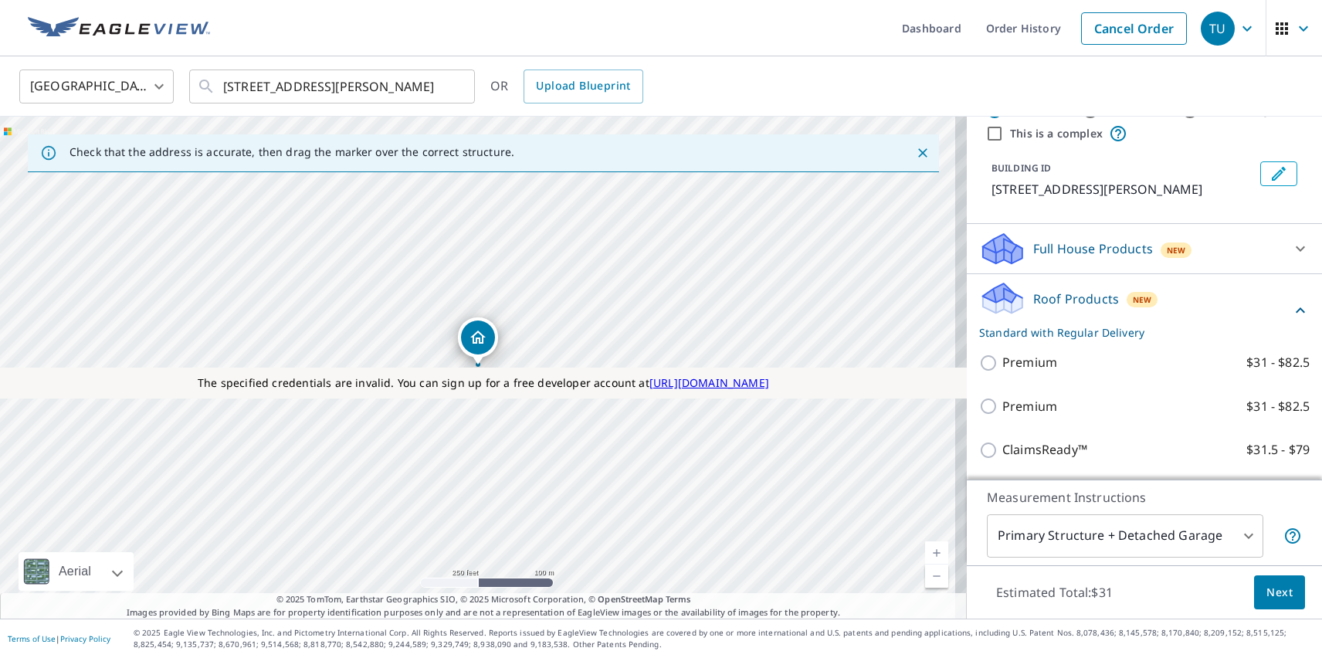
click at [1268, 592] on span "Next" at bounding box center [1280, 592] width 26 height 19
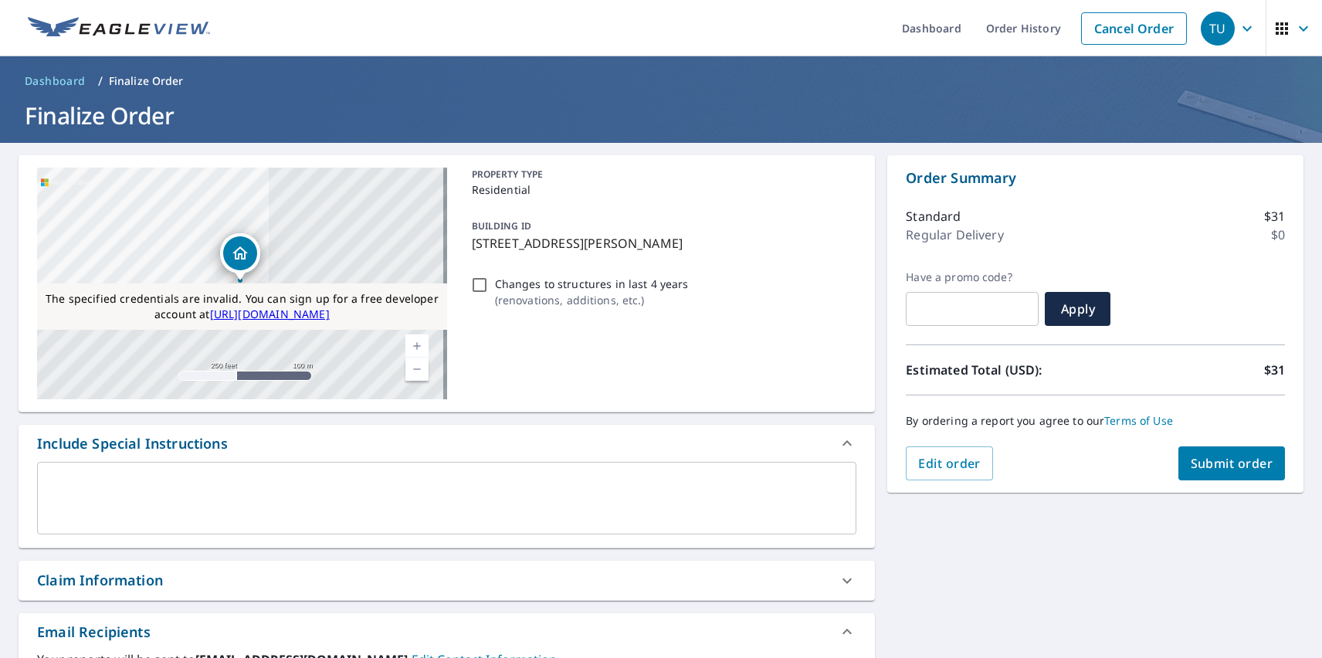
click at [1219, 463] on span "Submit order" at bounding box center [1232, 463] width 83 height 17
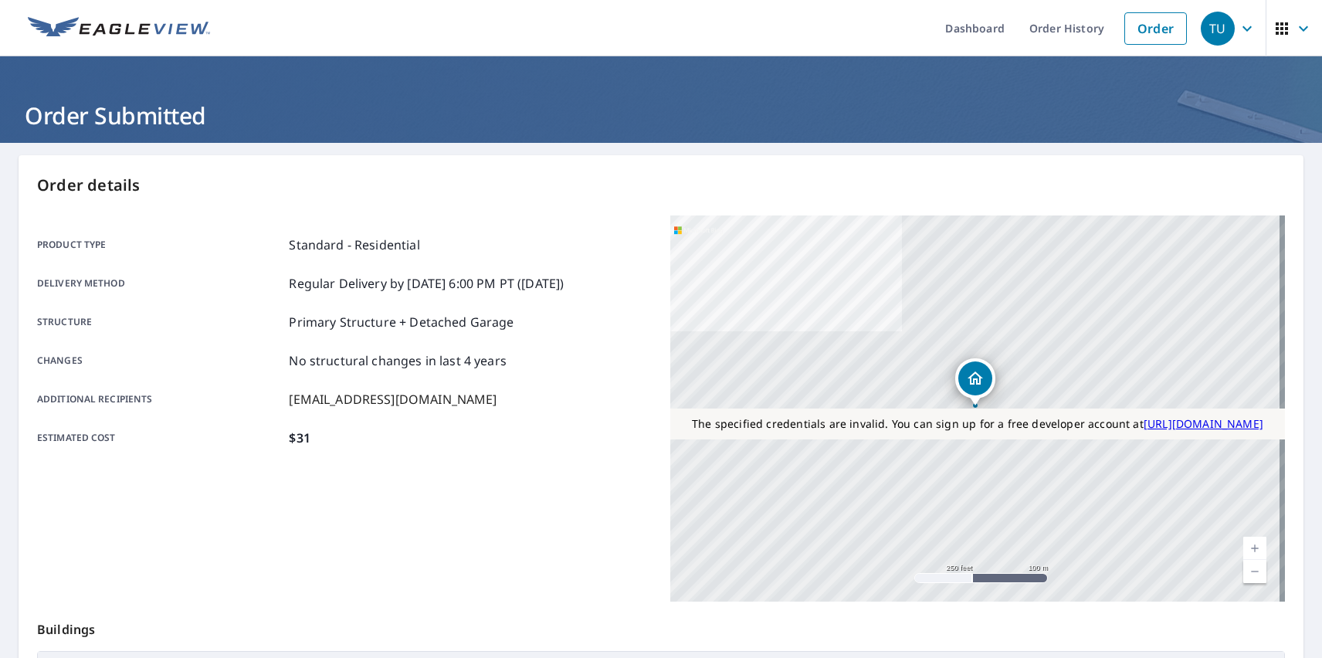
click at [1206, 28] on div "TU" at bounding box center [1218, 29] width 34 height 34
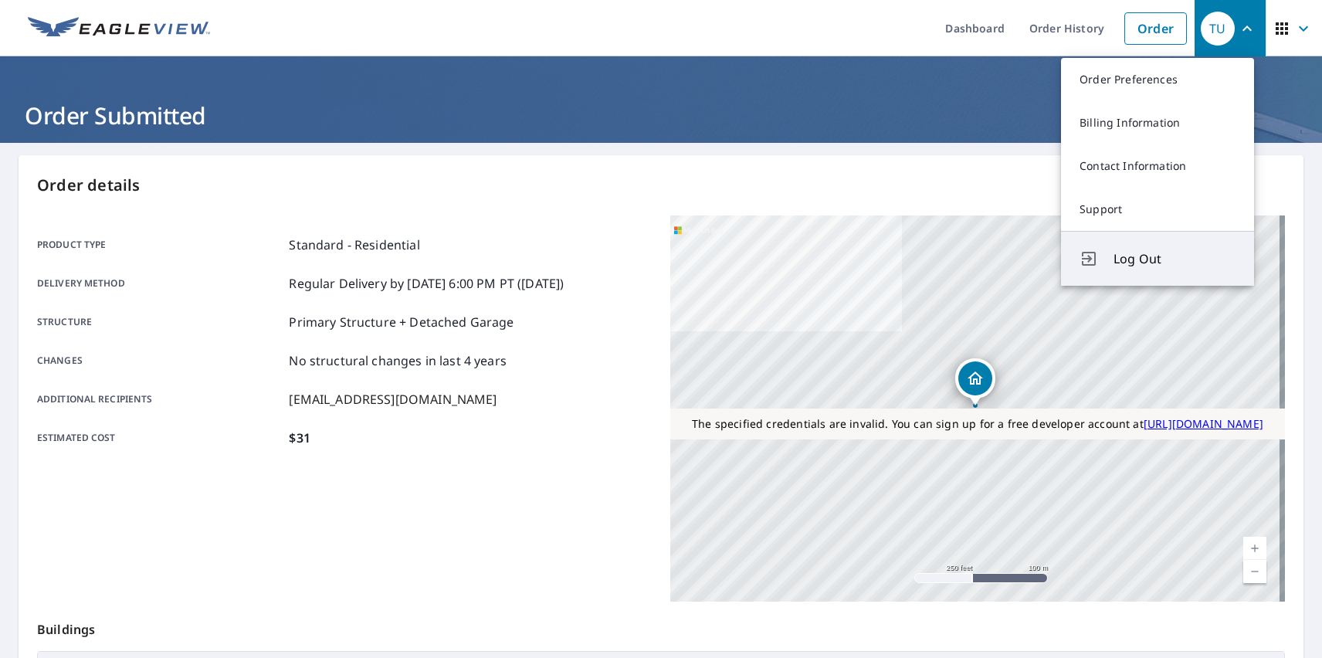
click at [1175, 259] on span "Log Out" at bounding box center [1175, 258] width 122 height 19
